Goal: Find specific page/section: Find specific page/section

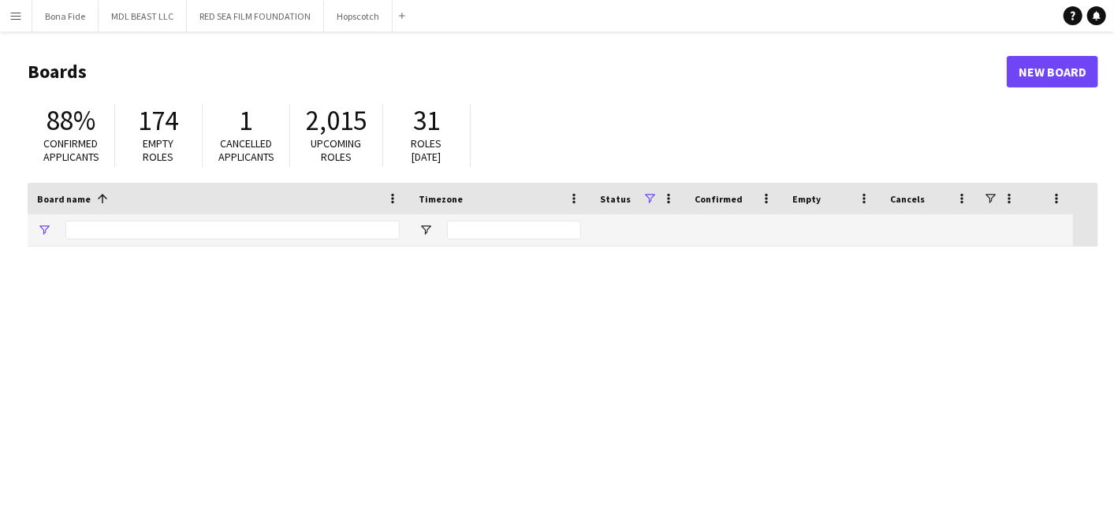
type input "***"
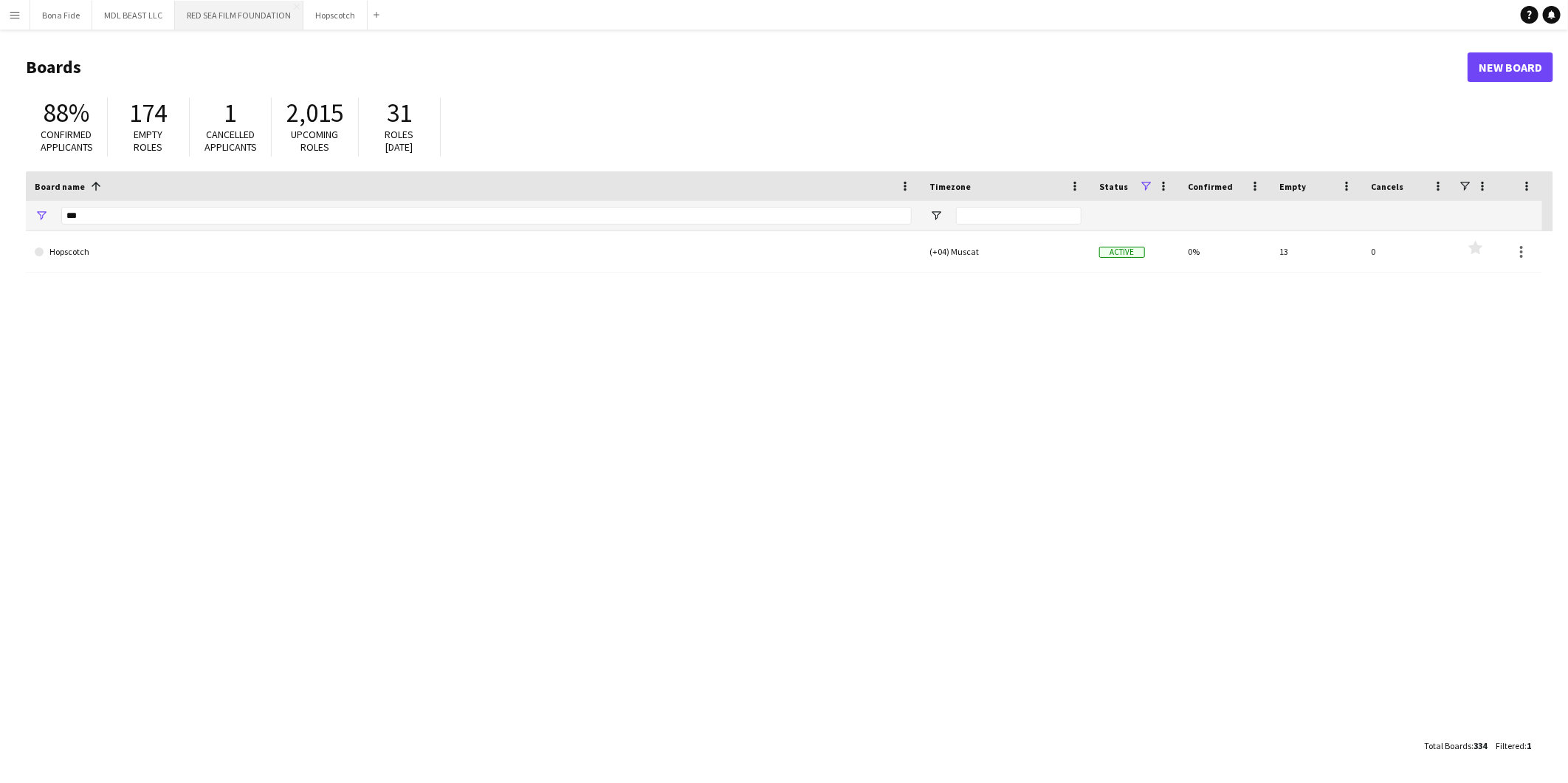
click at [255, 7] on button "RED SEA FILM FOUNDATION Close" at bounding box center [239, 15] width 128 height 29
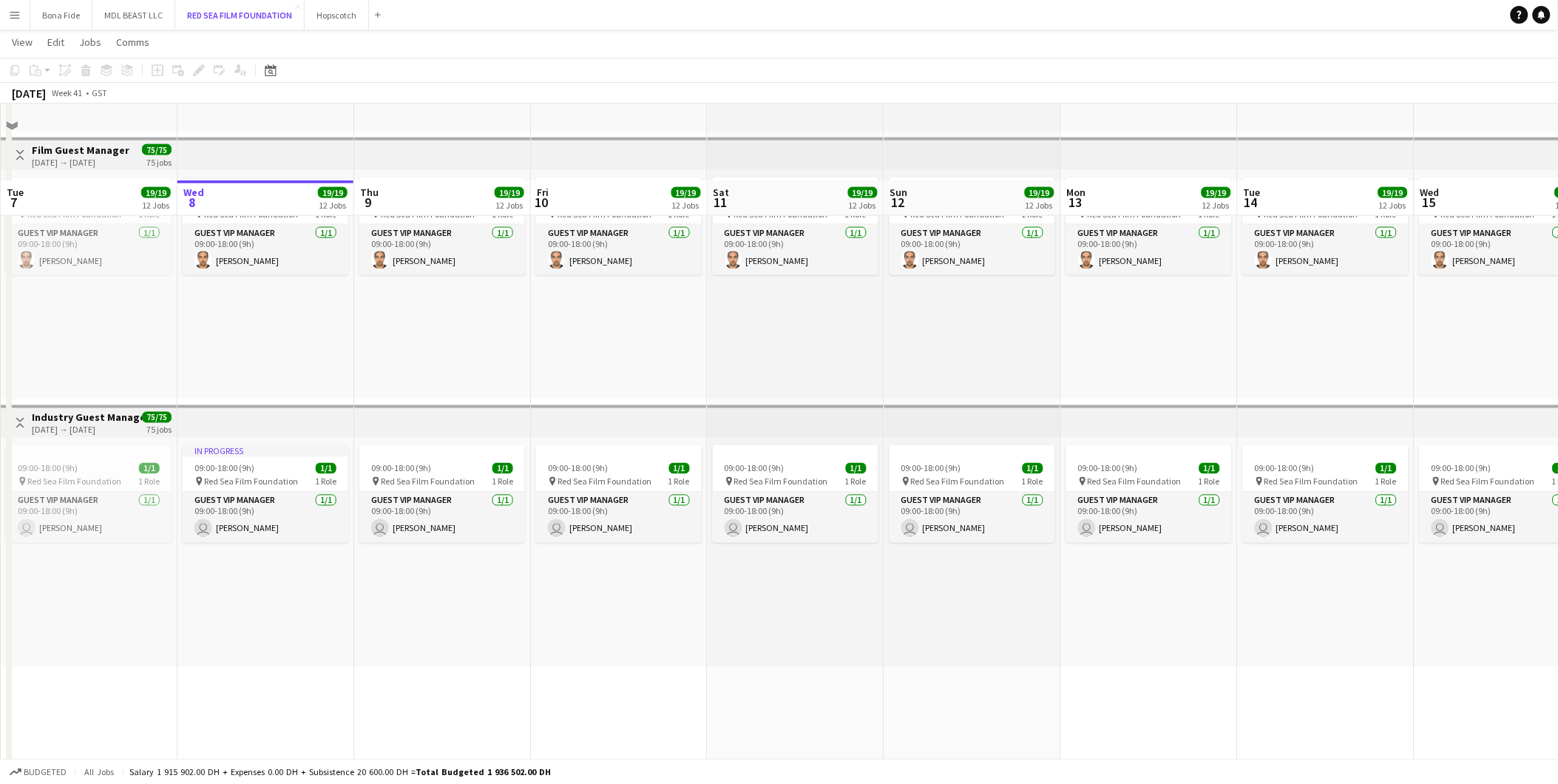
scroll to position [2807, 0]
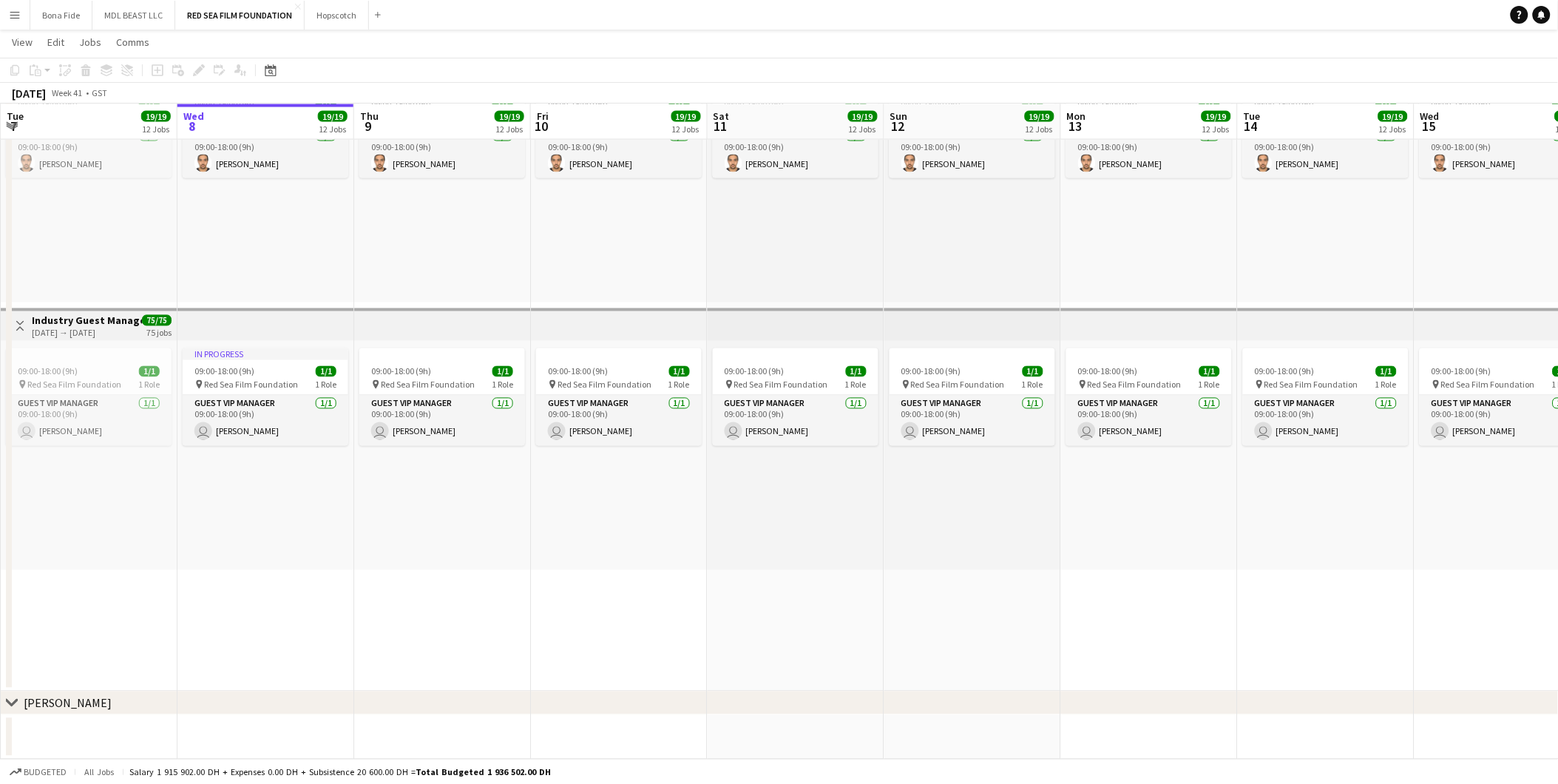
click at [55, 488] on div "[PERSON_NAME]" at bounding box center [68, 703] width 88 height 15
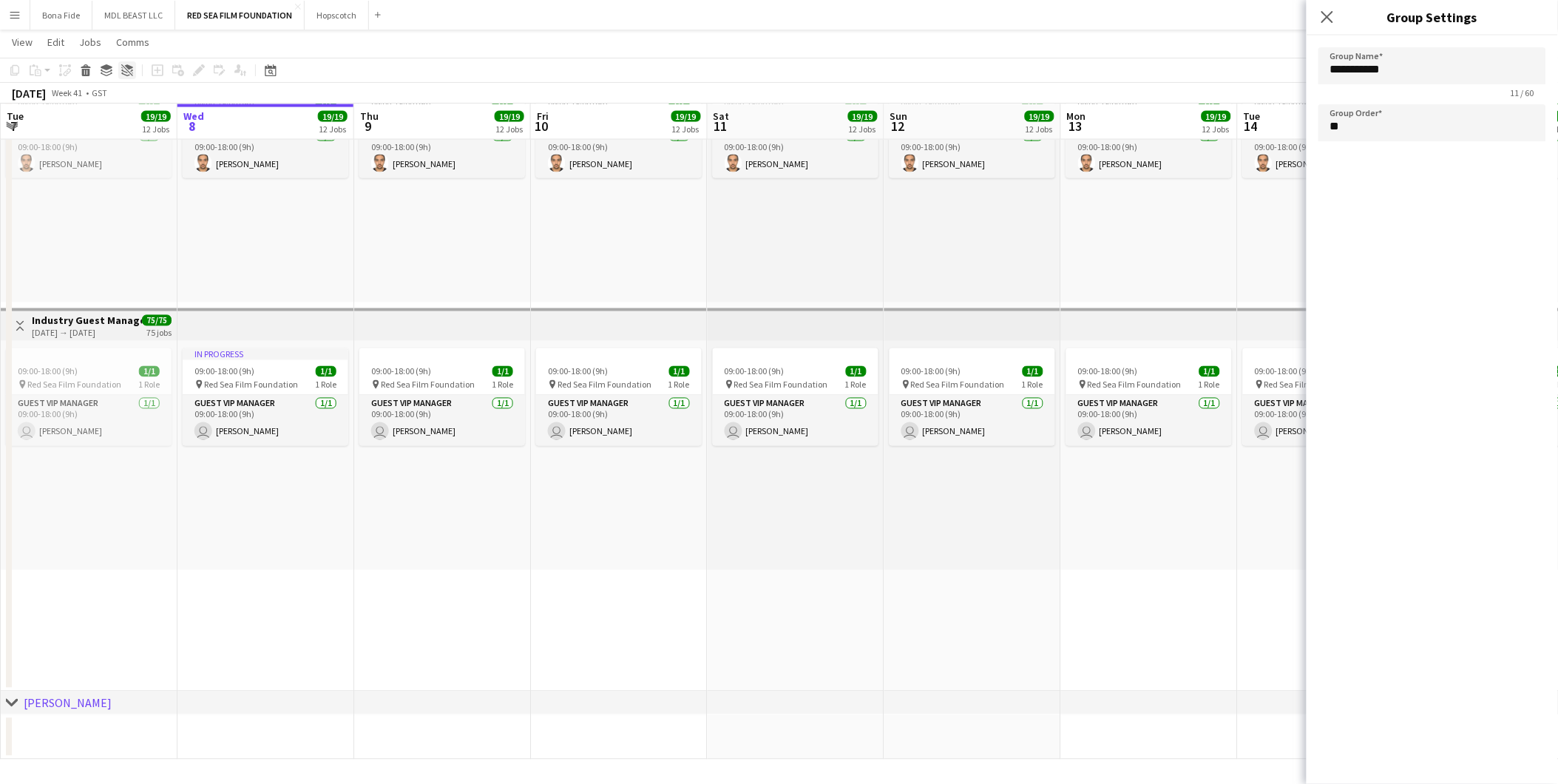
click at [124, 63] on div "Ungroup" at bounding box center [127, 69] width 18 height 18
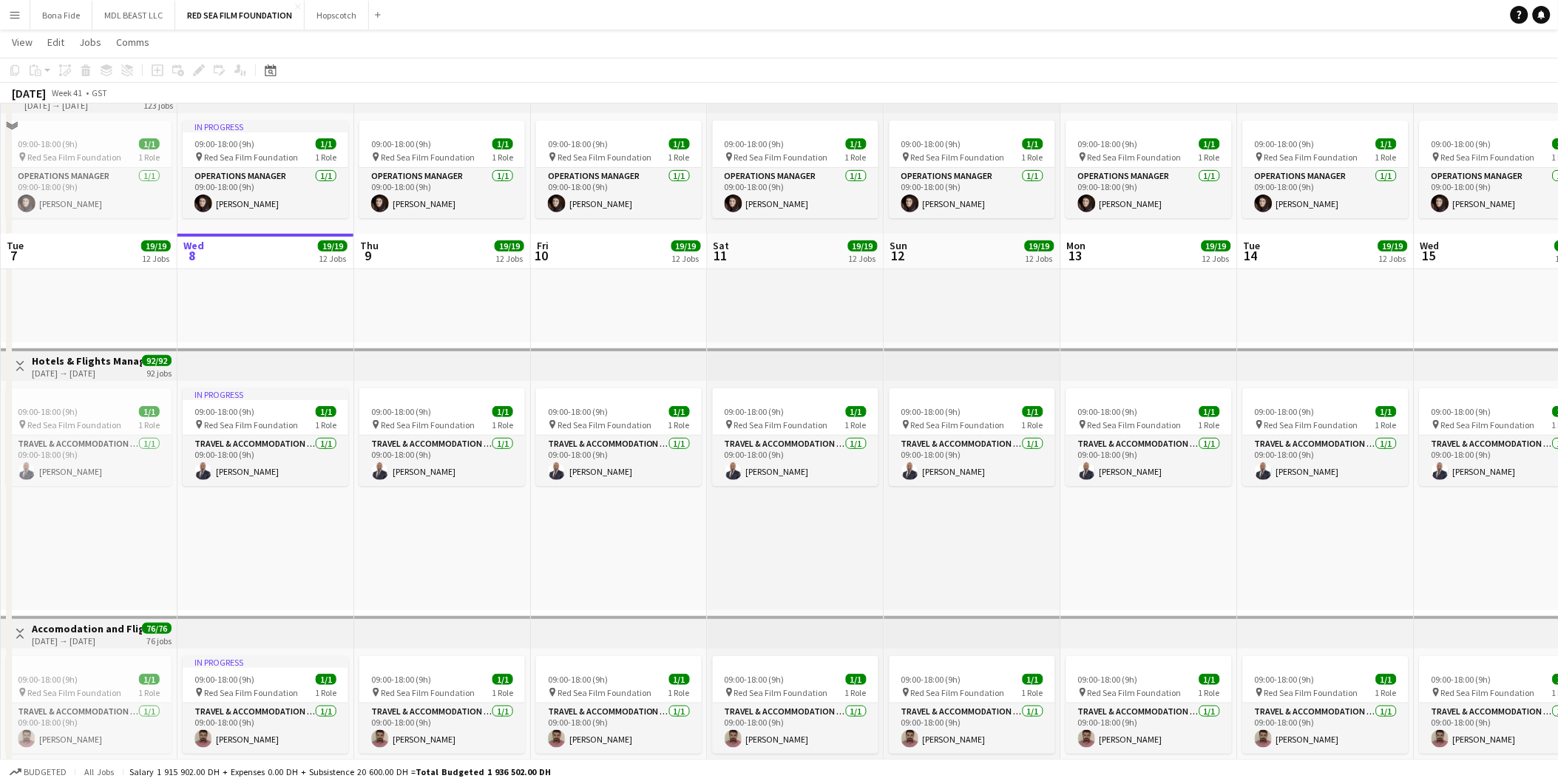
scroll to position [0, 0]
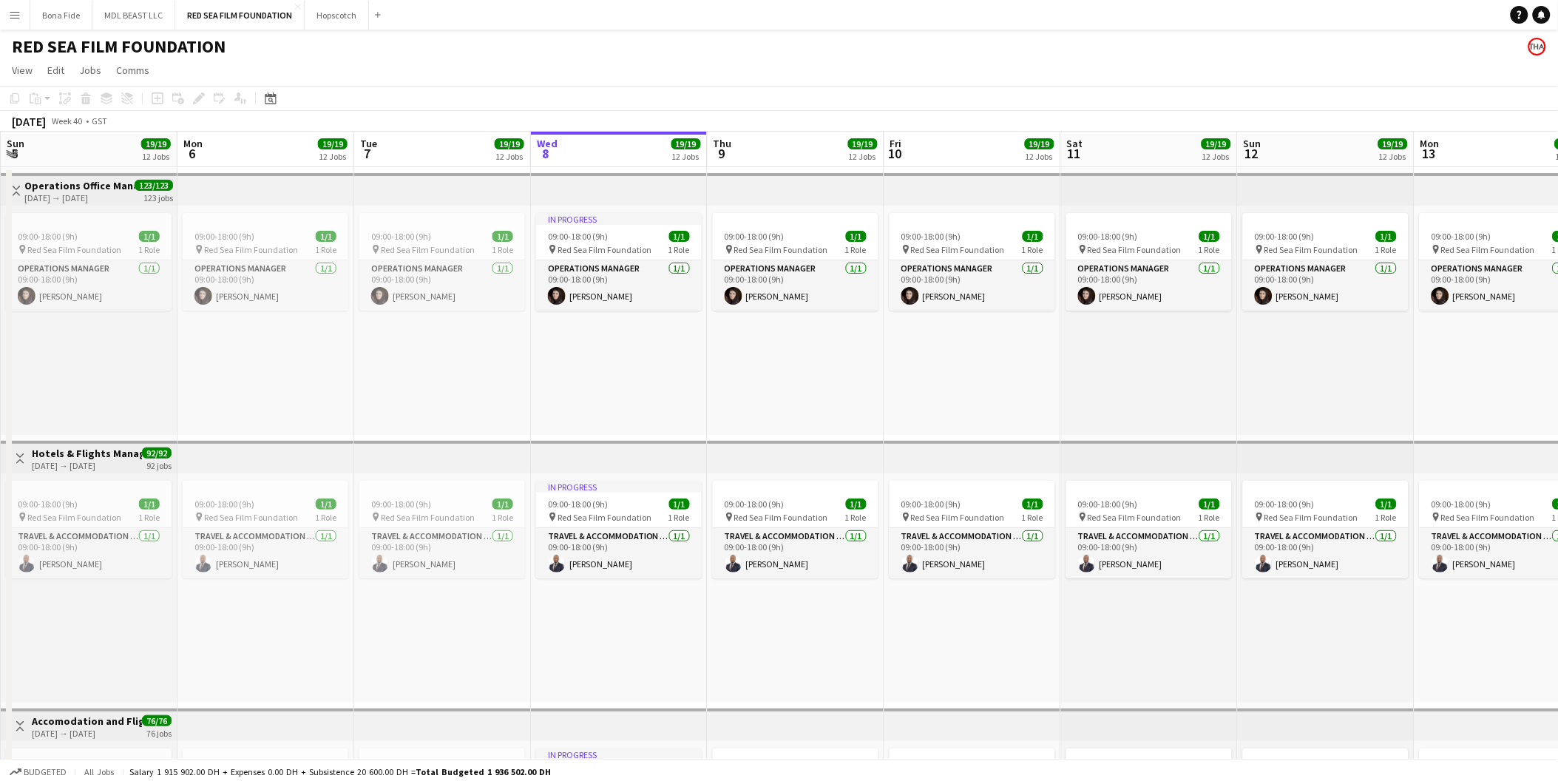
drag, startPoint x: 461, startPoint y: 379, endPoint x: 537, endPoint y: 379, distance: 76.0
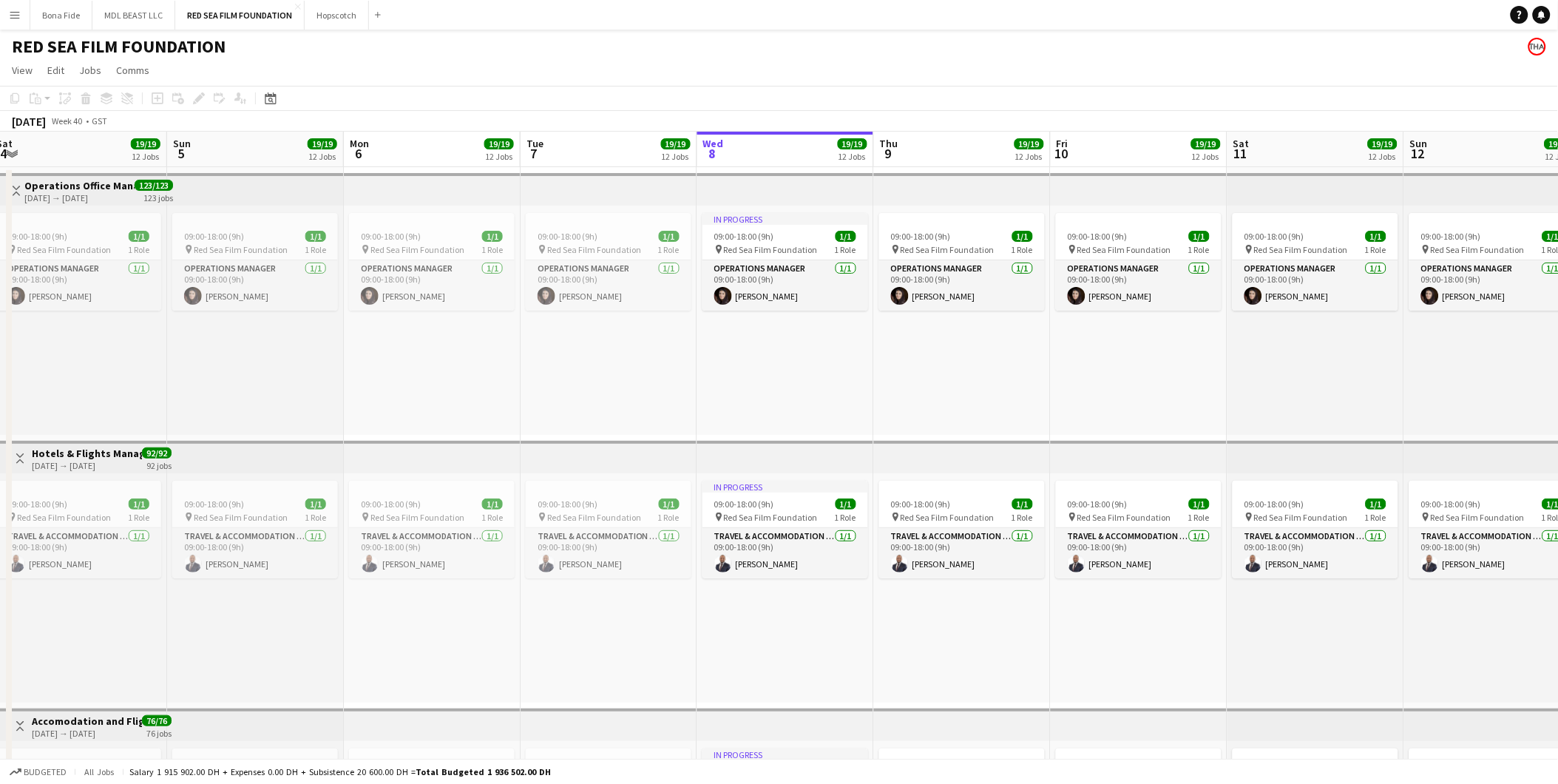
scroll to position [34, 0]
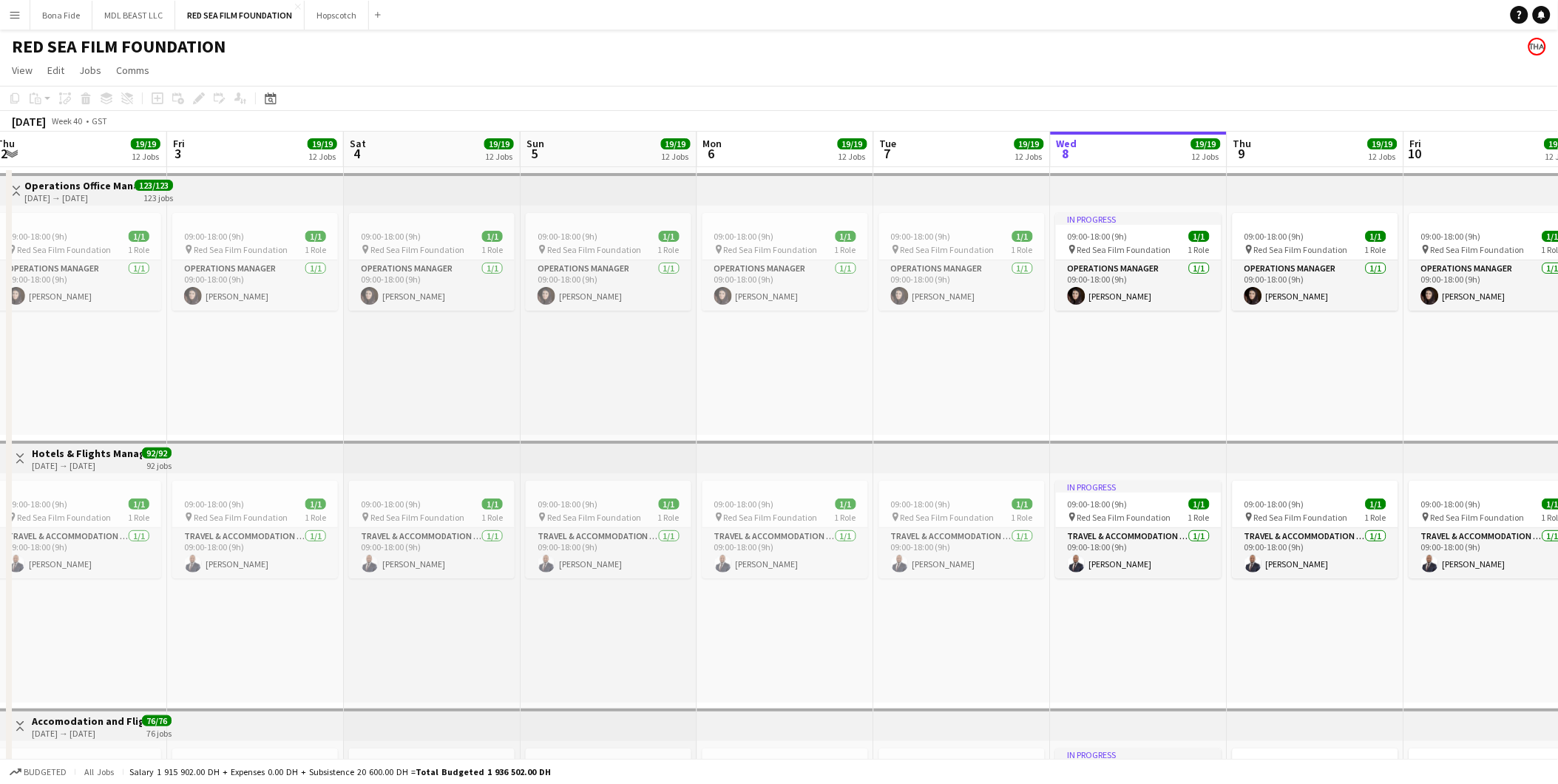
drag, startPoint x: 385, startPoint y: 386, endPoint x: 829, endPoint y: 386, distance: 444.0
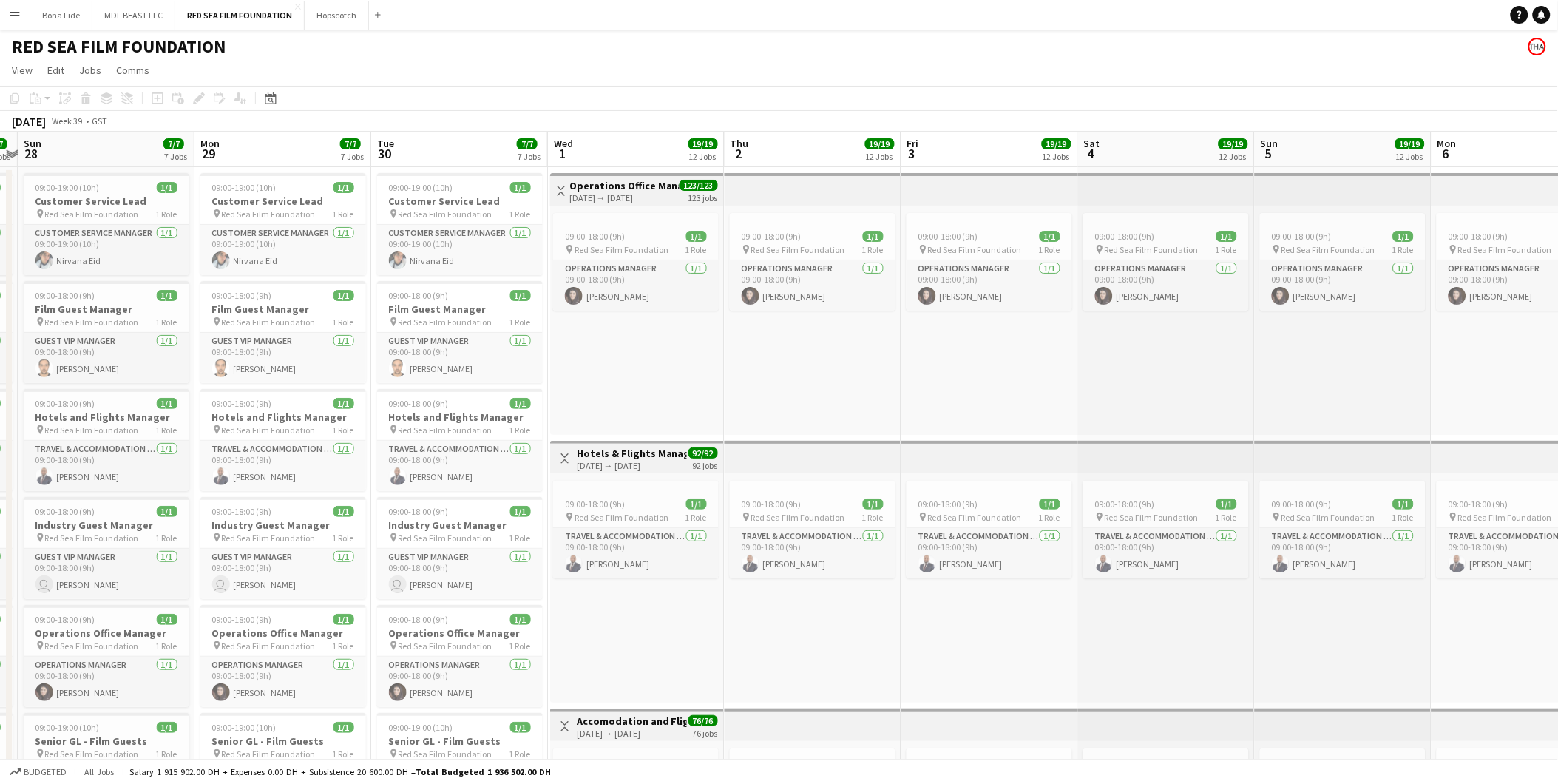
drag, startPoint x: 204, startPoint y: 379, endPoint x: 651, endPoint y: 385, distance: 447.0
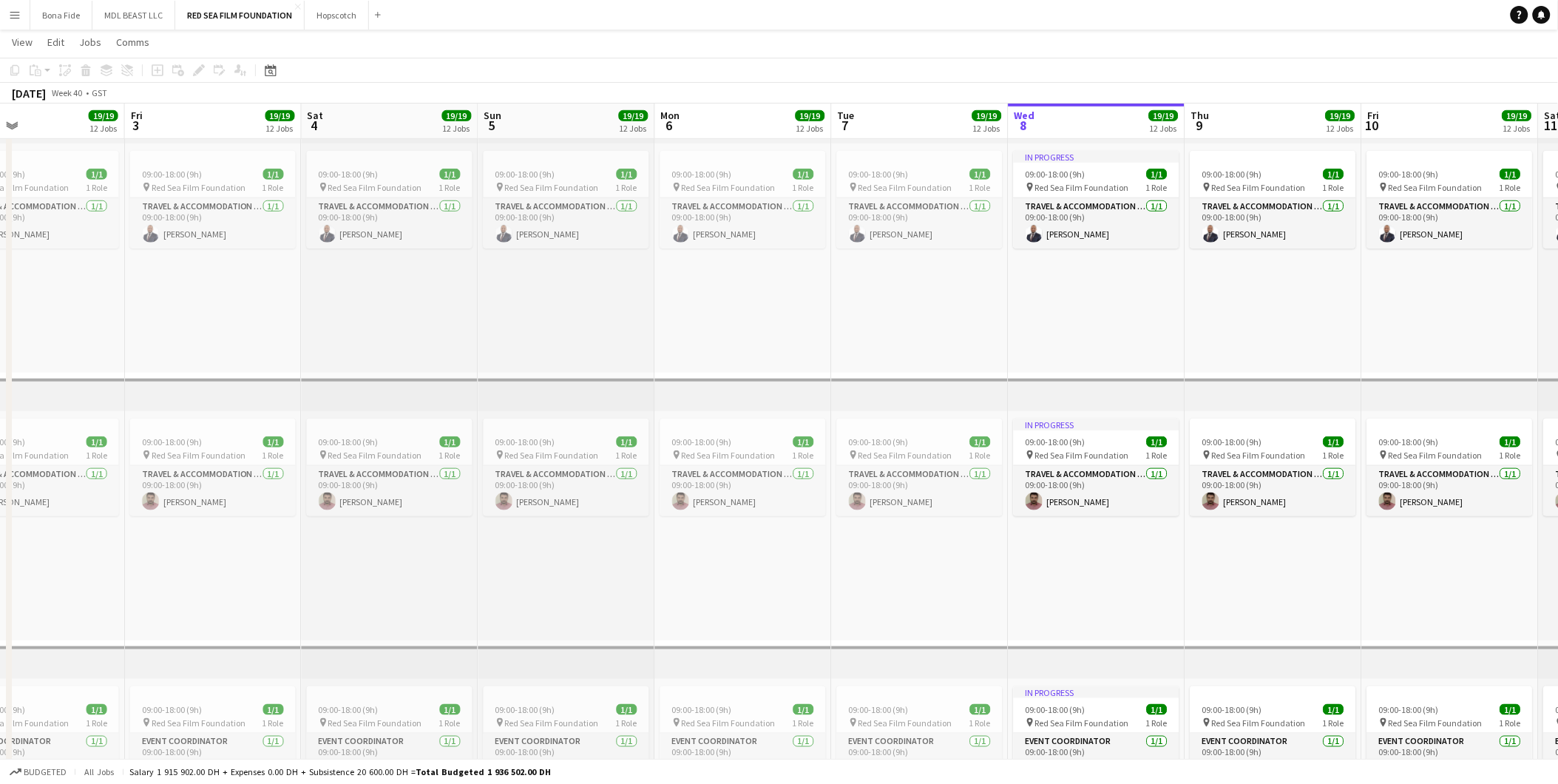
drag, startPoint x: 967, startPoint y: 282, endPoint x: 335, endPoint y: 284, distance: 632.0
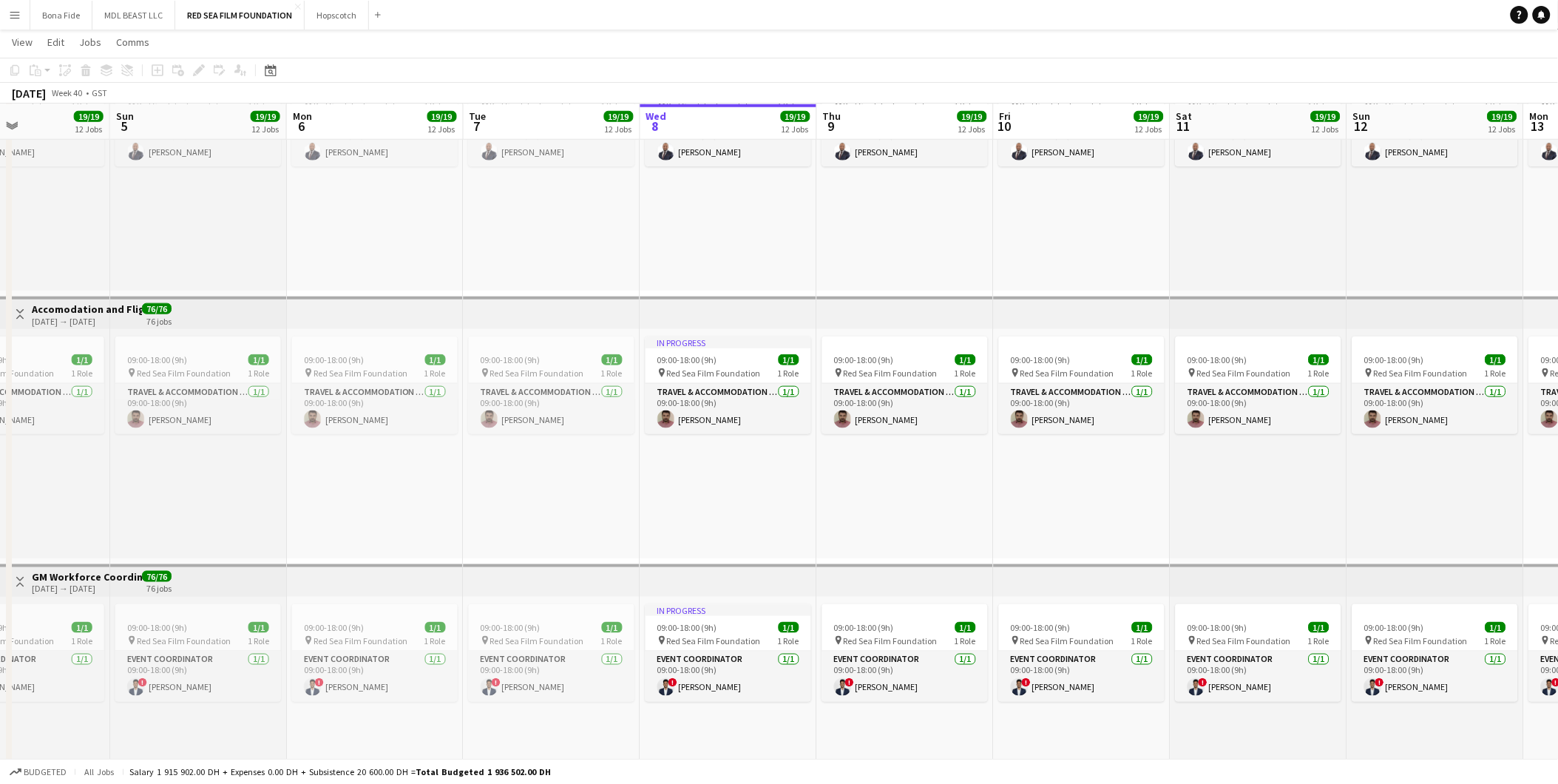
drag, startPoint x: 979, startPoint y: 243, endPoint x: 491, endPoint y: 249, distance: 488.0
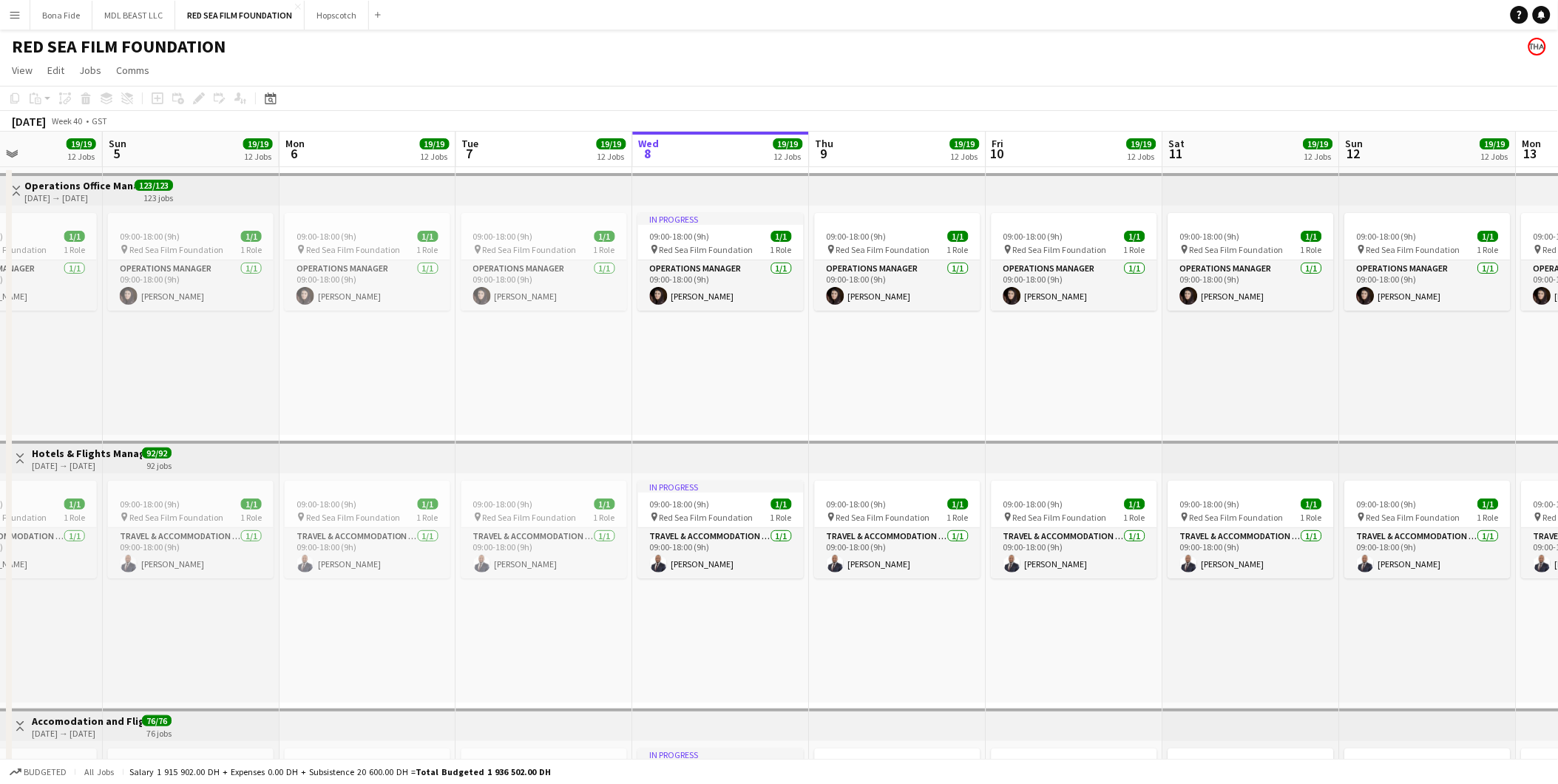
click at [8, 8] on app-icon "Menu" at bounding box center [14, 14] width 12 height 12
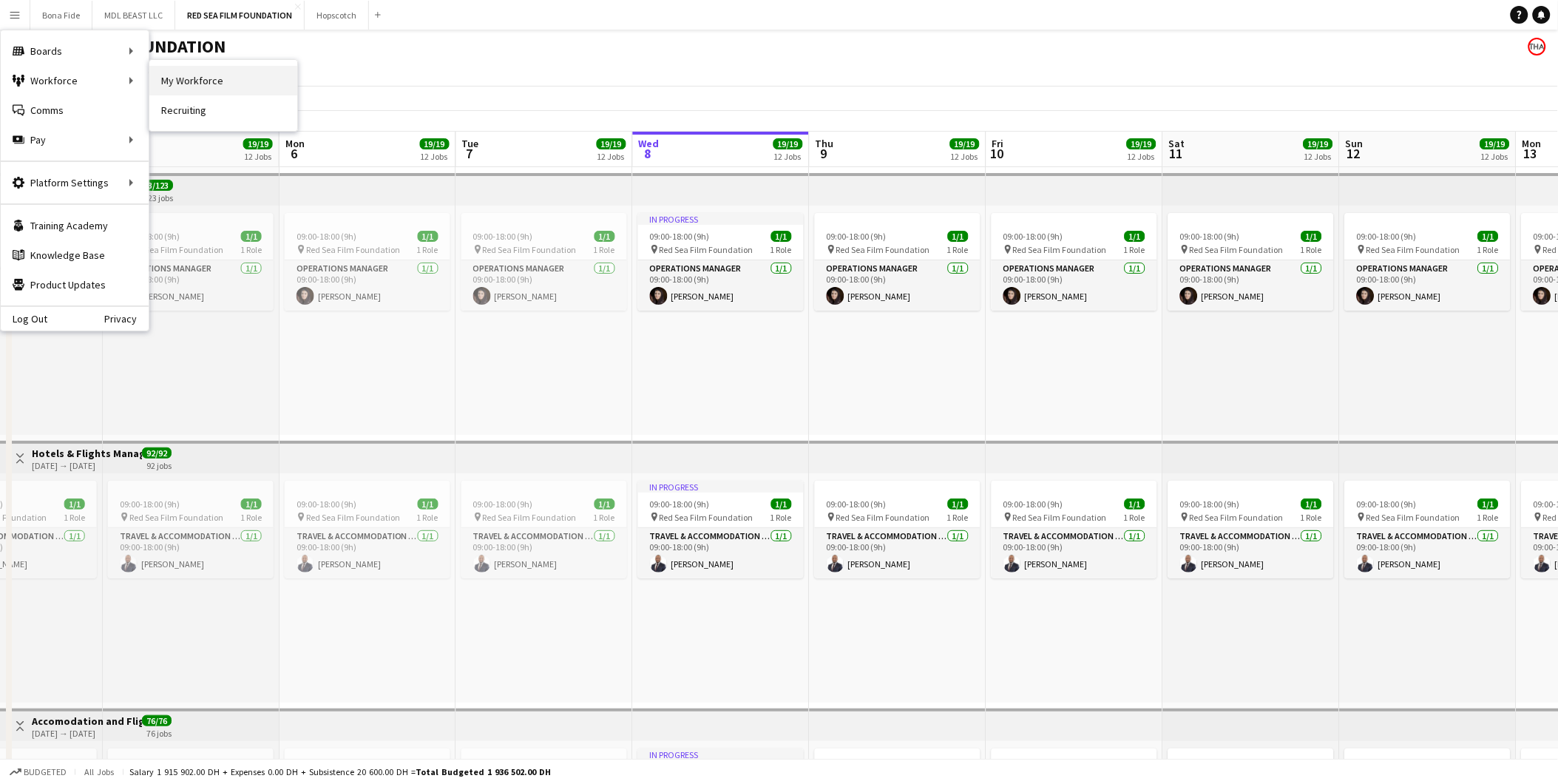
click at [179, 75] on link "My Workforce" at bounding box center [223, 81] width 148 height 30
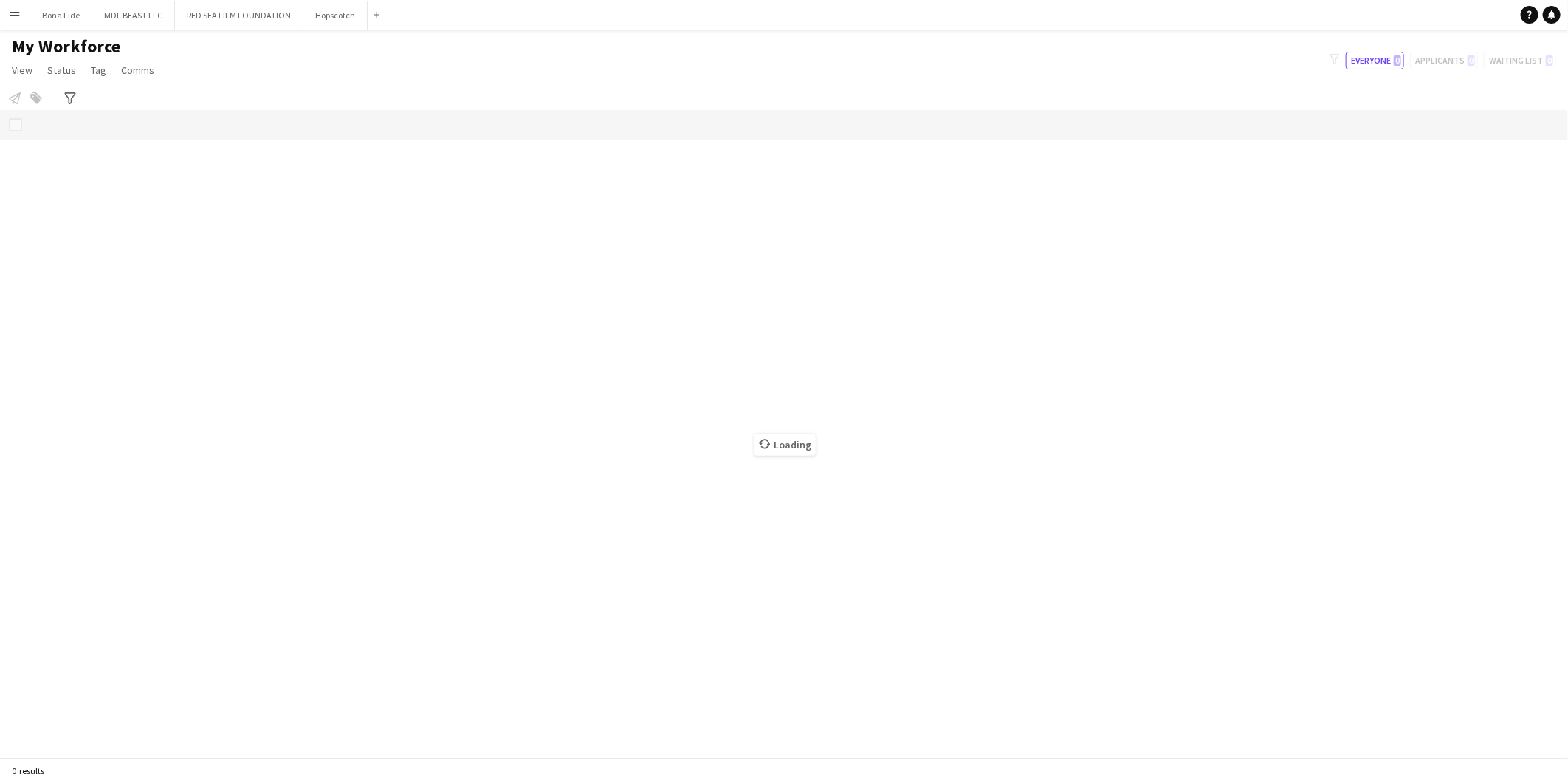
click at [8, 12] on app-icon "Menu" at bounding box center [14, 14] width 12 height 12
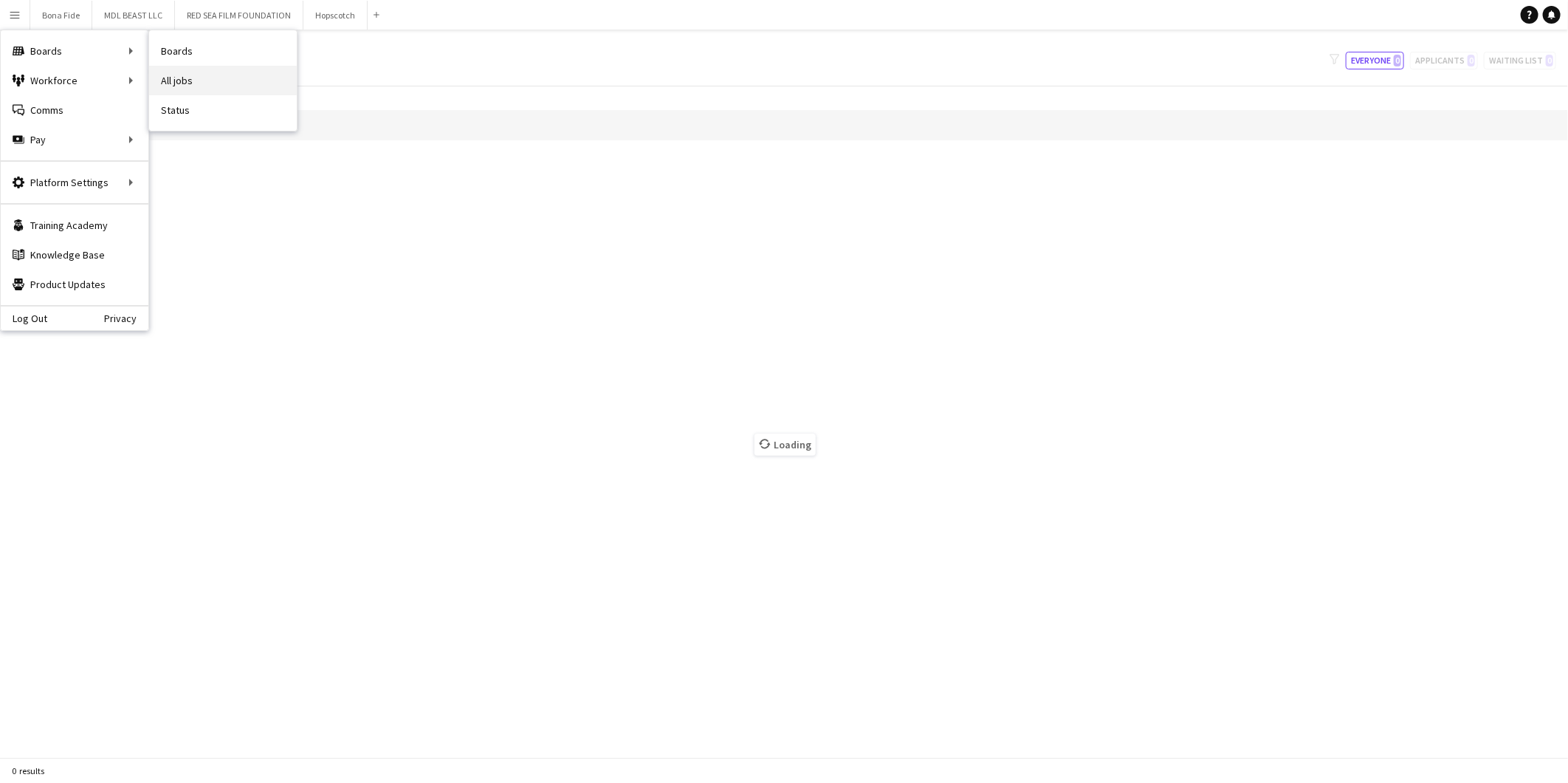
click at [181, 74] on link "All jobs" at bounding box center [223, 81] width 148 height 30
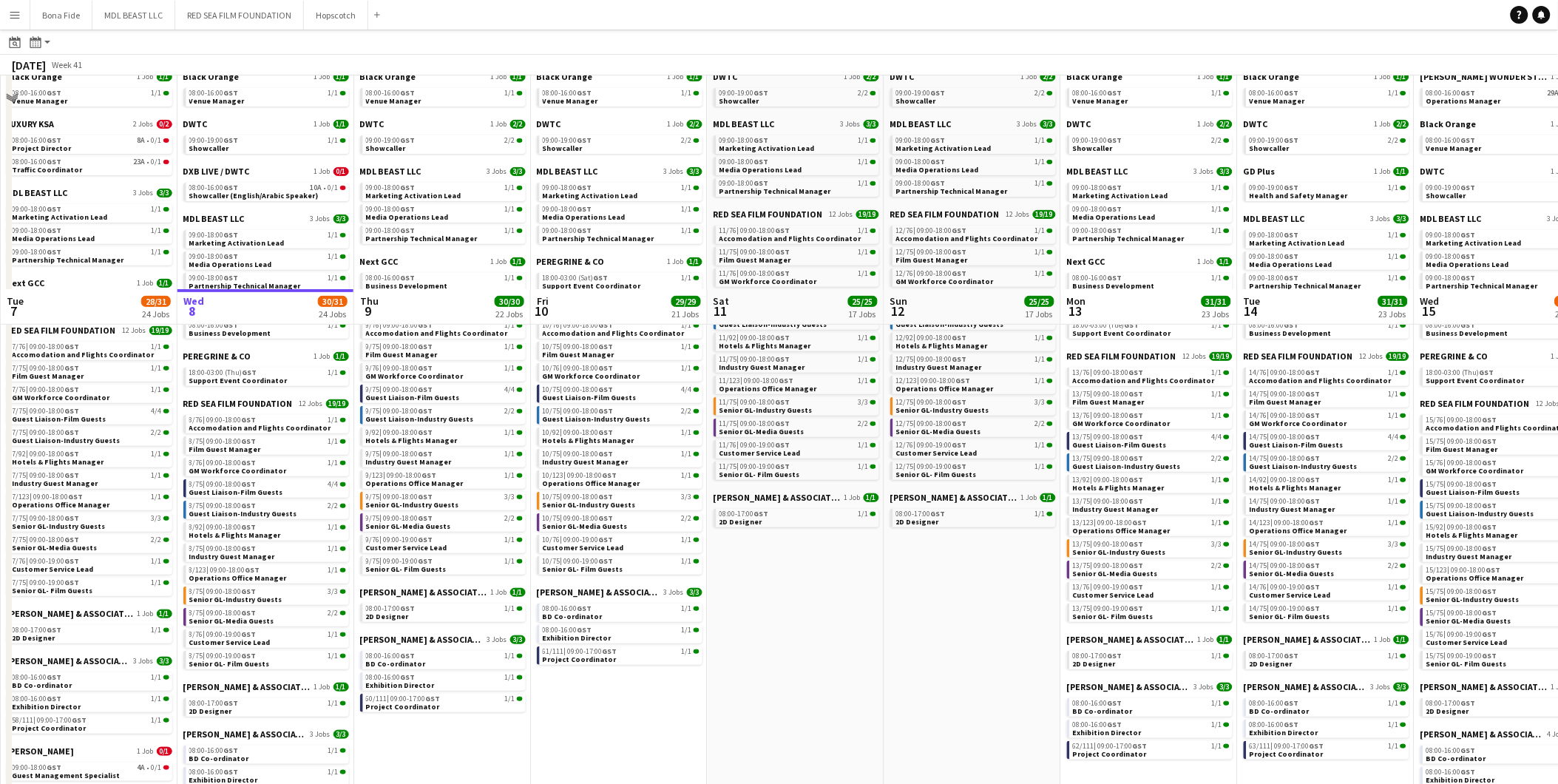
scroll to position [83, 0]
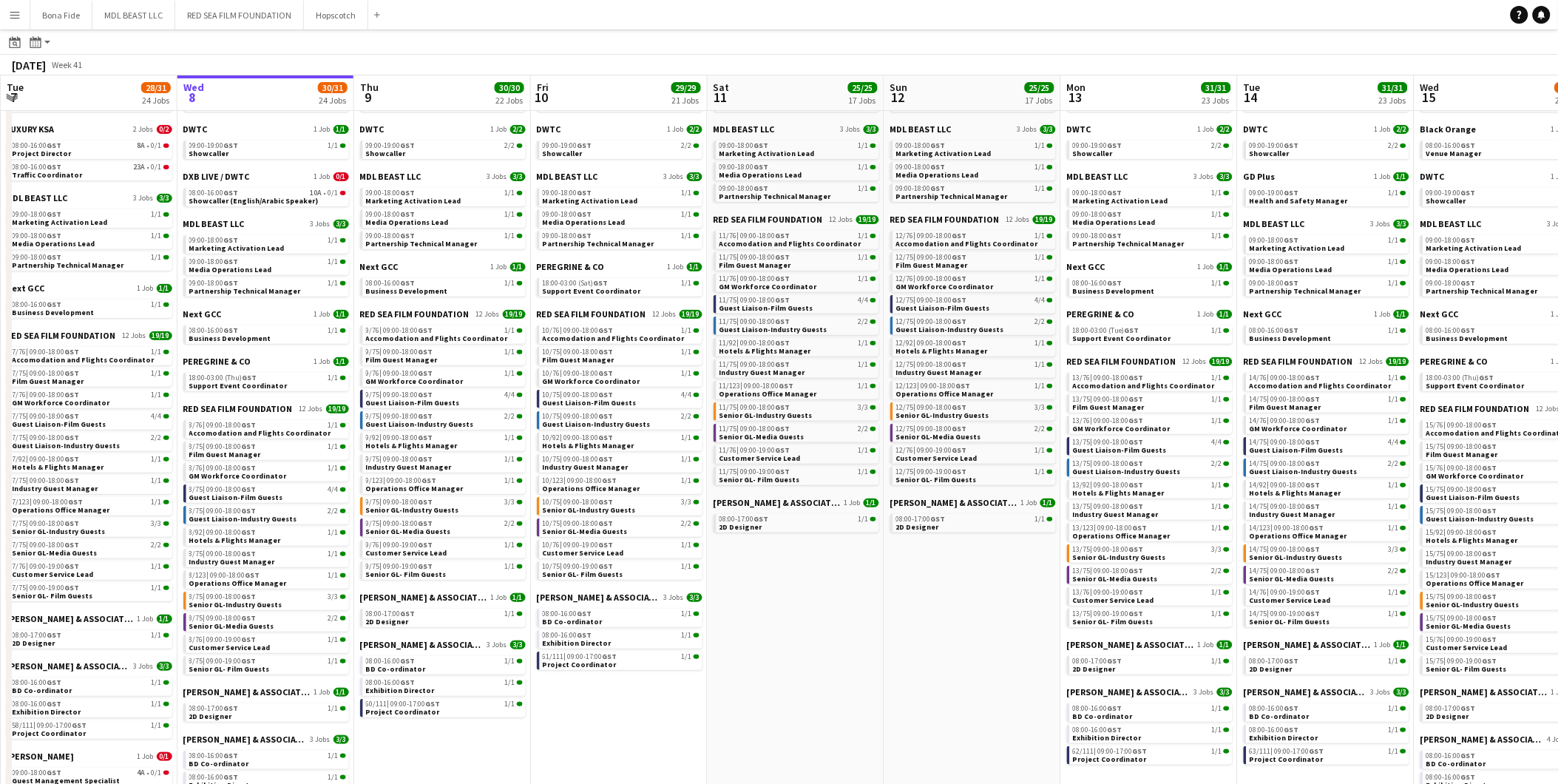
drag, startPoint x: 262, startPoint y: 296, endPoint x: 837, endPoint y: 673, distance: 687.6
click at [837, 488] on app-date-cell "DWTC 1 Job [DATE] 09:00-19:00 GST 2/2 Showcaller MDL BEAST LLC 3 Jobs [DATE] 09…" at bounding box center [795, 696] width 176 height 1252
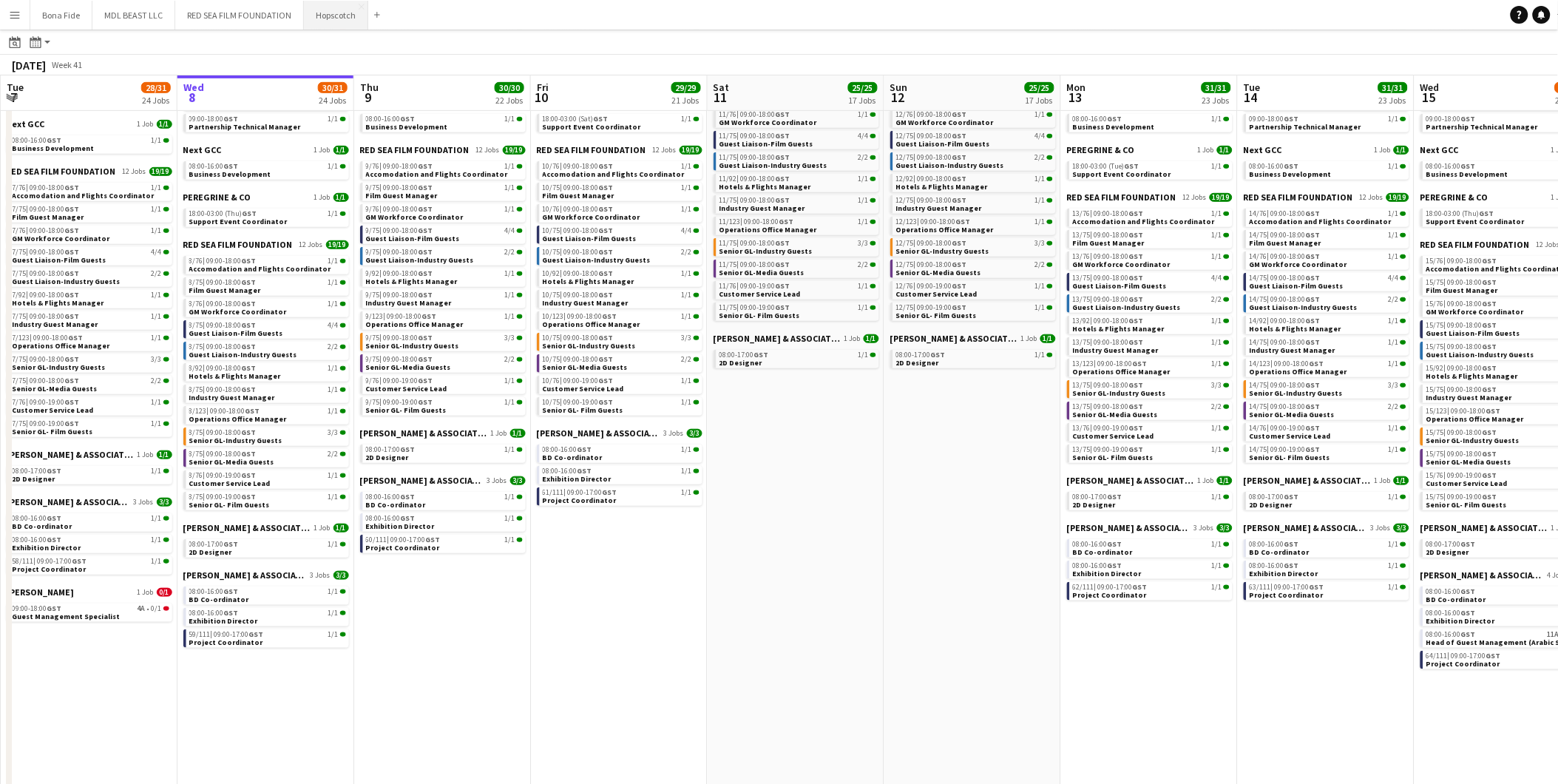
click at [313, 20] on button "Hopscotch Close" at bounding box center [336, 15] width 65 height 29
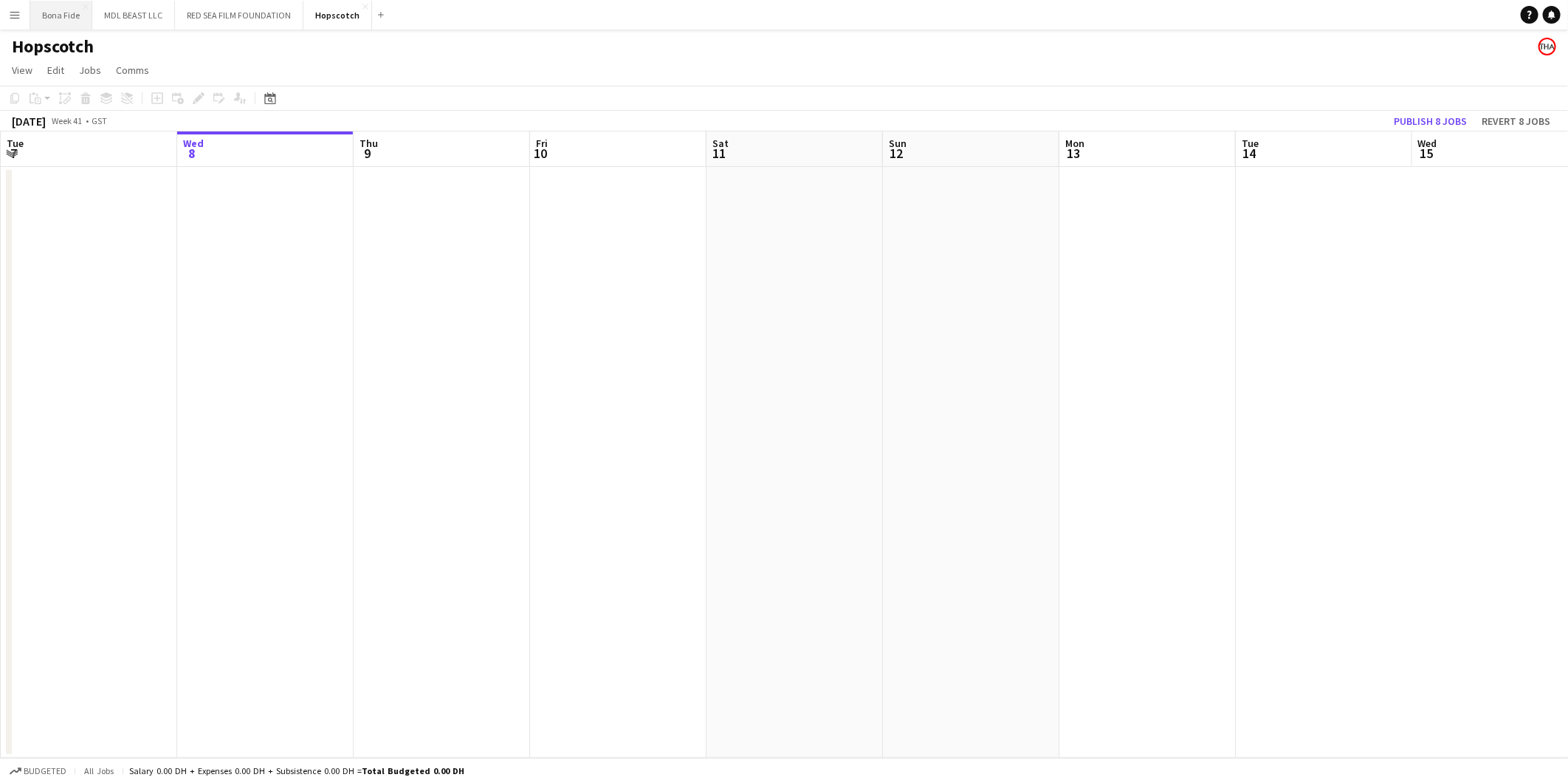
click at [49, 8] on button "Bona Fide Close" at bounding box center [61, 15] width 62 height 29
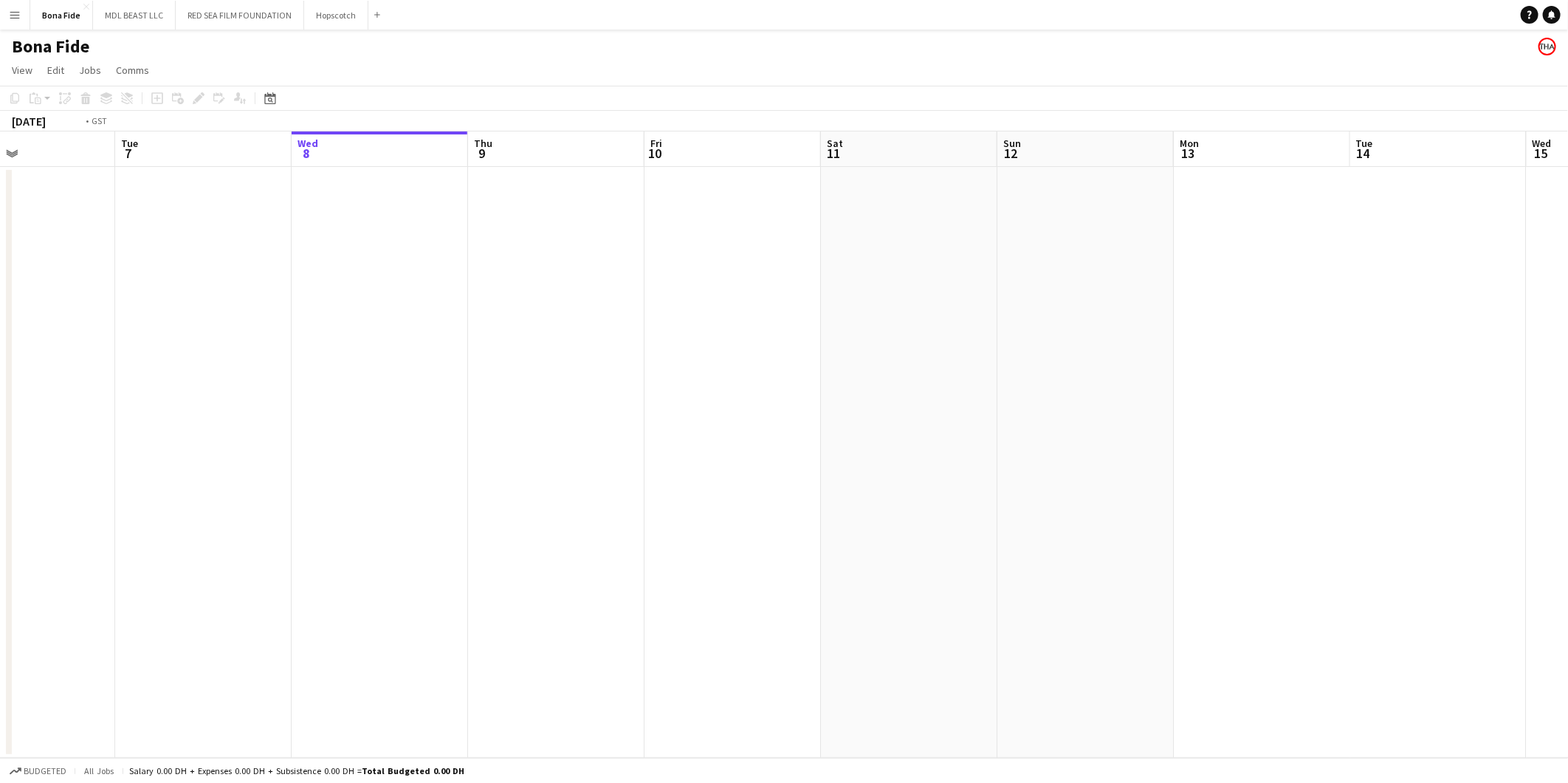
drag, startPoint x: 362, startPoint y: 319, endPoint x: 991, endPoint y: 340, distance: 629.4
click at [976, 338] on app-calendar-viewport "Sat 4 Sun 5 Mon 6 Tue 7 Wed 8 Thu 9 Fri 10 Sat 11 Sun 12 Mon 13 Tue 14 Wed 15 T…" at bounding box center [784, 444] width 1568 height 627
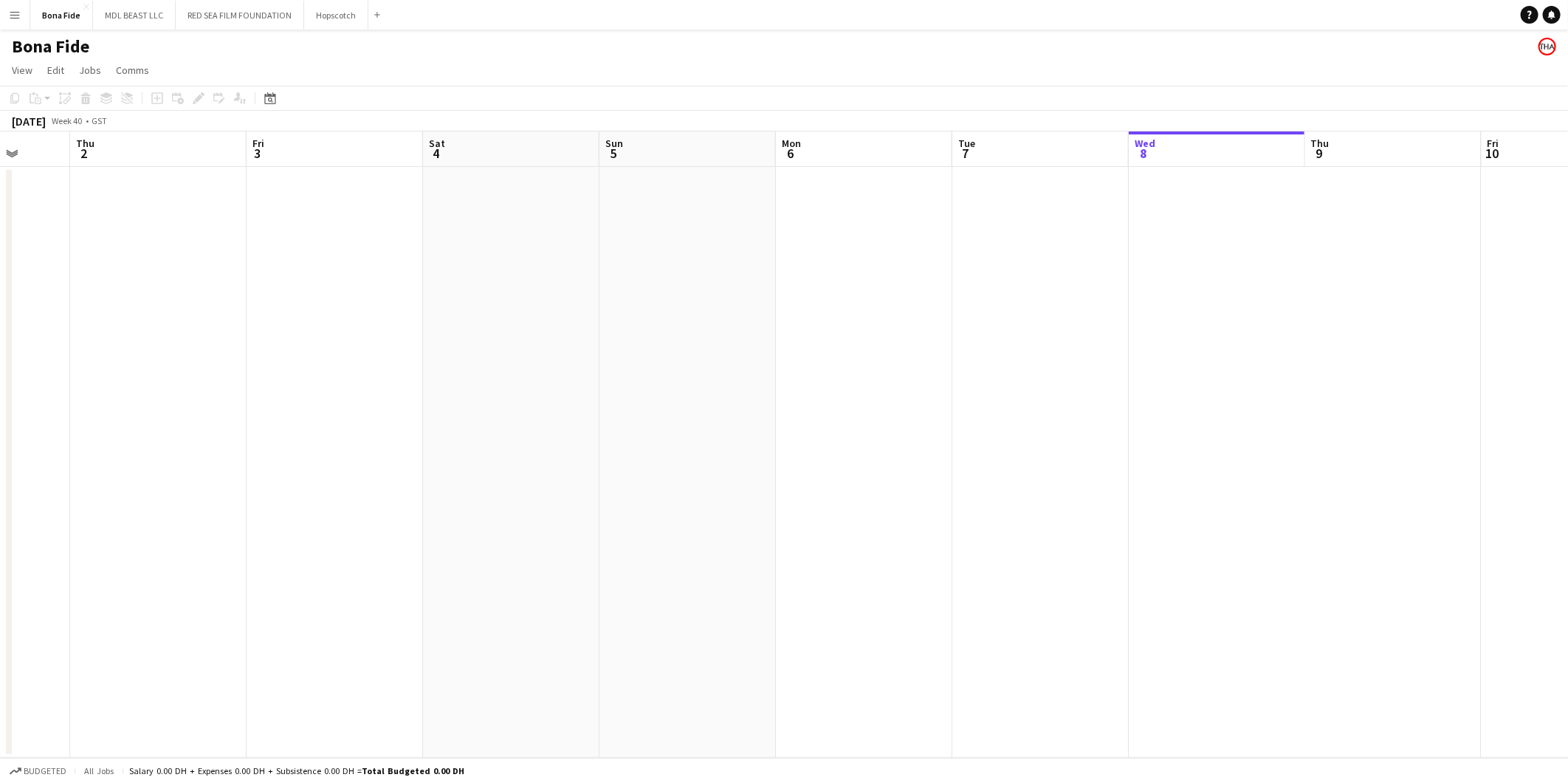
drag, startPoint x: 291, startPoint y: 228, endPoint x: 786, endPoint y: 298, distance: 499.9
click at [788, 296] on app-calendar-viewport "Mon 29 Tue 30 Wed 1 Thu 2 Fri 3 Sat 4 Sun 5 Mon 6 Tue 7 Wed 8 Thu 9 Fri 10 Sat …" at bounding box center [784, 444] width 1568 height 627
drag, startPoint x: 310, startPoint y: 283, endPoint x: 828, endPoint y: 287, distance: 518.0
click at [825, 287] on app-calendar-viewport "Sat 27 Sun 28 Mon 29 Tue 30 Wed 1 Thu 2 Fri 3 Sat 4 Sun 5 Mon 6 Tue 7 Wed 8 Thu…" at bounding box center [784, 444] width 1568 height 627
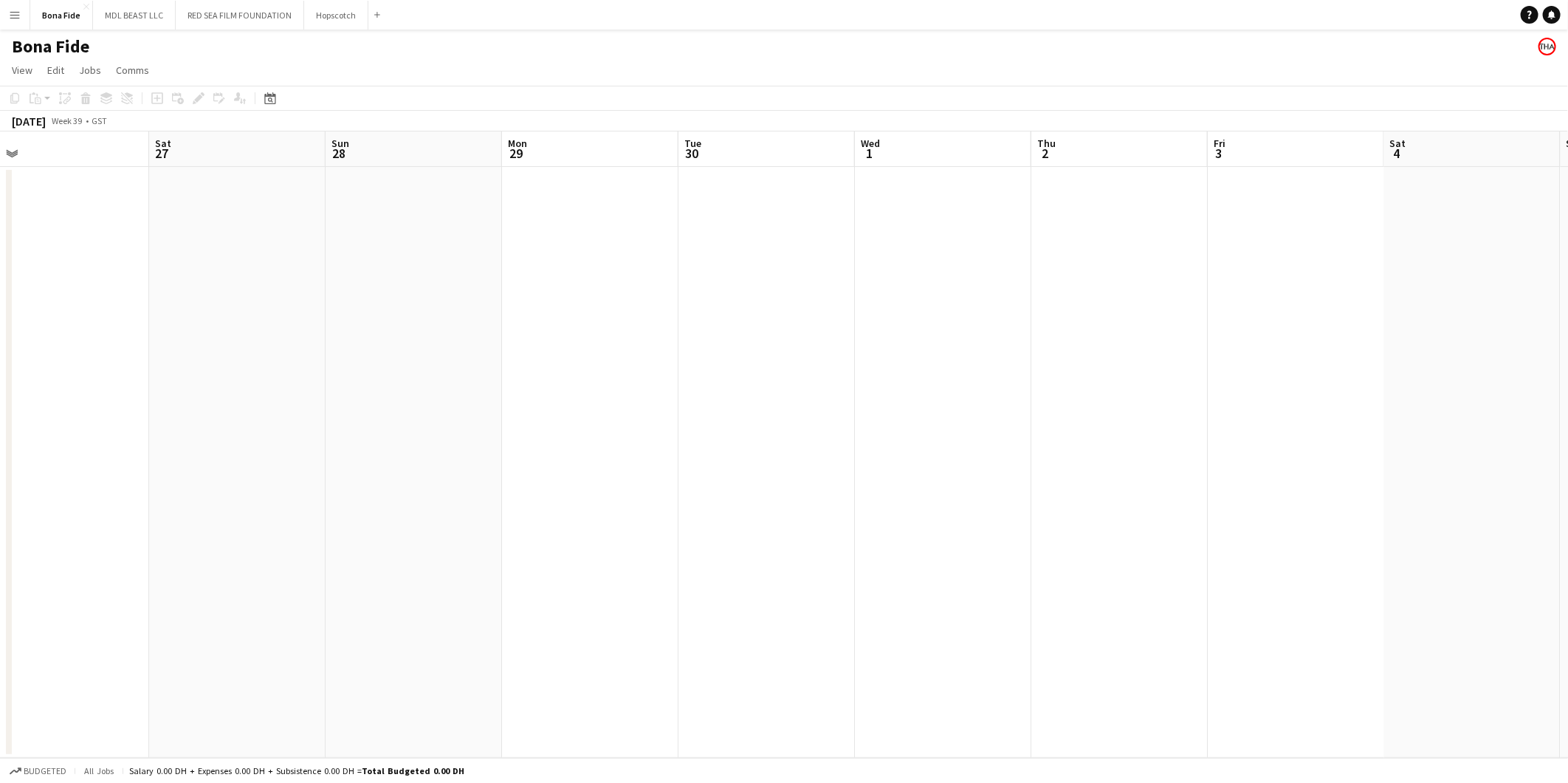
drag, startPoint x: 226, startPoint y: 238, endPoint x: 788, endPoint y: 251, distance: 562.2
click at [783, 251] on app-calendar-viewport "Wed 24 Thu 25 Fri 26 Sat 27 Sun 28 Mon 29 Tue 30 Wed 1 Thu 2 Fri 3 Sat 4 Sun 5 …" at bounding box center [784, 444] width 1568 height 627
drag, startPoint x: 288, startPoint y: 214, endPoint x: 718, endPoint y: 223, distance: 430.1
click at [758, 219] on app-calendar-viewport "Mon 22 Tue 23 Wed 24 Thu 25 Fri 26 Sat 27 Sun 28 Mon 29 Tue 30 Wed 1 Thu 2 Fri …" at bounding box center [784, 444] width 1568 height 627
drag, startPoint x: 279, startPoint y: 230, endPoint x: 739, endPoint y: 239, distance: 460.1
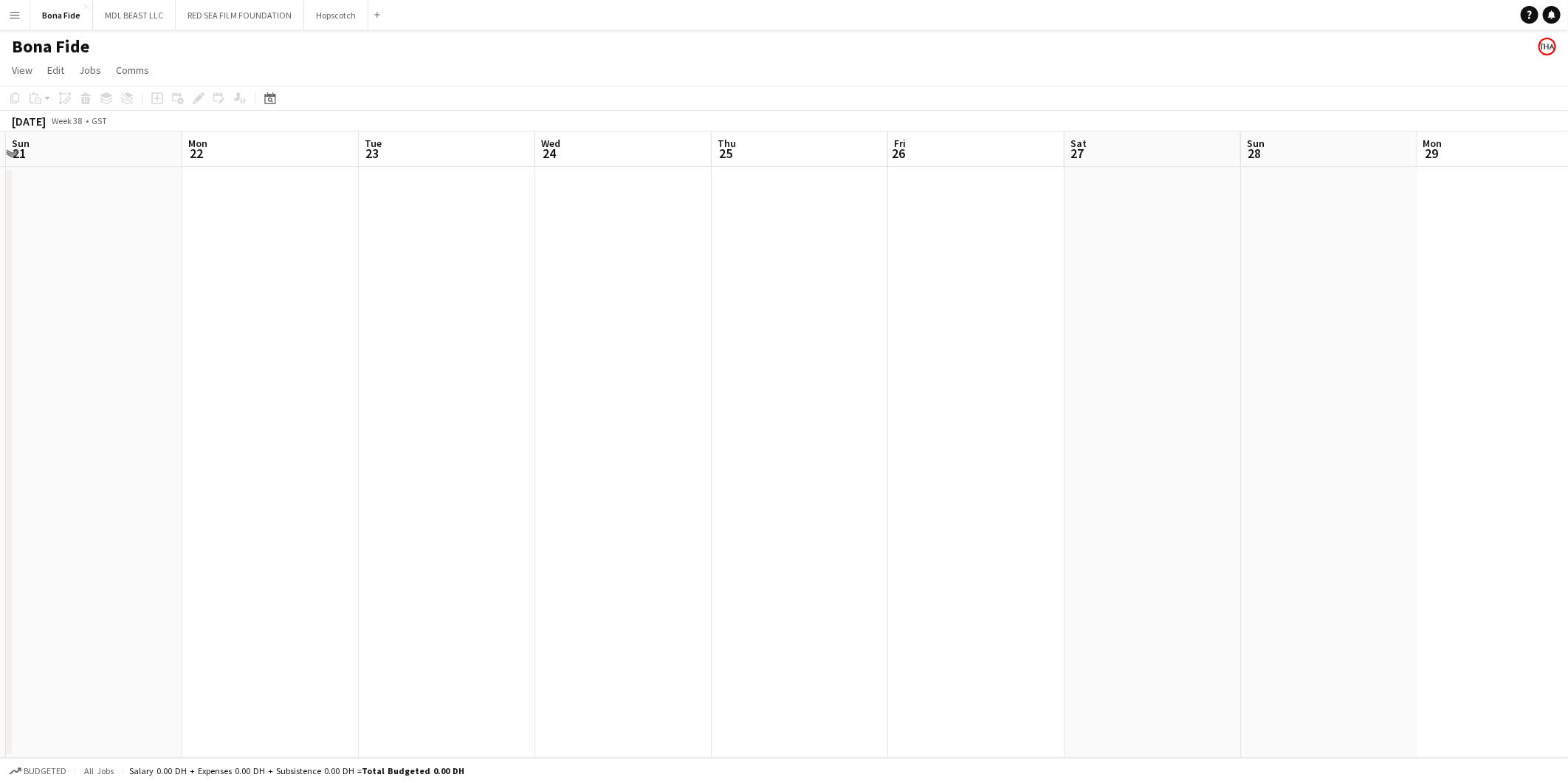
click at [748, 236] on app-calendar-viewport "Fri 19 Sat 20 Sun 21 Mon 22 Tue 23 Wed 24 Thu 25 Fri 26 Sat 27 Sun 28 Mon 29 Tu…" at bounding box center [784, 444] width 1568 height 627
drag, startPoint x: 307, startPoint y: 201, endPoint x: 762, endPoint y: 232, distance: 456.1
click at [766, 229] on app-calendar-viewport "Tue 16 Wed 17 Thu 18 Fri 19 Sat 20 Sun 21 Mon 22 Tue 23 Wed 24 Thu 25 Fri 26 Sa…" at bounding box center [784, 444] width 1568 height 627
drag, startPoint x: 733, startPoint y: 232, endPoint x: 134, endPoint y: 228, distance: 599.0
click at [111, 228] on app-calendar-viewport "Wed 17 Thu 18 Fri 19 Sat 20 Sun 21 Mon 22 Tue 23 Wed 24 Thu 25 Fri 26 Sat 27 Su…" at bounding box center [784, 444] width 1568 height 627
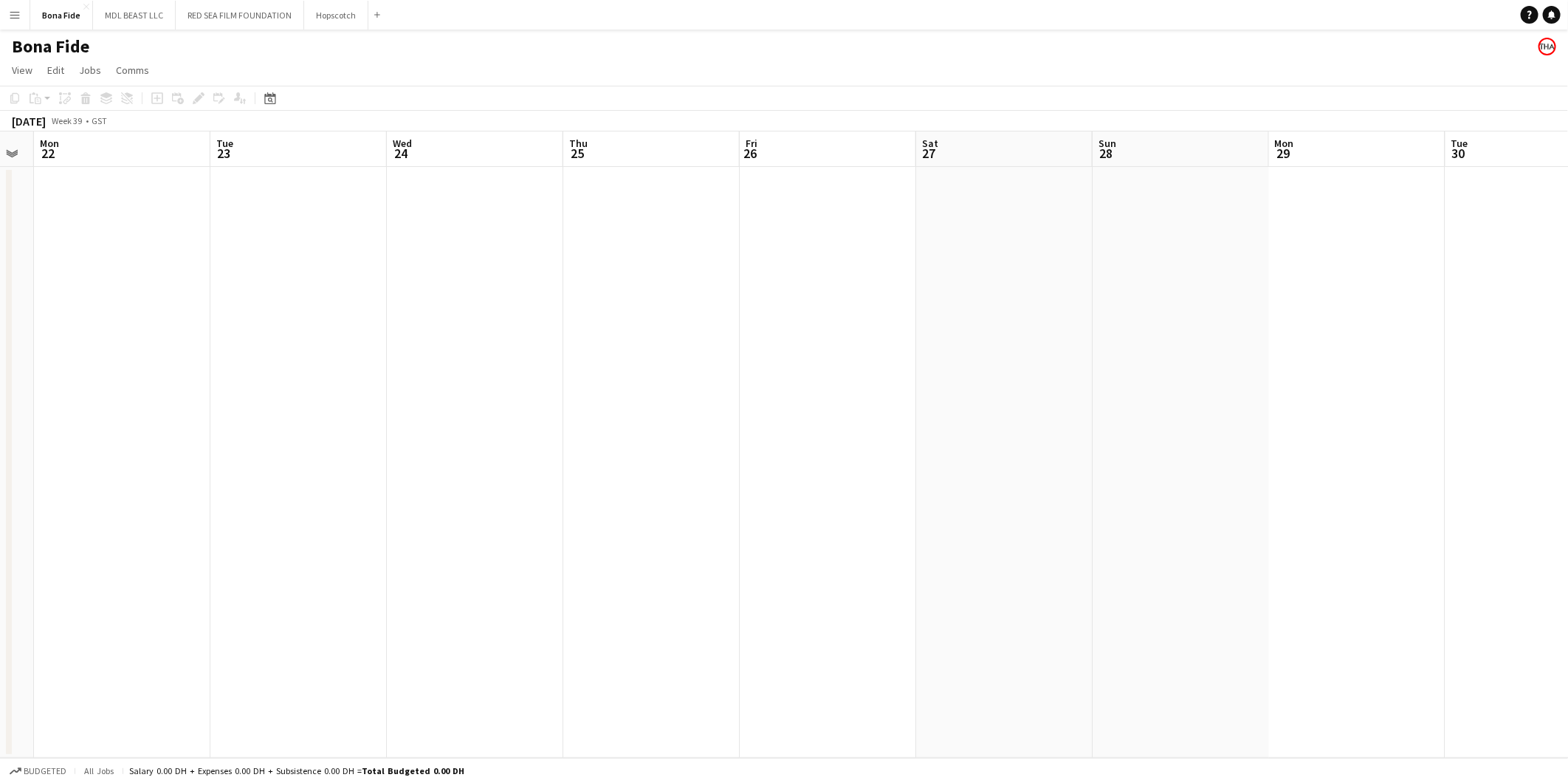
drag, startPoint x: 787, startPoint y: 222, endPoint x: 766, endPoint y: 217, distance: 21.6
click at [417, 215] on app-calendar-viewport "Fri 19 Sat 20 Sun 21 Mon 22 Tue 23 Wed 24 Thu 25 Fri 26 Sat 27 Sun 28 Mon 29 Tu…" at bounding box center [784, 444] width 1568 height 627
drag, startPoint x: 1205, startPoint y: 277, endPoint x: 464, endPoint y: 228, distance: 742.6
click at [445, 242] on app-calendar-viewport "Sat 20 Sun 21 Mon 22 Tue 23 Wed 24 Thu 25 Fri 26 Sat 27 Sun 28 Mon 29 Tue 30 We…" at bounding box center [784, 444] width 1568 height 627
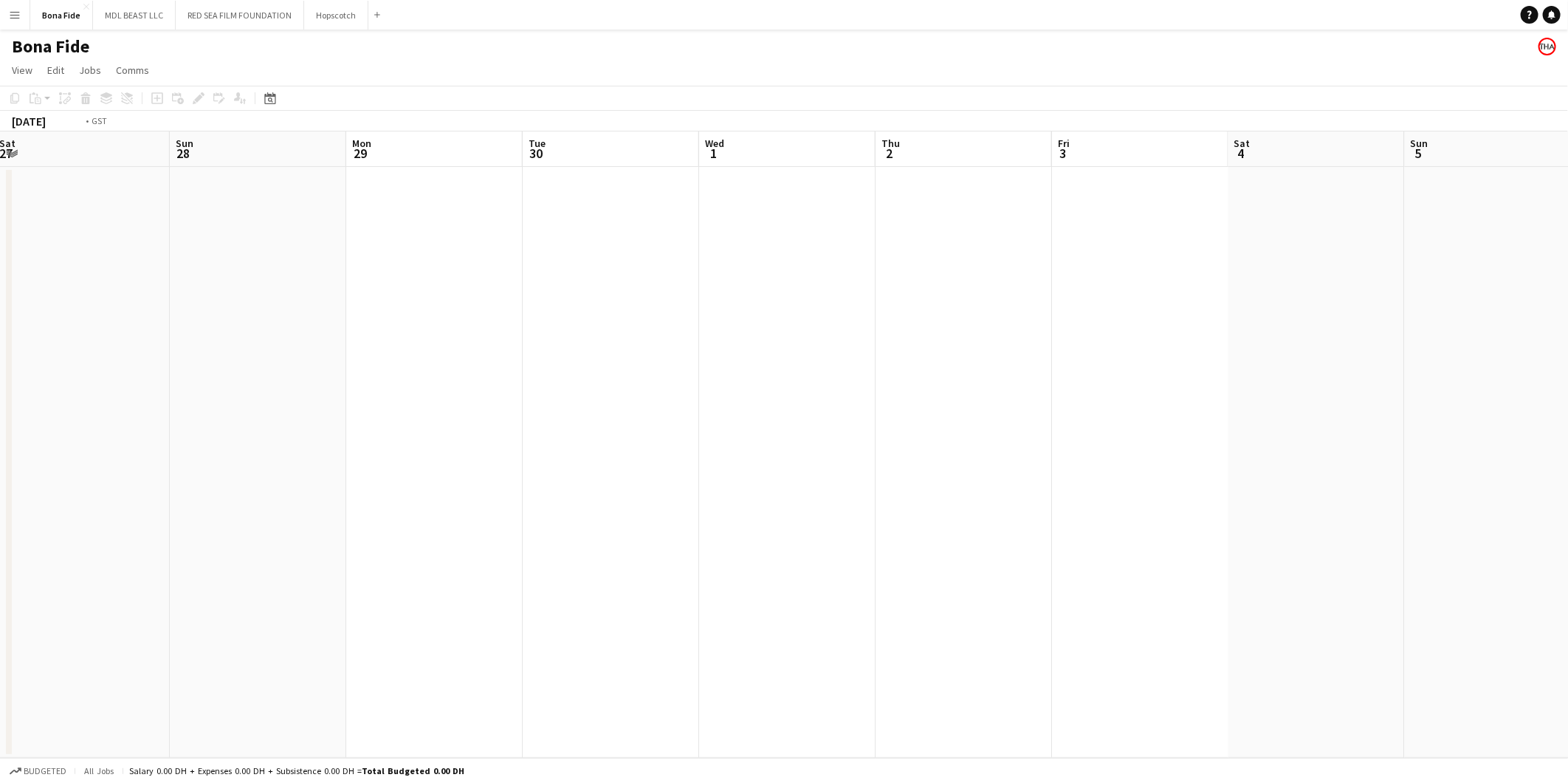
drag, startPoint x: 868, startPoint y: 336, endPoint x: 145, endPoint y: 329, distance: 723.0
click at [119, 331] on app-calendar-viewport "Wed 24 Thu 25 Fri 26 Sat 27 Sun 28 Mon 29 Tue 30 Wed 1 Thu 2 Fri 3 Sat 4 Sun 5 …" at bounding box center [784, 444] width 1568 height 627
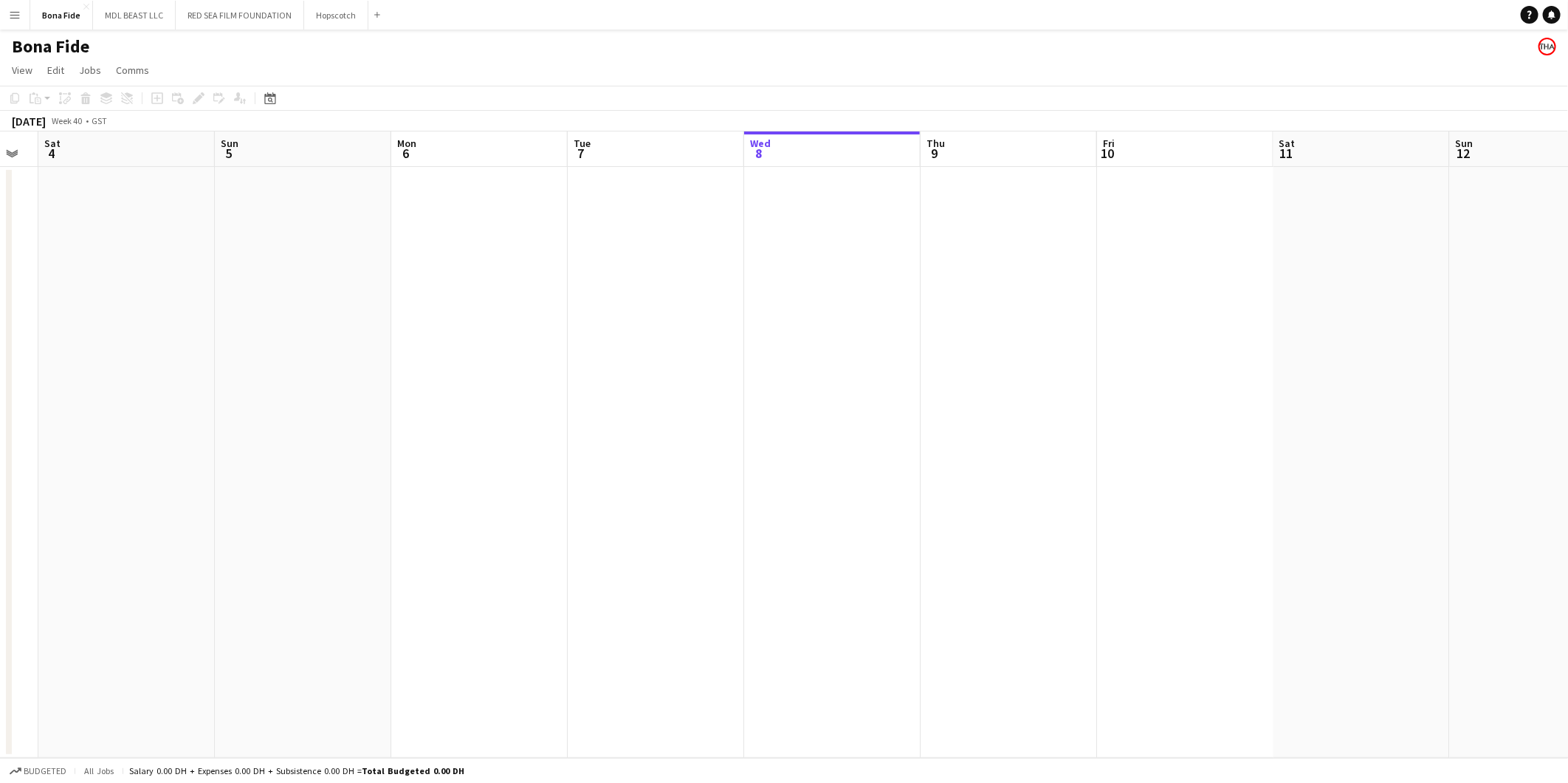
drag, startPoint x: 394, startPoint y: 395, endPoint x: 149, endPoint y: 392, distance: 245.0
click at [110, 395] on app-calendar-viewport "Wed 1 Thu 2 Fri 3 Sat 4 Sun 5 Mon 6 Tue 7 Wed 8 Thu 9 Fri 10 Sat 11 Sun 12 Mon …" at bounding box center [784, 444] width 1568 height 627
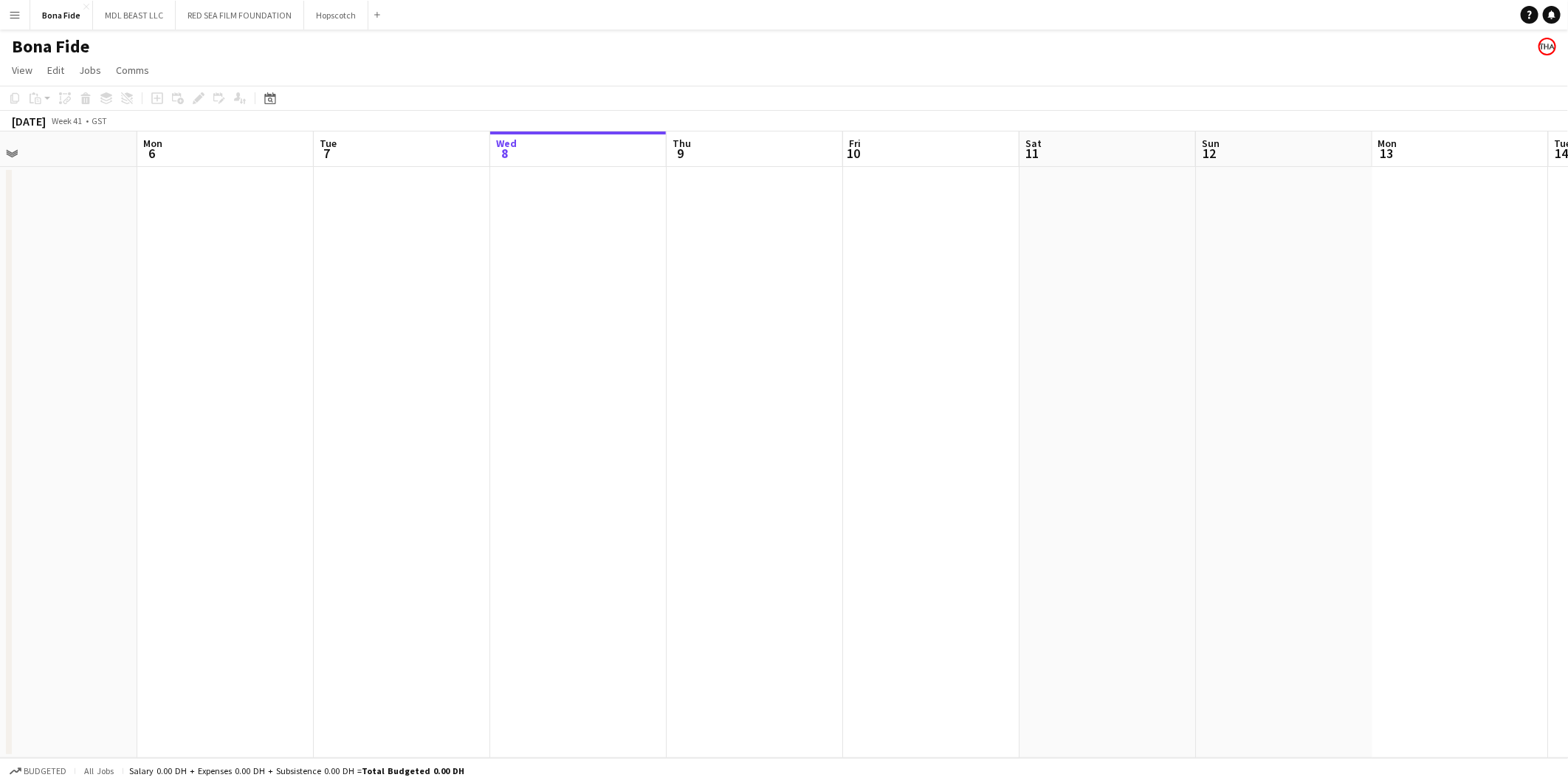
drag, startPoint x: 830, startPoint y: 470, endPoint x: 98, endPoint y: 452, distance: 732.2
click at [98, 452] on app-calendar-viewport "Fri 3 Sat 4 Sun 5 Mon 6 Tue 7 Wed 8 Thu 9 Fri 10 Sat 11 Sun 12 Mon 13 Tue 14 We…" at bounding box center [784, 444] width 1568 height 627
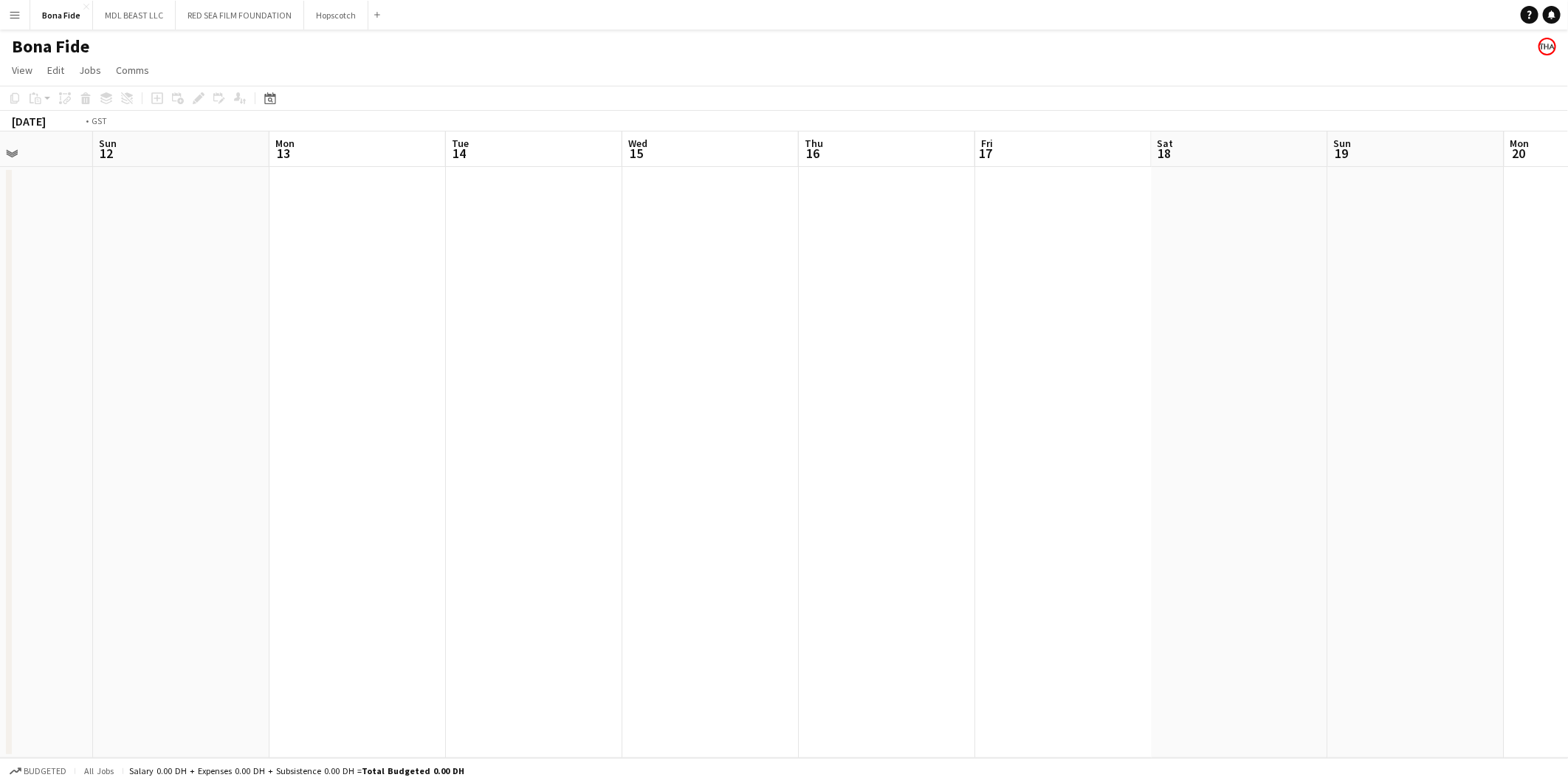
drag, startPoint x: 1010, startPoint y: 504, endPoint x: 424, endPoint y: 468, distance: 587.1
click at [362, 470] on app-calendar-viewport "Wed 8 Thu 9 Fri 10 Sat 11 Sun 12 Mon 13 Tue 14 Wed 15 Thu 16 Fri 17 Sat 18 Sun …" at bounding box center [784, 444] width 1568 height 627
drag, startPoint x: 1223, startPoint y: 468, endPoint x: 304, endPoint y: 452, distance: 919.1
click at [237, 455] on app-calendar-viewport "Sat 11 Sun 12 Mon 13 Tue 14 Wed 15 Thu 16 Fri 17 Sat 18 Sun 19 Mon 20 Tue 21 We…" at bounding box center [784, 444] width 1568 height 627
drag, startPoint x: 1179, startPoint y: 459, endPoint x: 490, endPoint y: 417, distance: 690.3
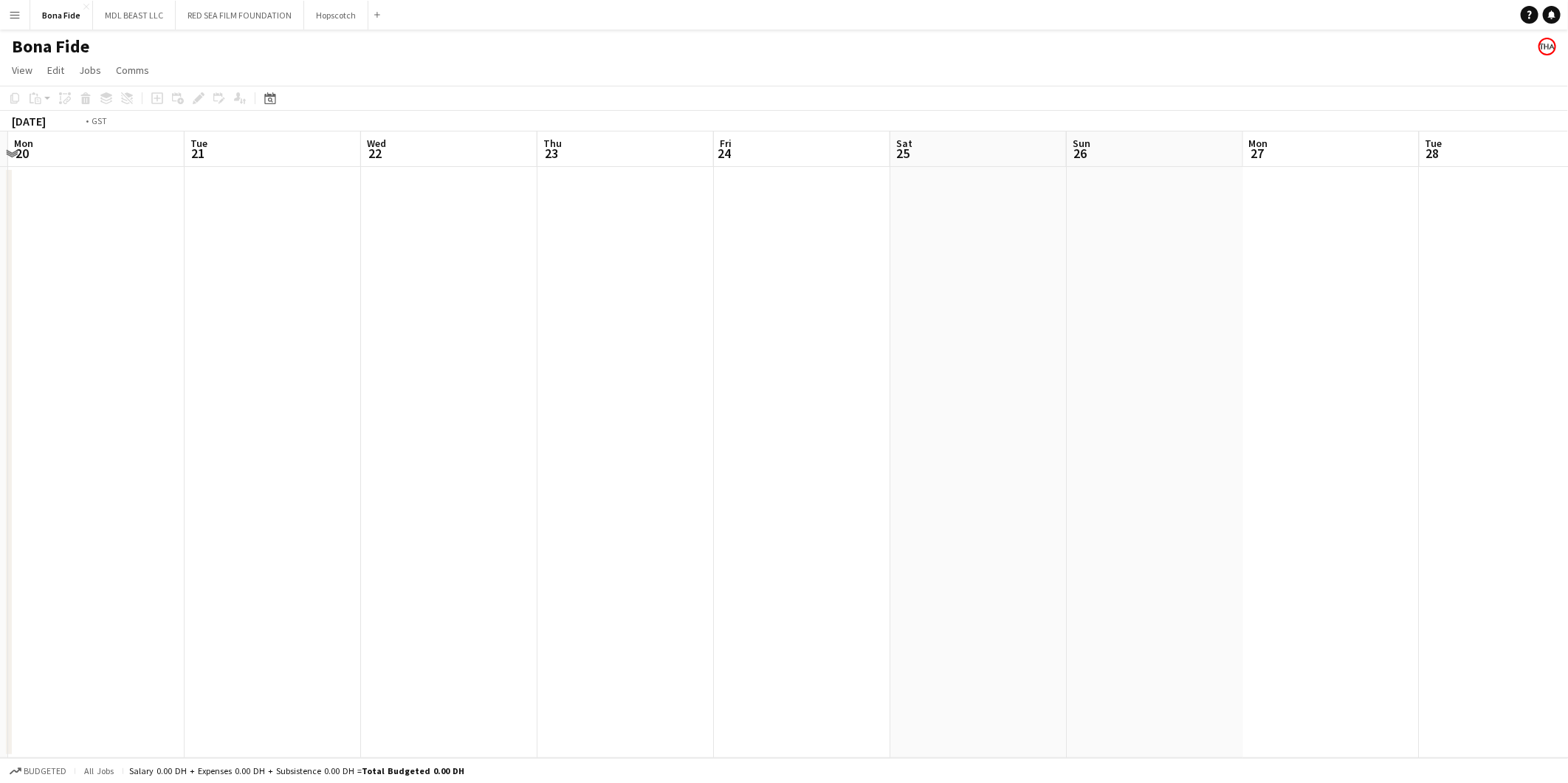
click at [407, 421] on app-calendar-viewport "Fri 17 Sat 18 Sun 19 Mon 20 Tue 21 Wed 22 Thu 23 Fri 24 Sat 25 Sun 26 Mon 27 Tu…" at bounding box center [784, 444] width 1568 height 627
drag, startPoint x: 1094, startPoint y: 417, endPoint x: 550, endPoint y: 412, distance: 544.0
click at [354, 412] on app-calendar-viewport "Wed 22 Thu 23 Fri 24 Sat 25 Sun 26 Mon 27 Tue 28 Wed 29 Thu 30 Fri 31 Sat 1 Sun…" at bounding box center [784, 444] width 1568 height 627
drag, startPoint x: 1163, startPoint y: 417, endPoint x: 839, endPoint y: 394, distance: 324.8
click at [319, 397] on app-calendar-viewport "Mon 27 Tue 28 Wed 29 Thu 30 Fri 31 Sat 1 Sun 2 Mon 3 Tue 4 Wed 5 Thu 6 Fri 7 Sa…" at bounding box center [784, 444] width 1568 height 627
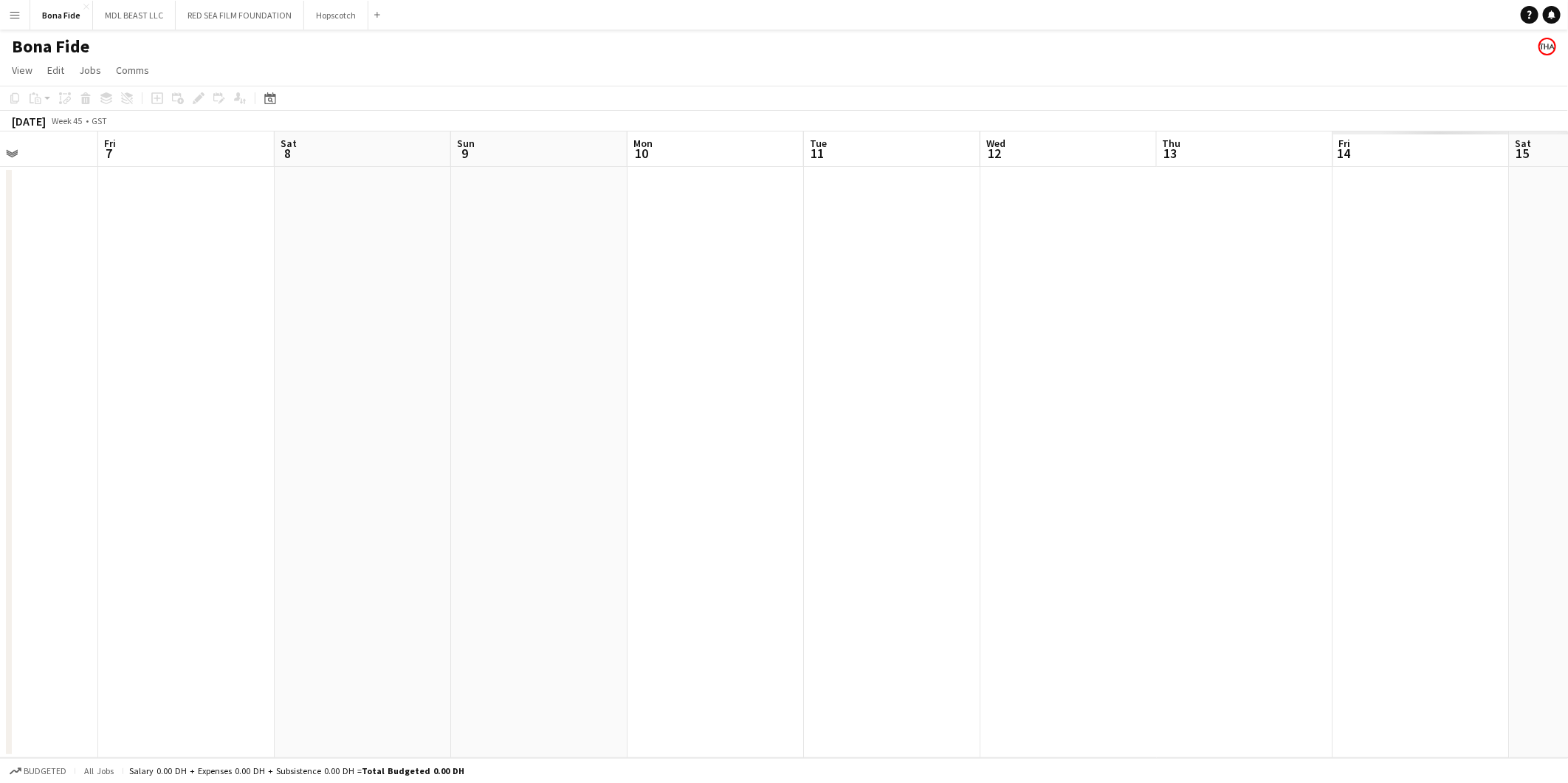
drag, startPoint x: 730, startPoint y: 387, endPoint x: 925, endPoint y: 381, distance: 195.1
click at [563, 385] on app-calendar-viewport "Mon 3 Tue 4 Wed 5 Thu 6 Fri 7 Sat 8 Sun 9 Mon 10 Tue 11 Wed 12 Thu 13 Fri 14 Sa…" at bounding box center [784, 444] width 1568 height 627
drag, startPoint x: 486, startPoint y: 380, endPoint x: 1034, endPoint y: 377, distance: 548.0
click at [468, 377] on app-calendar-viewport "Sun 9 Mon 10 Tue 11 Wed 12 Thu 13 Fri 14 Sat 15 Sun 16 Mon 17 Tue 18 Wed 19 Thu…" at bounding box center [784, 444] width 1568 height 627
drag, startPoint x: 1202, startPoint y: 385, endPoint x: 601, endPoint y: 323, distance: 604.2
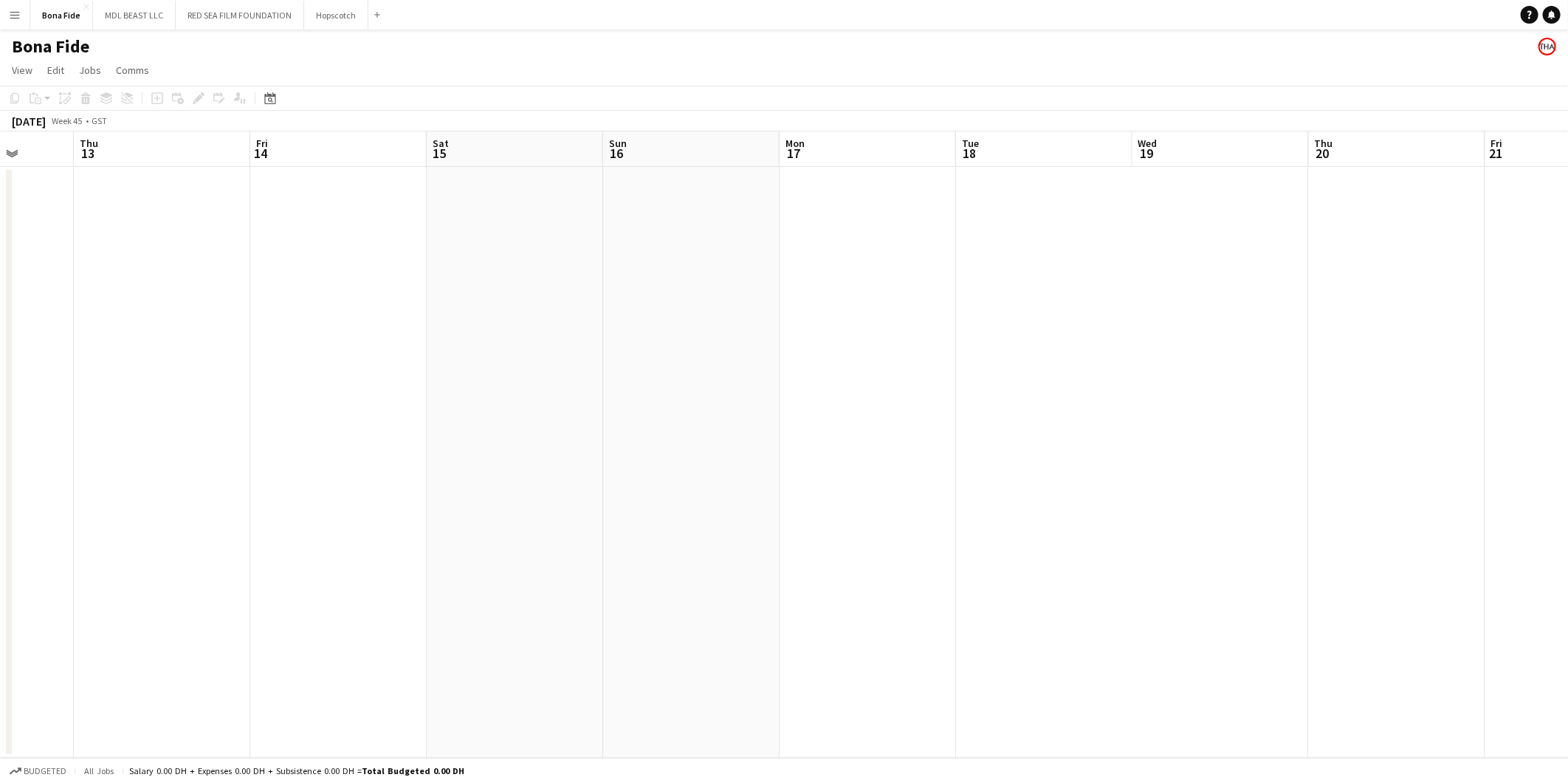
click at [601, 323] on app-calendar-viewport "Sun 9 Mon 10 Tue 11 Wed 12 Thu 13 Fri 14 Sat 15 Sun 16 Mon 17 Tue 18 Wed 19 Thu…" at bounding box center [784, 444] width 1568 height 627
drag, startPoint x: 1263, startPoint y: 330, endPoint x: 666, endPoint y: 330, distance: 597.0
click at [618, 330] on app-calendar-viewport "Wed 12 Thu 13 Fri 14 Sat 15 Sun 16 Mon 17 Tue 18 Wed 19 Thu 20 Fri 21 Sat 22 Su…" at bounding box center [784, 444] width 1568 height 627
drag, startPoint x: 1418, startPoint y: 330, endPoint x: 898, endPoint y: 323, distance: 520.0
click at [864, 325] on app-calendar-viewport "Sun 16 Mon 17 Tue 18 Wed 19 Thu 20 Fri 21 Sat 22 Sun 23 Mon 24 Tue 25 Wed 26 Th…" at bounding box center [784, 444] width 1568 height 627
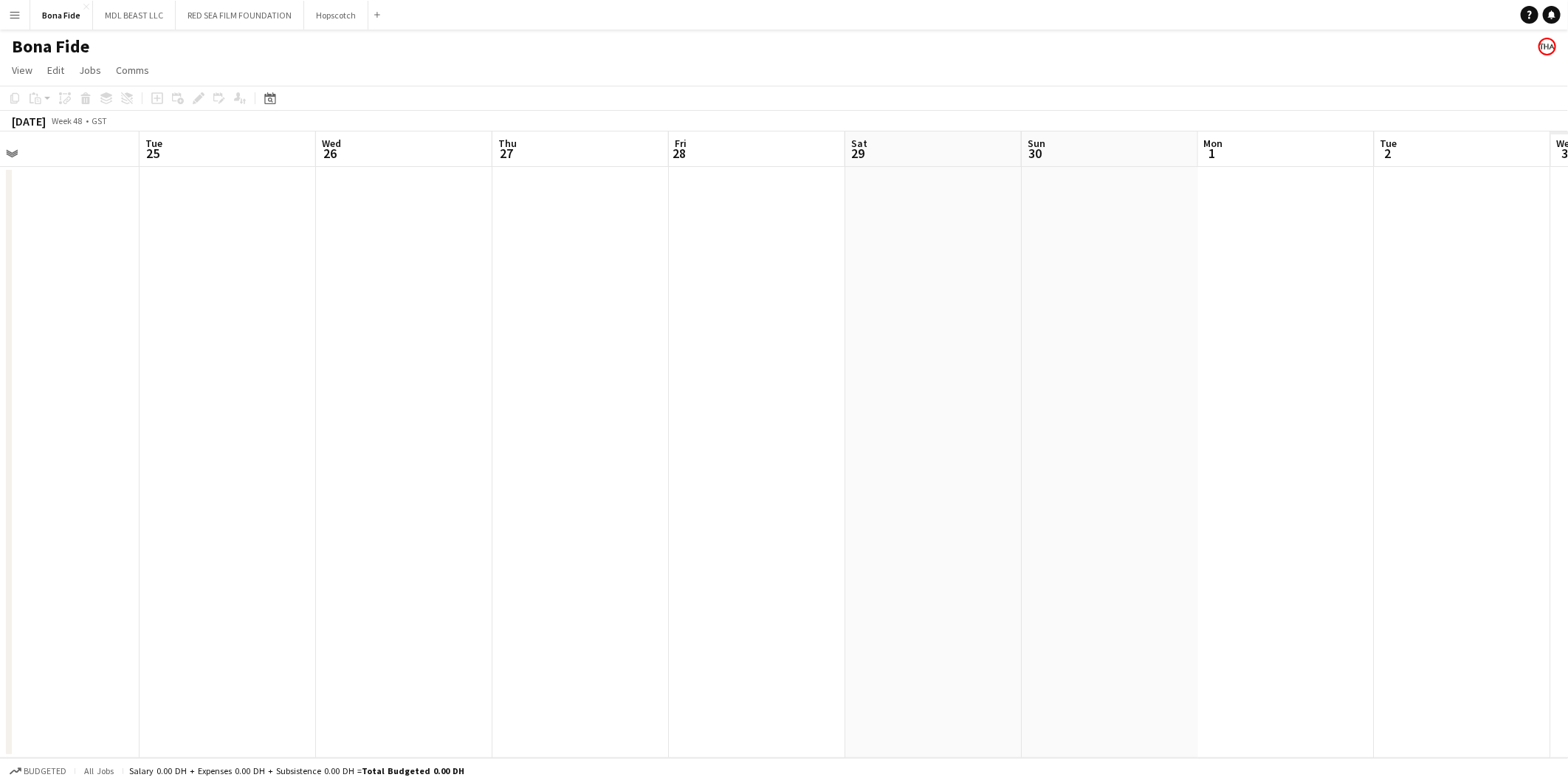
drag, startPoint x: 1164, startPoint y: 294, endPoint x: 1032, endPoint y: 285, distance: 132.3
click at [704, 288] on app-calendar-viewport "Fri 21 Sat 22 Sun 23 Mon 24 Tue 25 Wed 26 Thu 27 Fri 28 Sat 29 Sun 30 Mon 1 Tue…" at bounding box center [784, 444] width 1568 height 627
drag, startPoint x: 1442, startPoint y: 288, endPoint x: 910, endPoint y: 283, distance: 532.0
click at [577, 257] on app-calendar-viewport "Fri 28 Sat 29 Sun 30 Mon 1 Tue 2 Wed 3 Thu 4 Fri 5 Sat 6 Sun 7 Mon 8 Tue 9 Wed …" at bounding box center [784, 444] width 1568 height 627
drag, startPoint x: 1459, startPoint y: 323, endPoint x: 938, endPoint y: 302, distance: 521.4
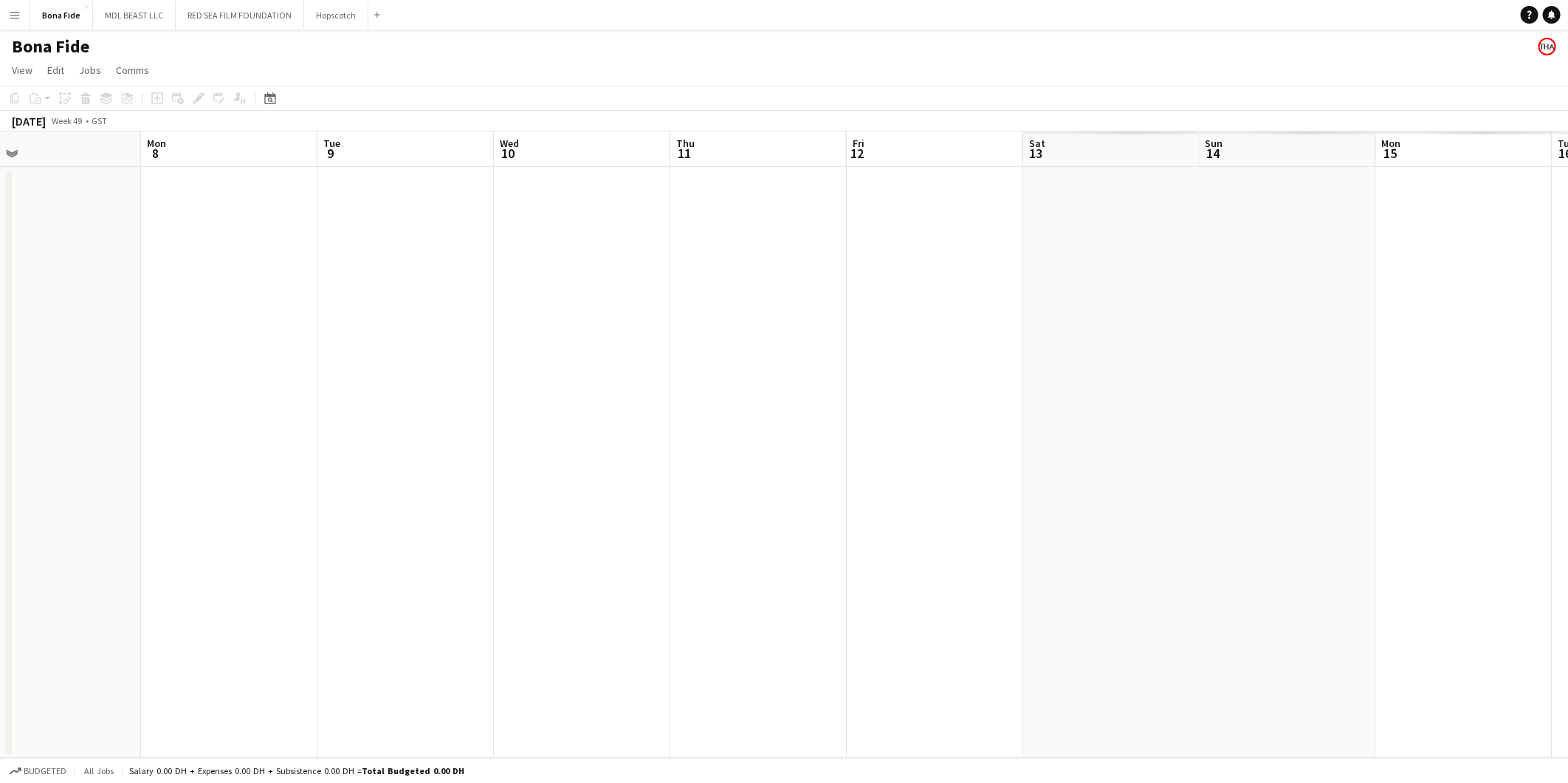
click at [551, 302] on app-calendar-viewport "Thu 4 Fri 5 Sat 6 Sun 7 Mon 8 Tue 9 Wed 10 Thu 11 Fri 12 Sat 13 Sun 14 Mon 15 T…" at bounding box center [784, 444] width 1568 height 627
drag, startPoint x: 1365, startPoint y: 303, endPoint x: 574, endPoint y: 218, distance: 795.6
click at [654, 246] on app-calendar-viewport "Thu 4 Fri 5 Sat 6 Sun 7 Mon 8 Tue 9 Wed 10 Thu 11 Fri 12 Sat 13 Sun 14 Mon 15 T…" at bounding box center [784, 444] width 1568 height 627
click at [19, 67] on span "View" at bounding box center [22, 70] width 21 height 13
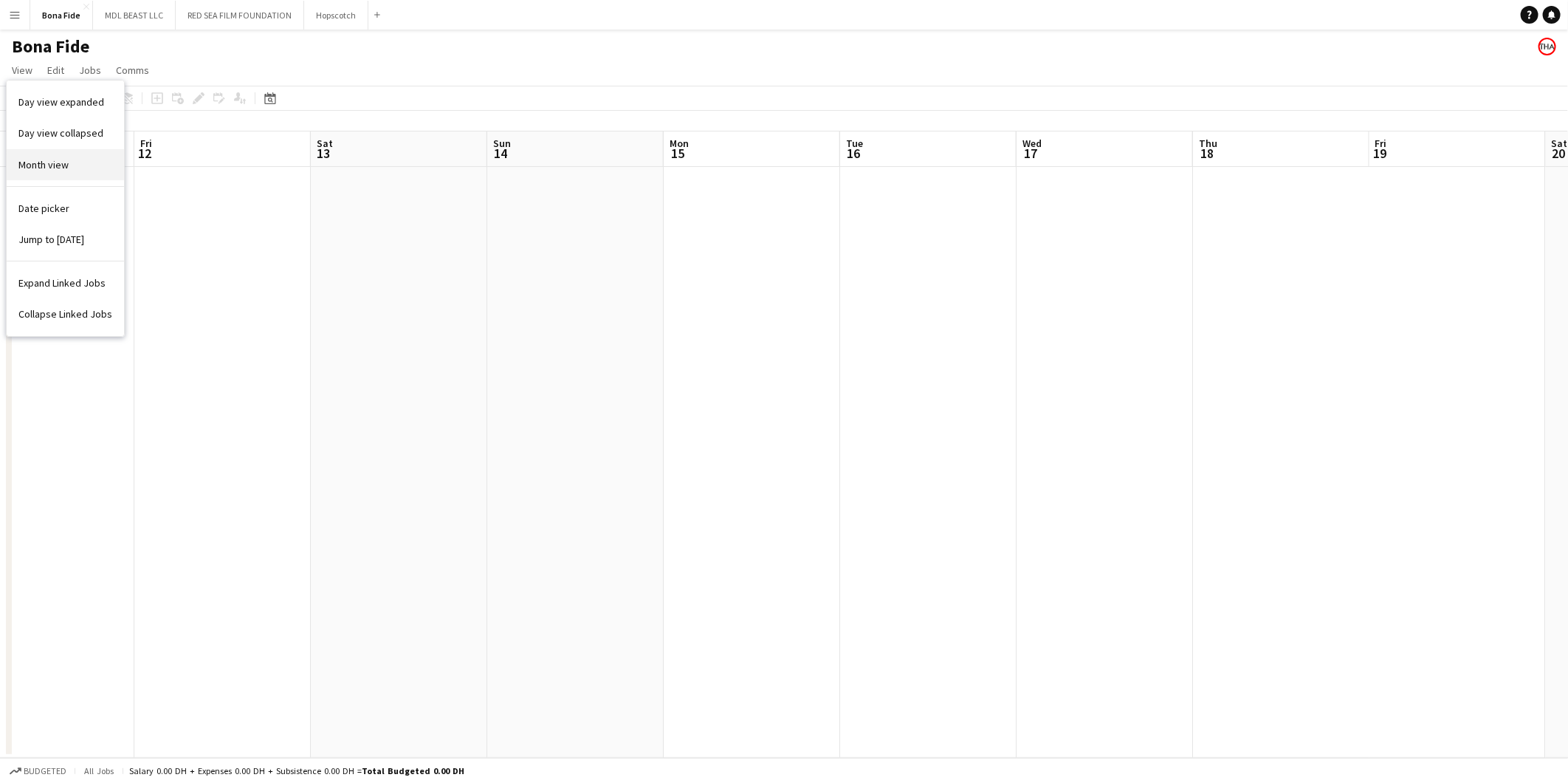
click at [56, 158] on span "Month view" at bounding box center [44, 165] width 51 height 13
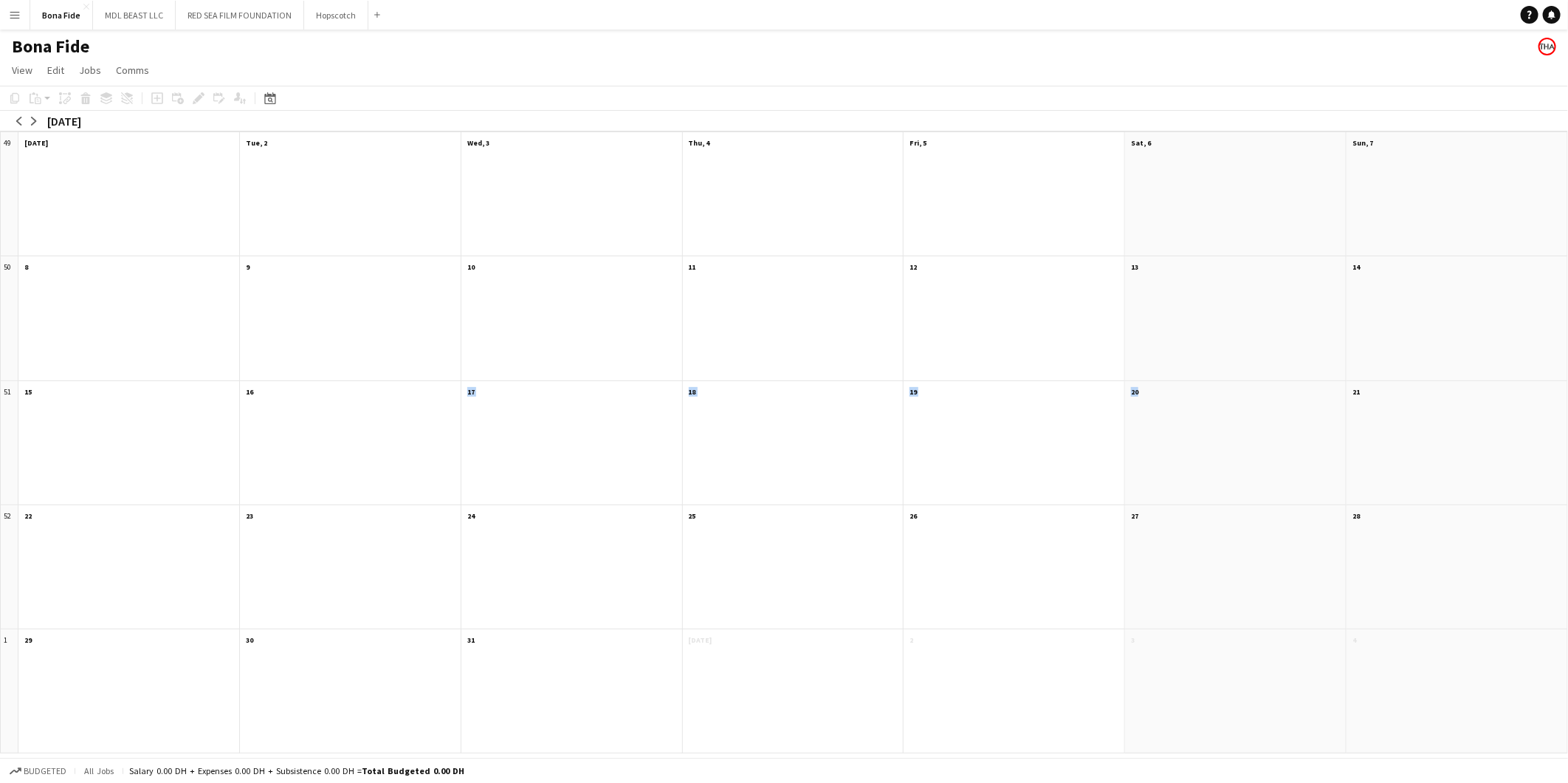
drag, startPoint x: 1146, startPoint y: 410, endPoint x: 308, endPoint y: 409, distance: 838.0
click at [308, 409] on div "49 Scroll down [DATE] Scroll down Tue, 2 Scroll down Wed, 3 Scroll down Thu, 4 …" at bounding box center [784, 442] width 1568 height 622
click at [27, 120] on button "arrow-right" at bounding box center [34, 121] width 15 height 15
click at [30, 120] on app-icon "arrow-right" at bounding box center [34, 121] width 8 height 8
click at [10, 122] on div "arrow-left arrow-right [DATE]" at bounding box center [50, 121] width 99 height 21
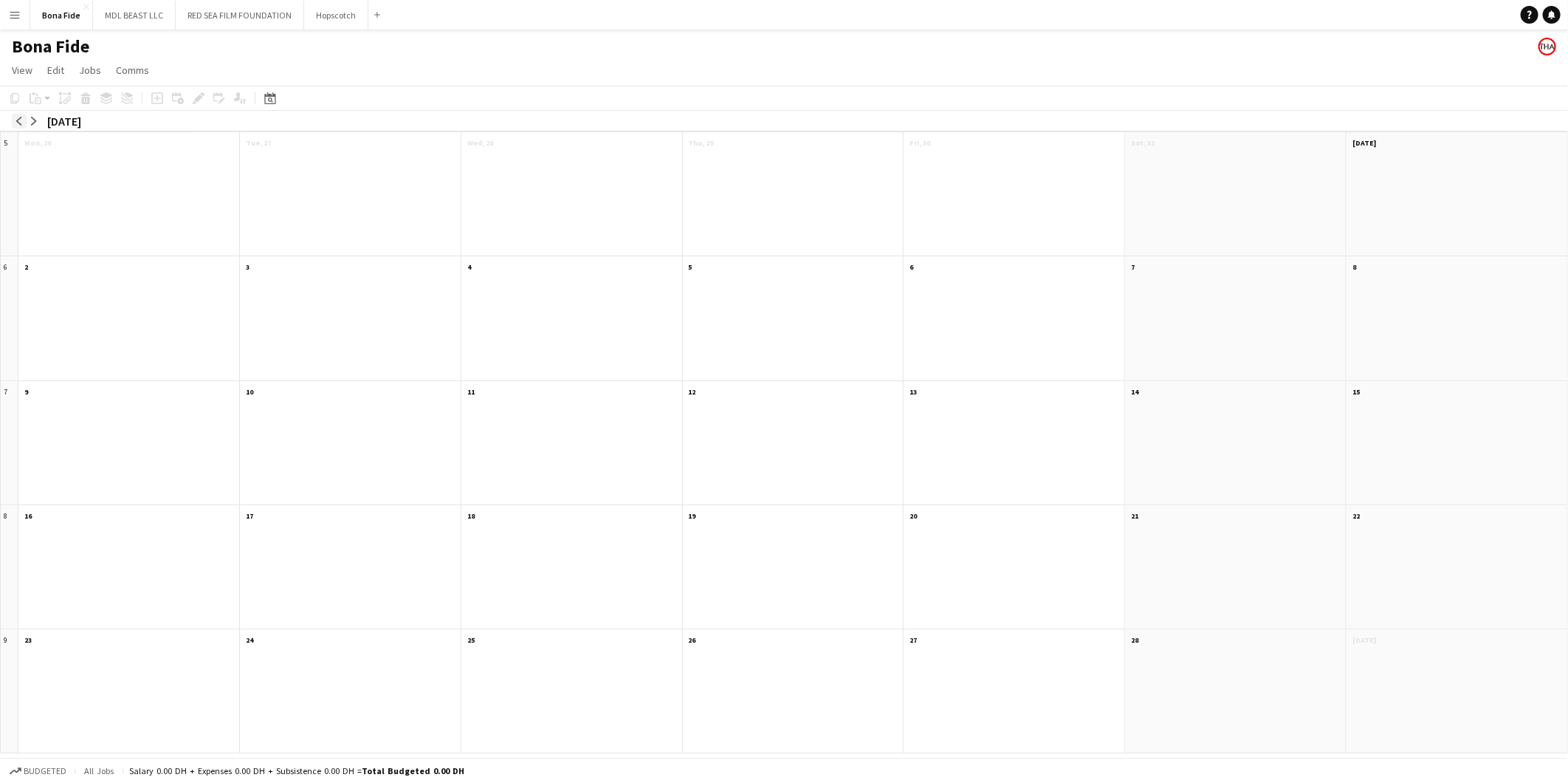
click at [21, 124] on app-icon "arrow-left" at bounding box center [19, 121] width 8 height 8
click at [22, 124] on app-icon "arrow-left" at bounding box center [19, 121] width 8 height 8
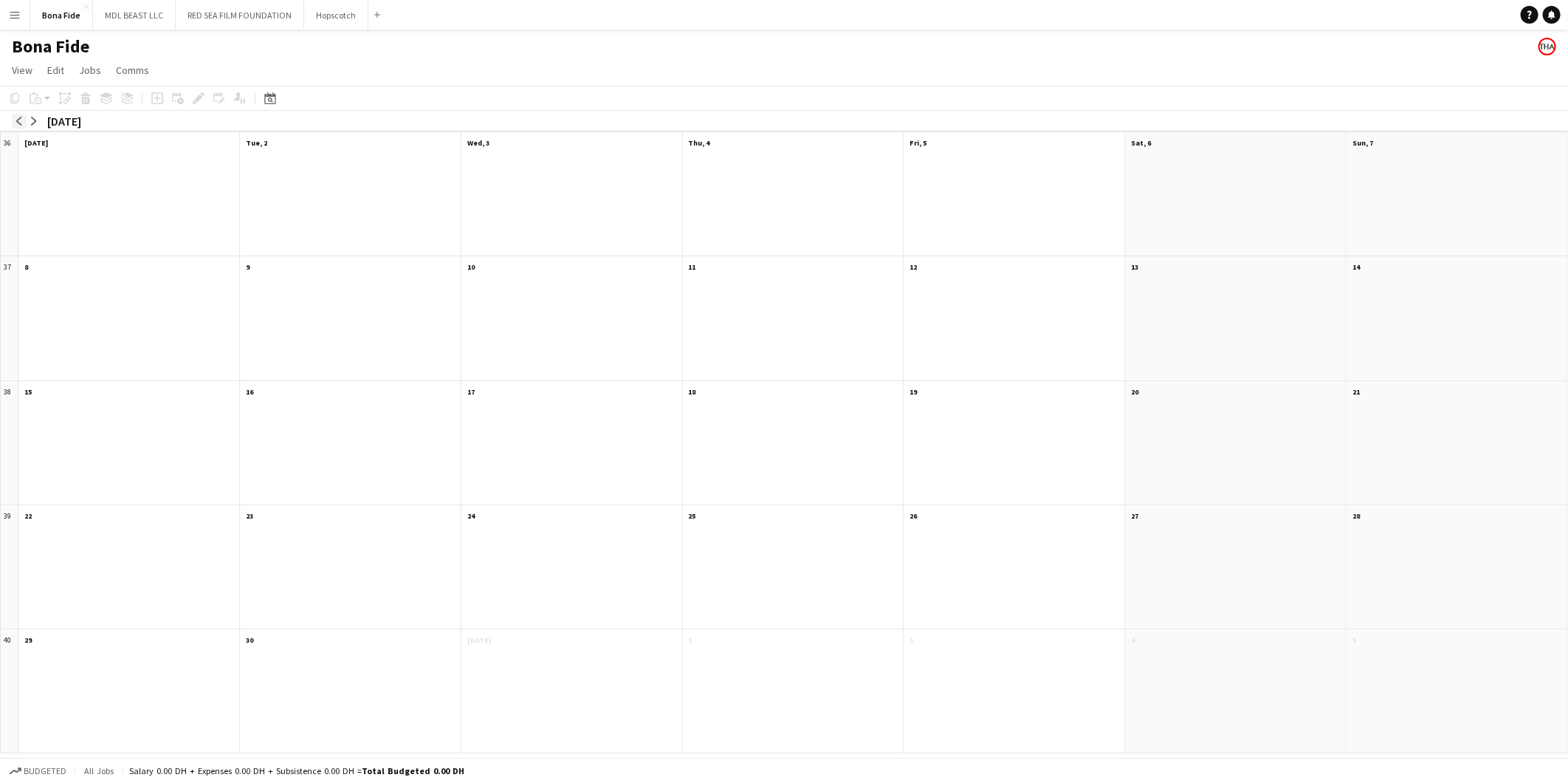
click at [22, 124] on app-icon "arrow-left" at bounding box center [19, 121] width 8 height 8
click at [40, 122] on button "arrow-right" at bounding box center [34, 121] width 15 height 15
click at [12, 16] on app-icon "Menu" at bounding box center [14, 14] width 12 height 12
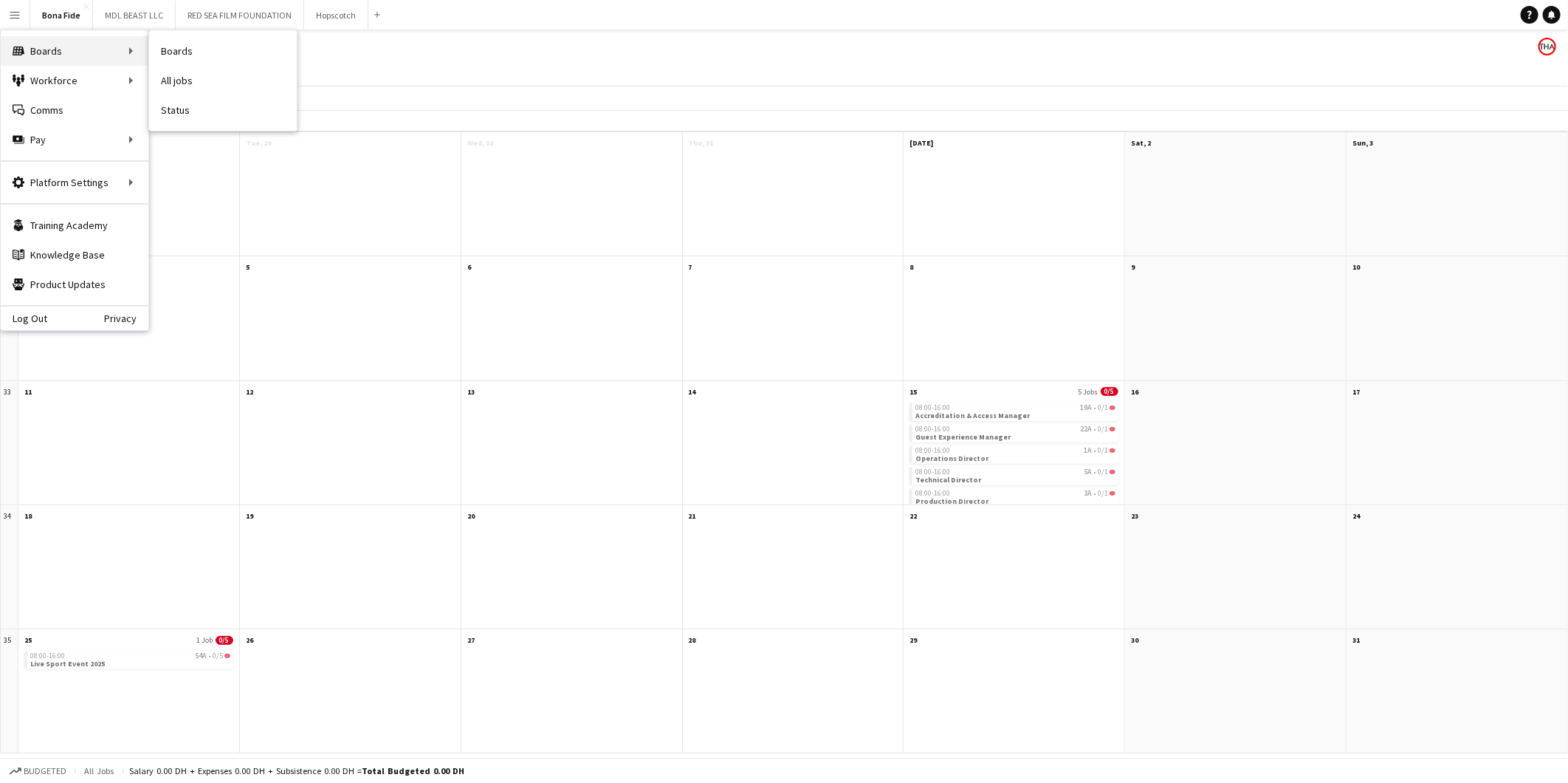
click at [50, 52] on div "Boards Boards" at bounding box center [75, 52] width 148 height 30
click at [133, 16] on button "MDL BEAST LLC Close" at bounding box center [134, 15] width 82 height 29
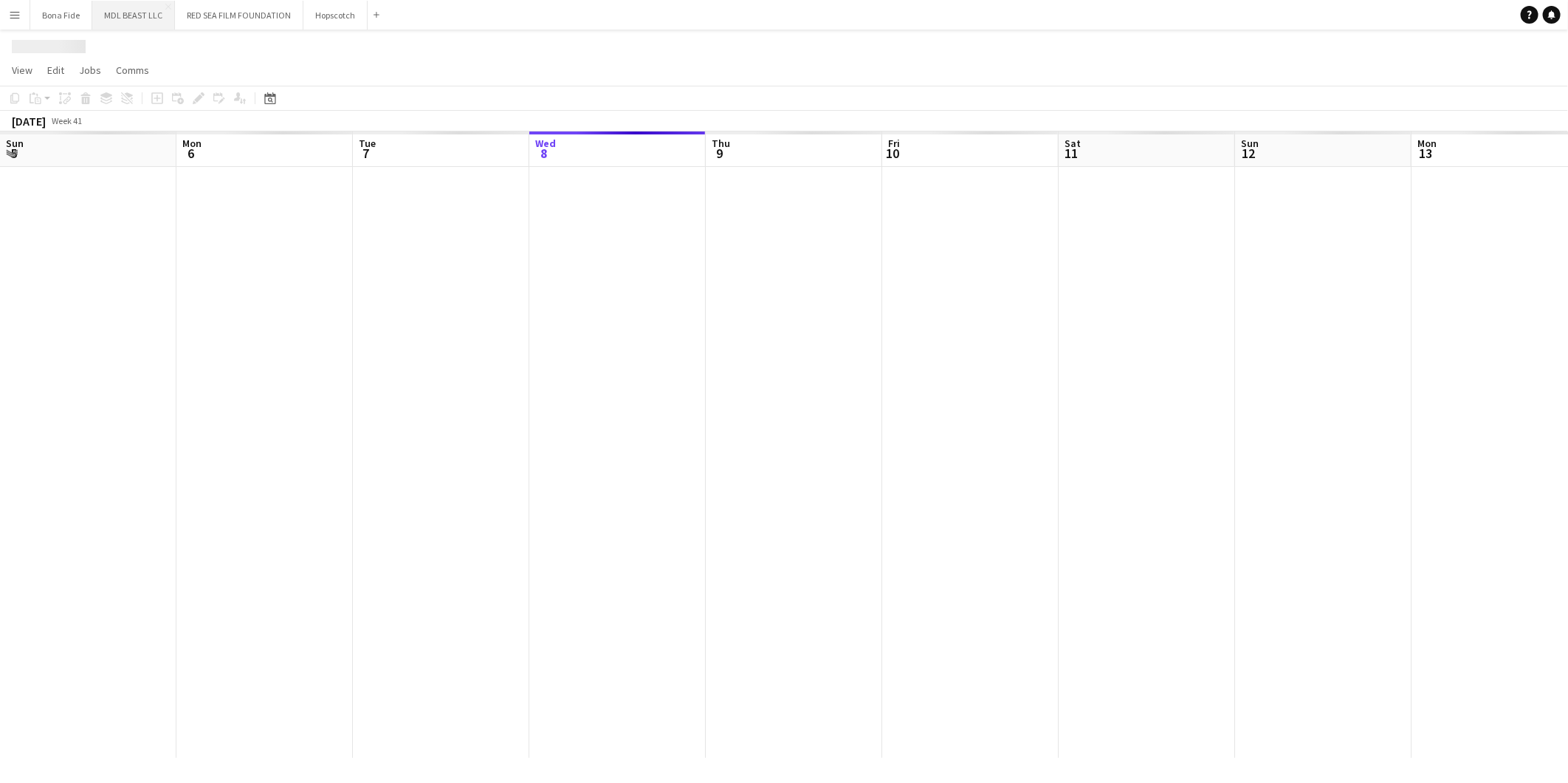
scroll to position [0, 352]
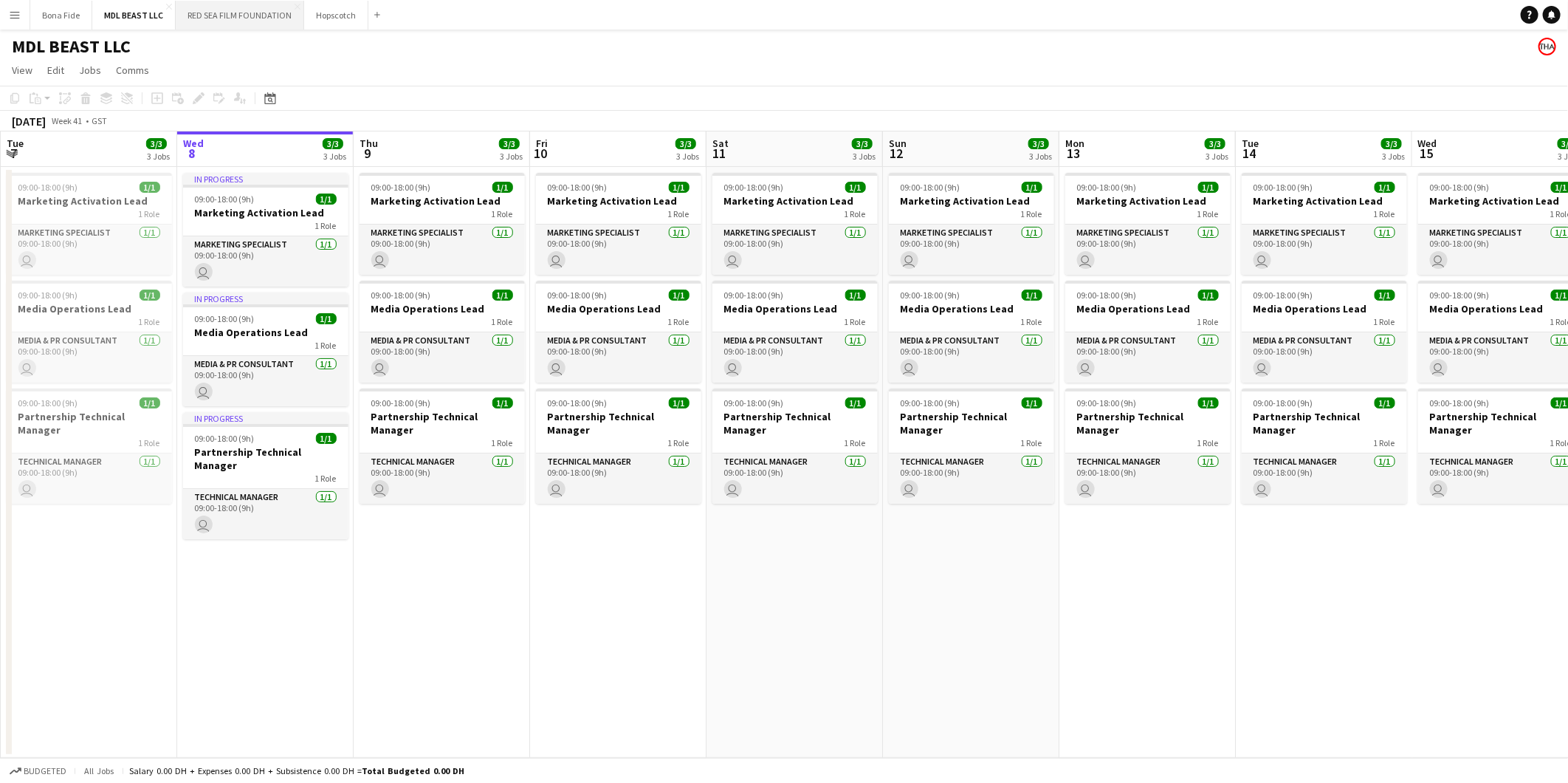
click at [224, 9] on button "RED SEA FILM FOUNDATION Close" at bounding box center [240, 15] width 128 height 29
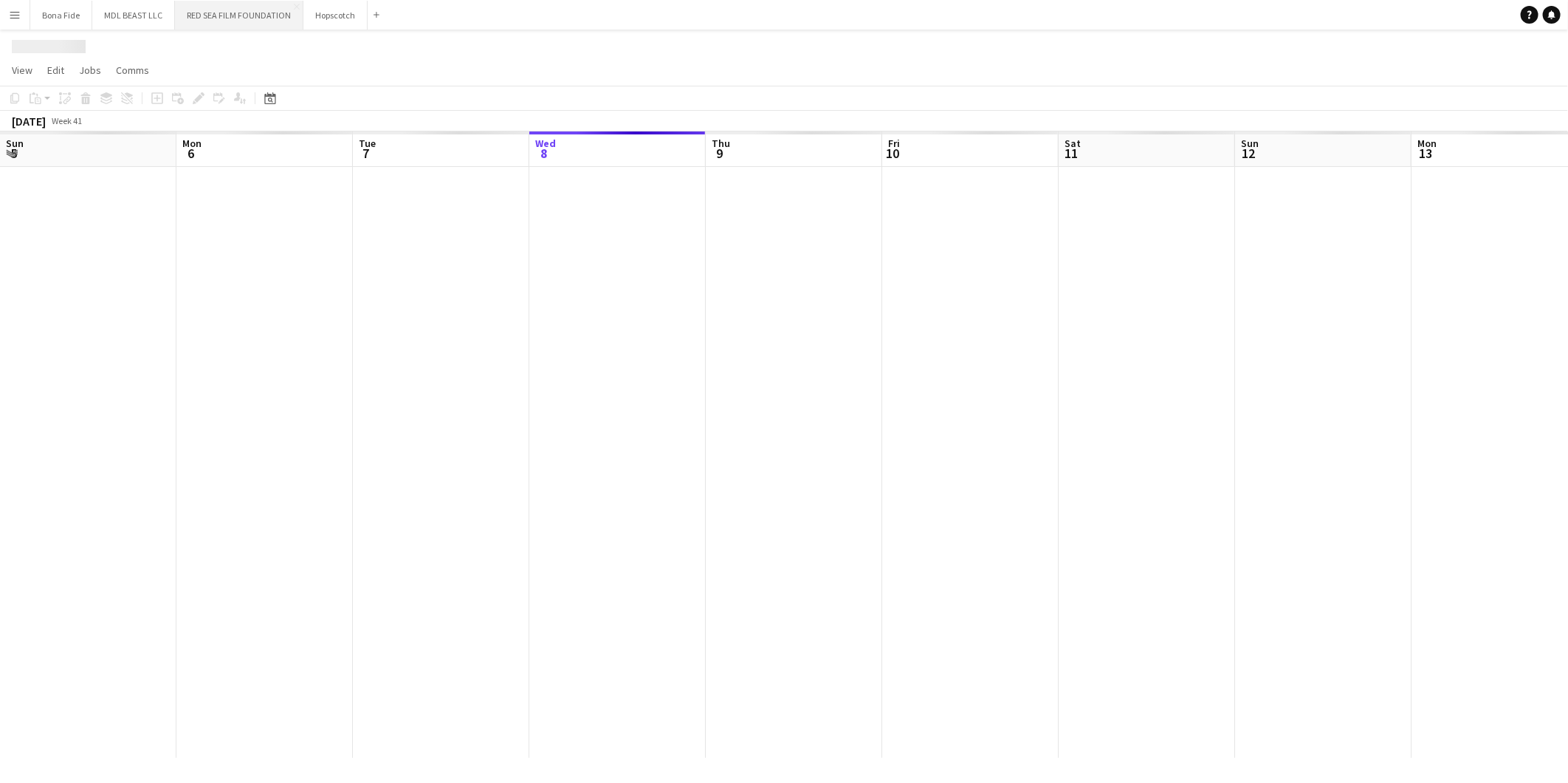
scroll to position [0, 352]
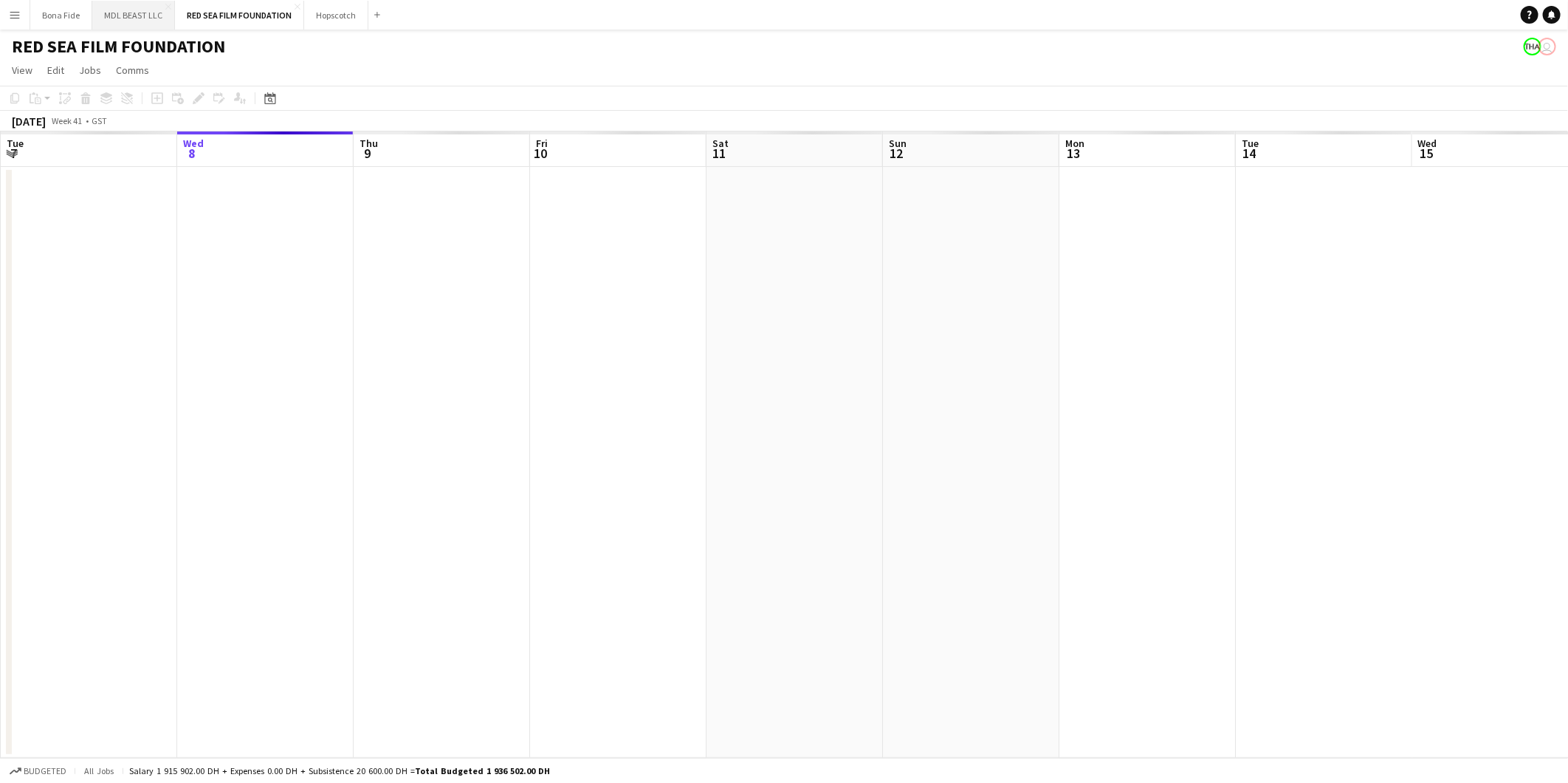
click at [138, 12] on button "MDL BEAST LLC Close" at bounding box center [134, 15] width 82 height 29
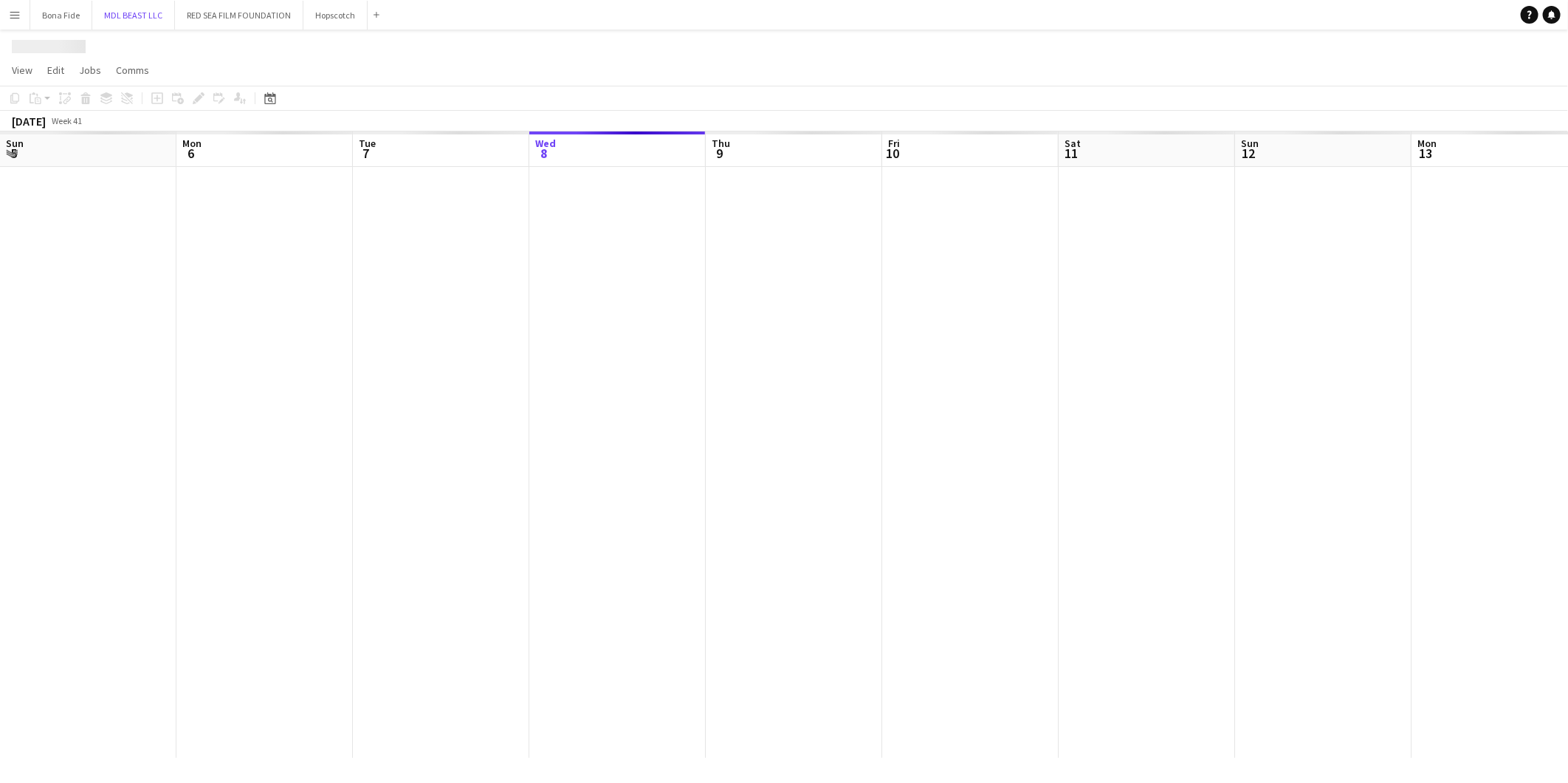
scroll to position [0, 352]
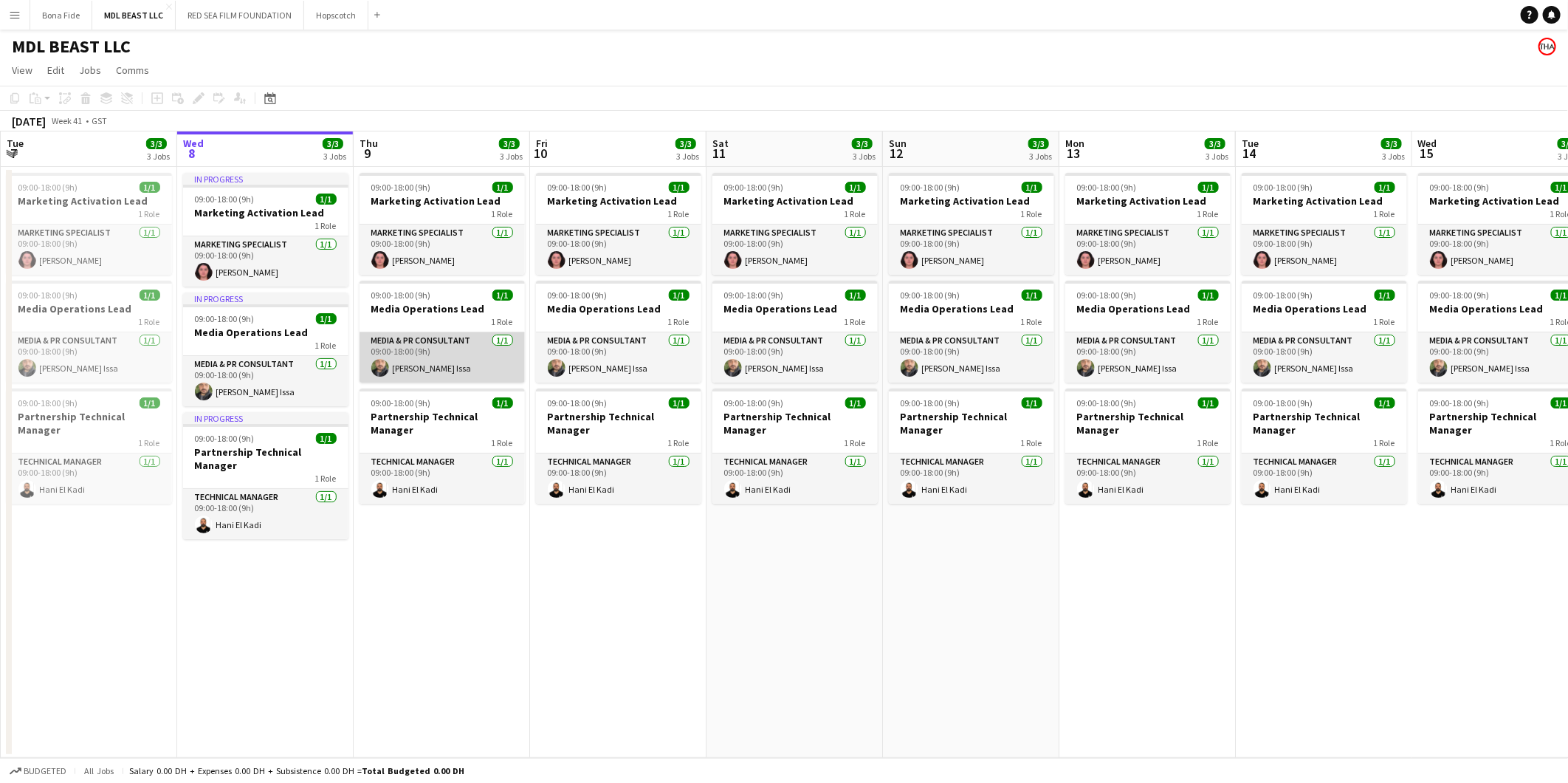
click at [372, 368] on app-user-avatar at bounding box center [380, 367] width 18 height 18
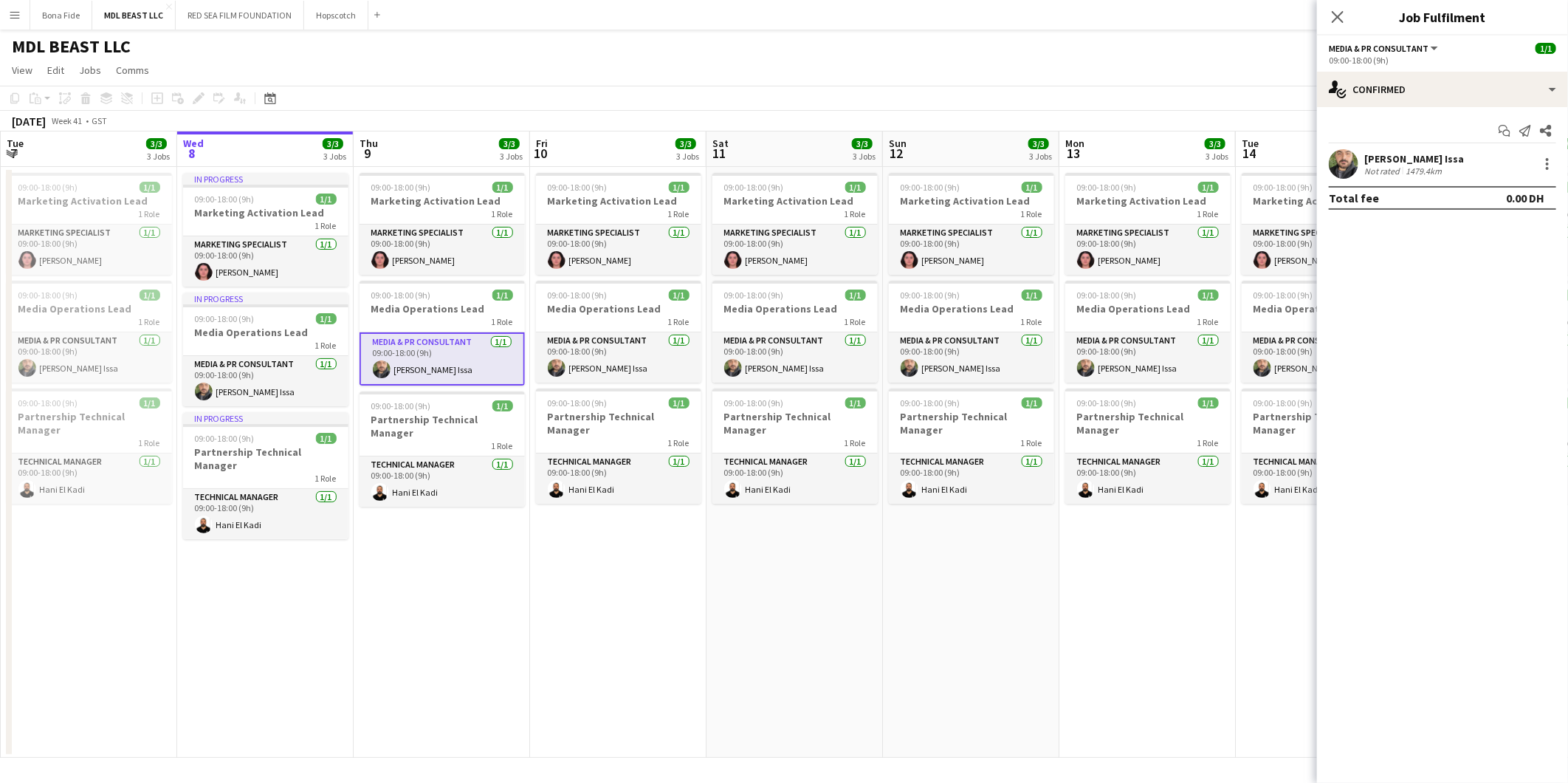
click at [1043, 152] on app-user-avatar at bounding box center [1344, 164] width 30 height 30
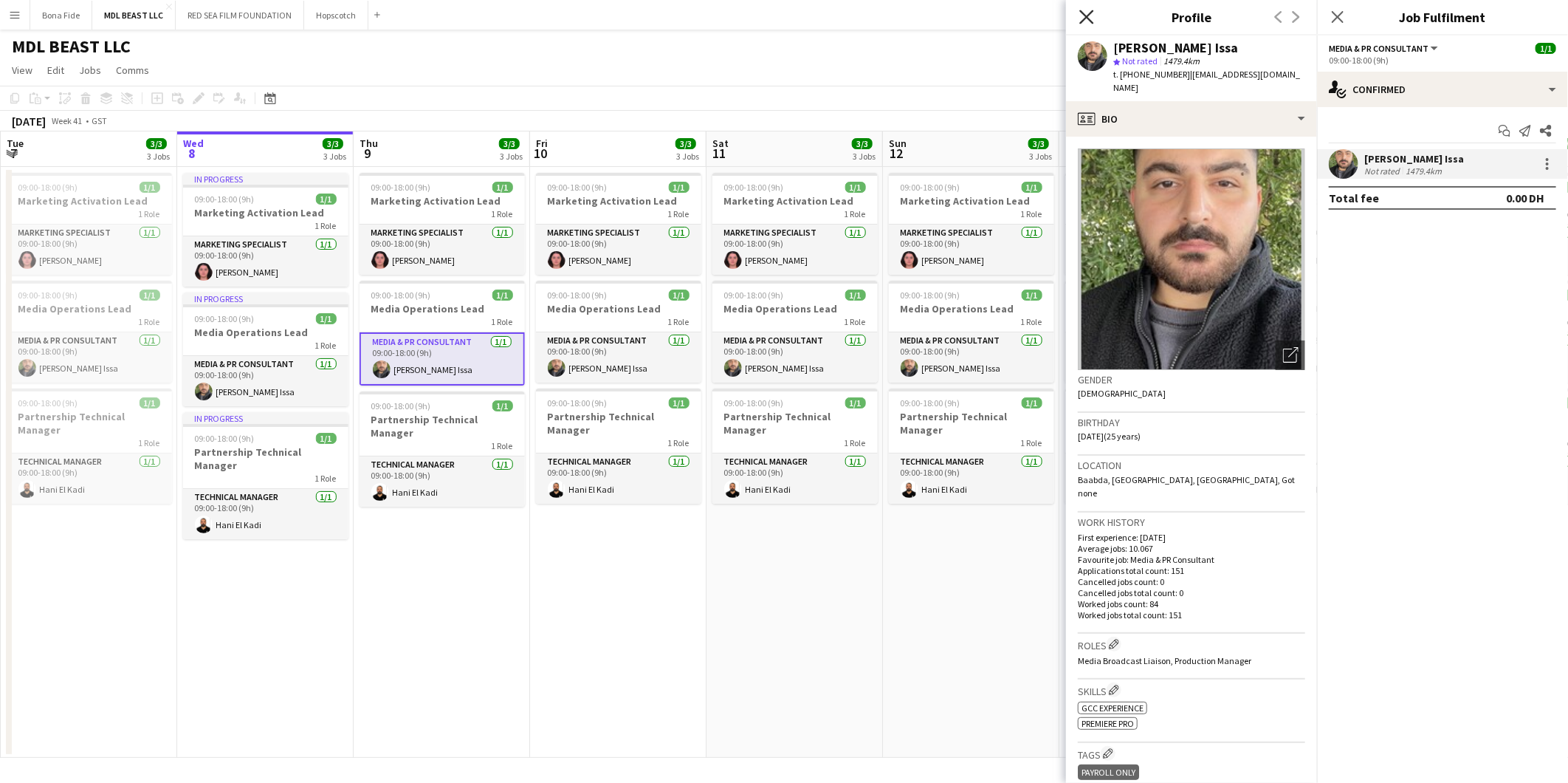
click at [1043, 19] on icon "Close pop-in" at bounding box center [1087, 16] width 14 height 14
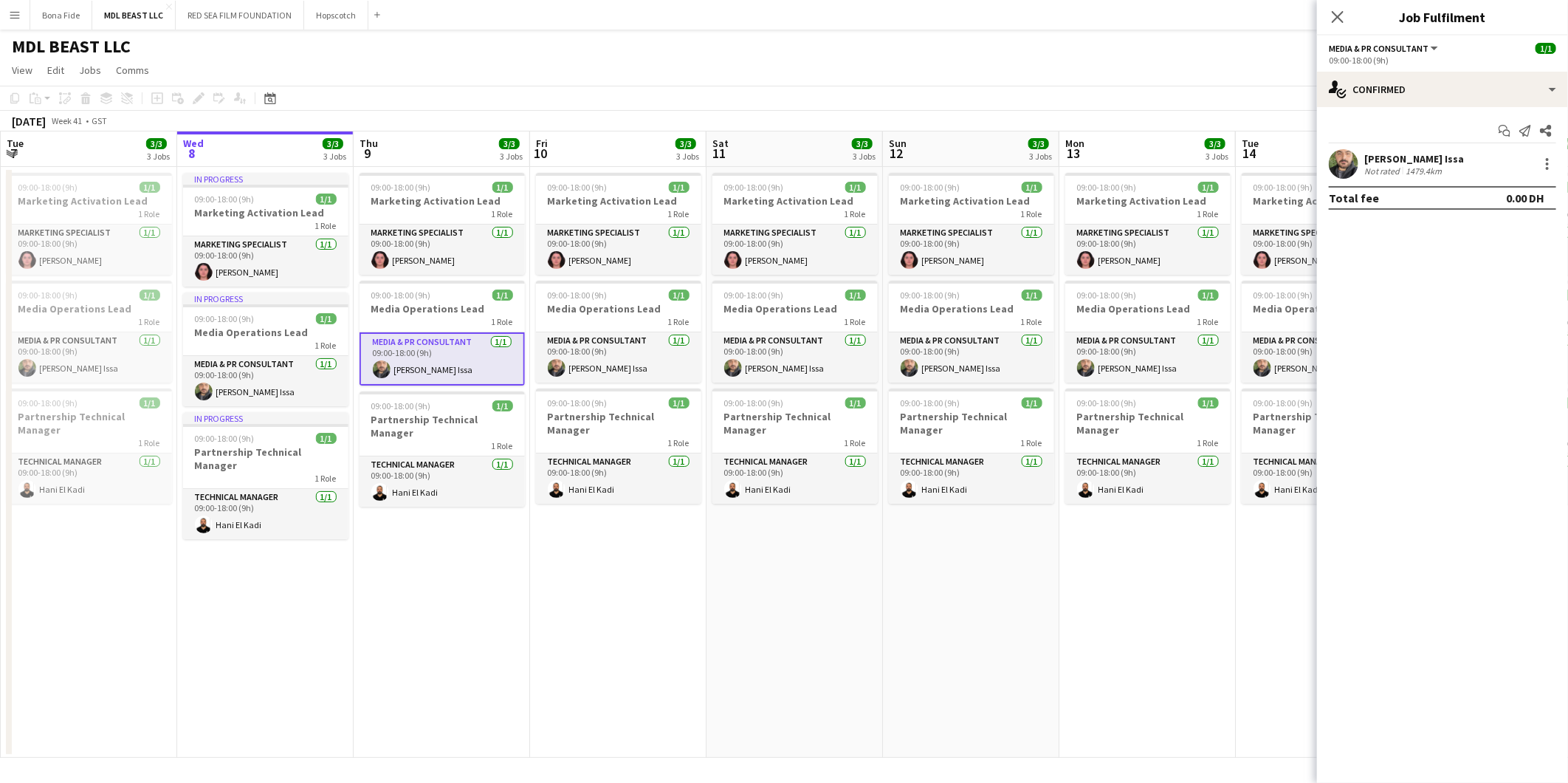
click at [309, 487] on app-date-cell "In progress 09:00-18:00 (9h) 1/1 Marketing Activation Lead 1 Role Marketing Spe…" at bounding box center [265, 462] width 176 height 591
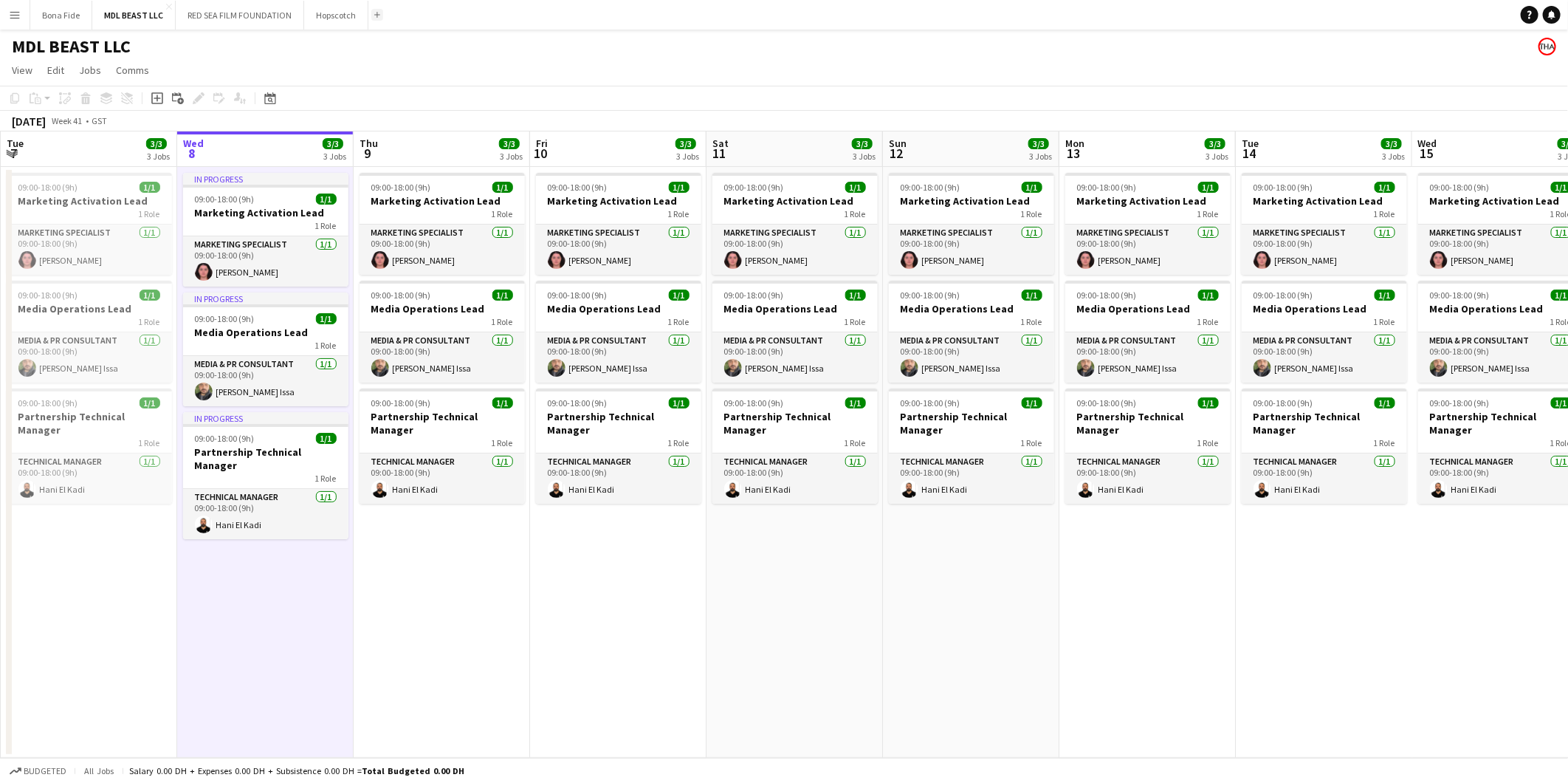
click at [374, 19] on button "Add" at bounding box center [377, 14] width 12 height 12
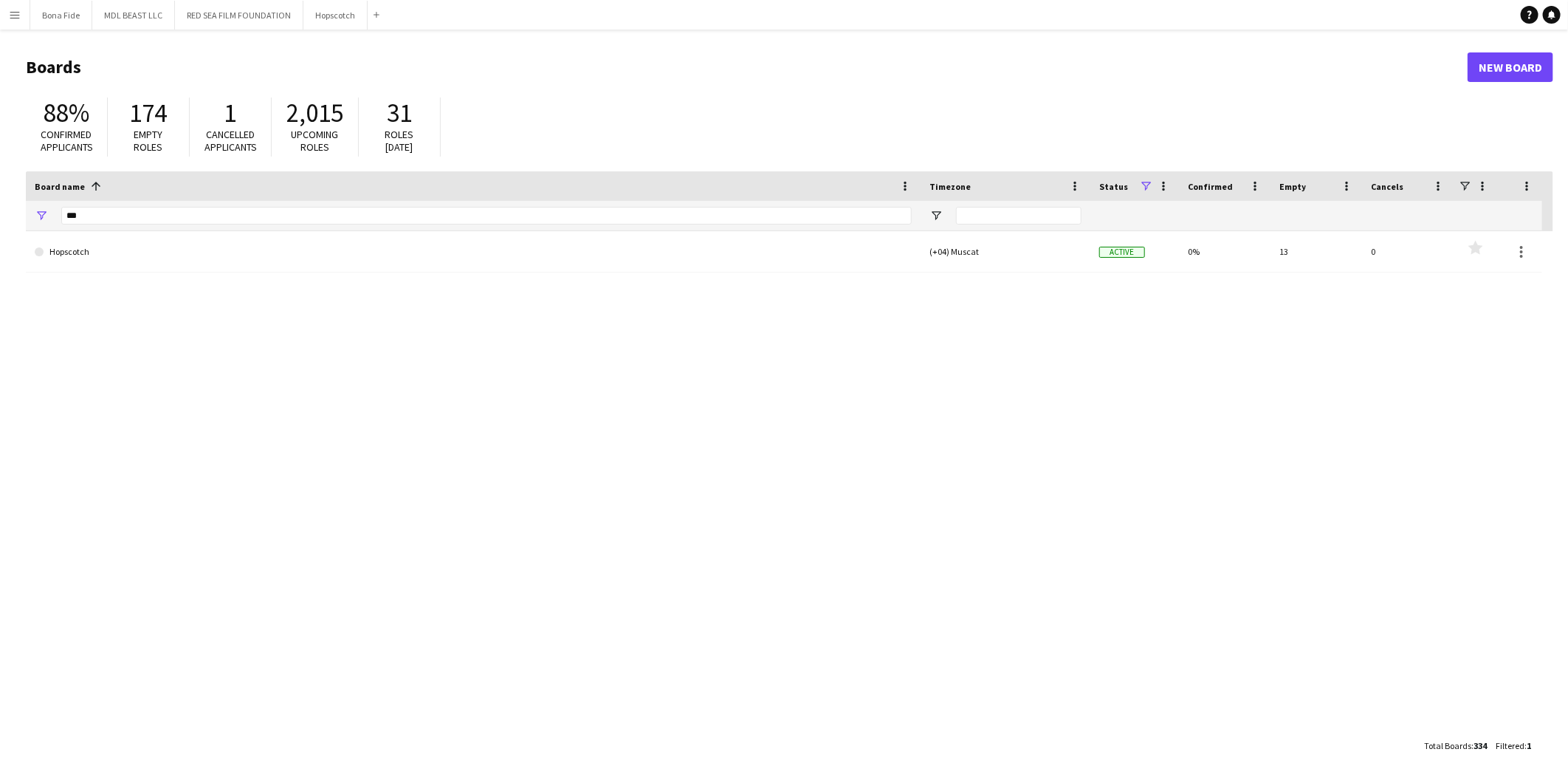
click at [294, 201] on div "***" at bounding box center [486, 215] width 851 height 30
click at [297, 208] on input "***" at bounding box center [486, 215] width 851 height 18
type input "*"
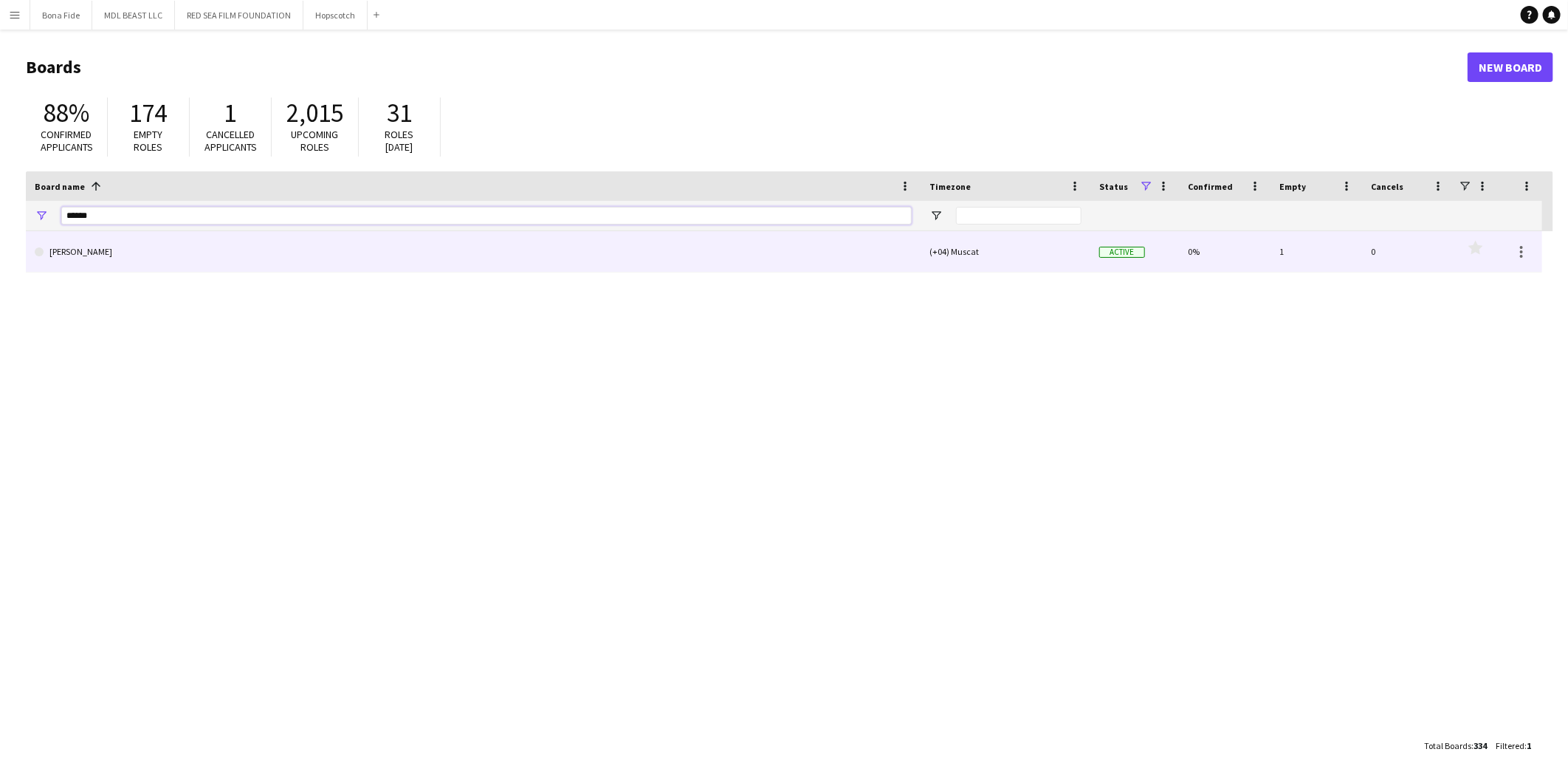
type input "******"
click at [346, 256] on link "[PERSON_NAME]" at bounding box center [473, 252] width 878 height 41
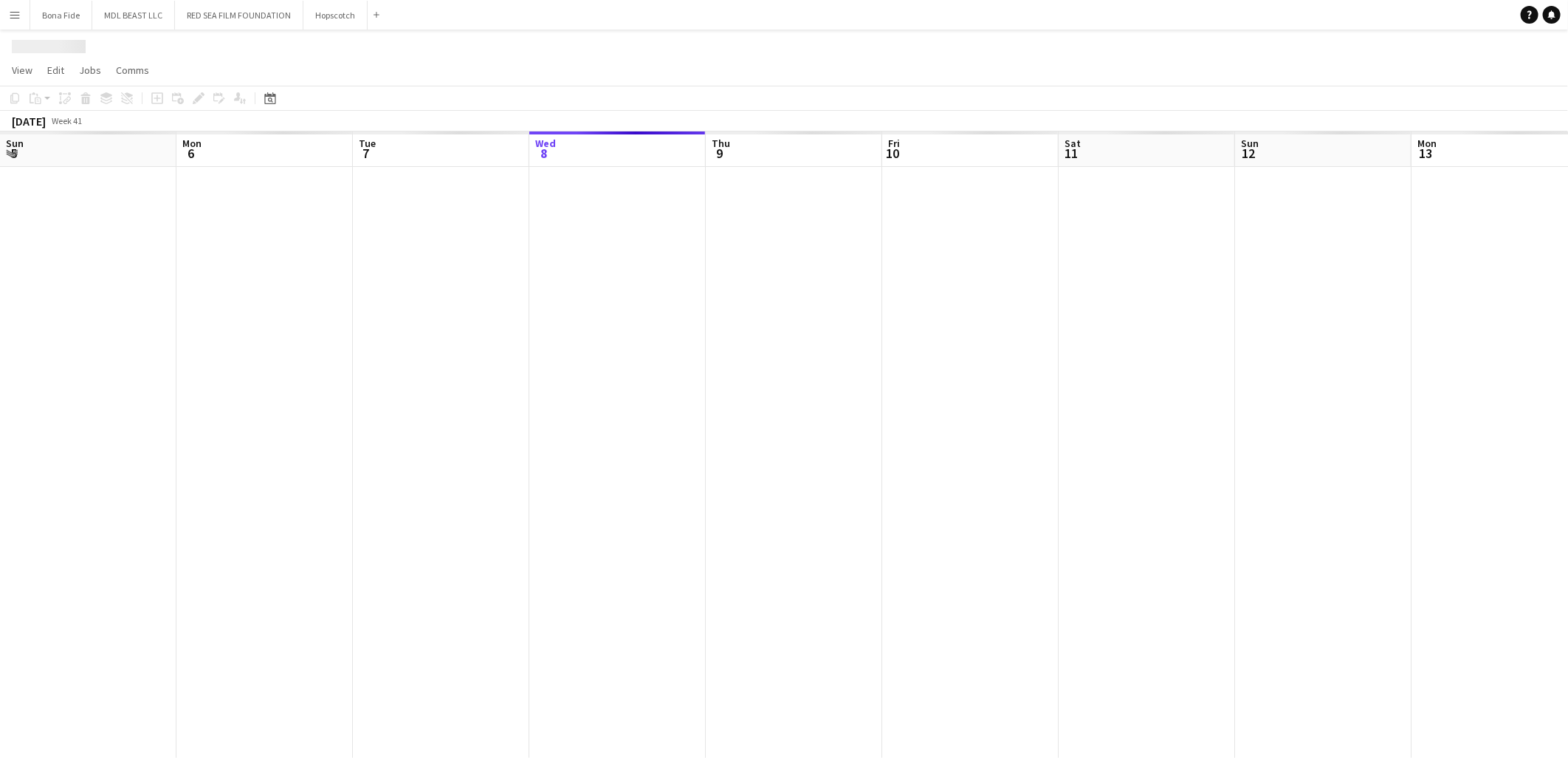
scroll to position [0, 352]
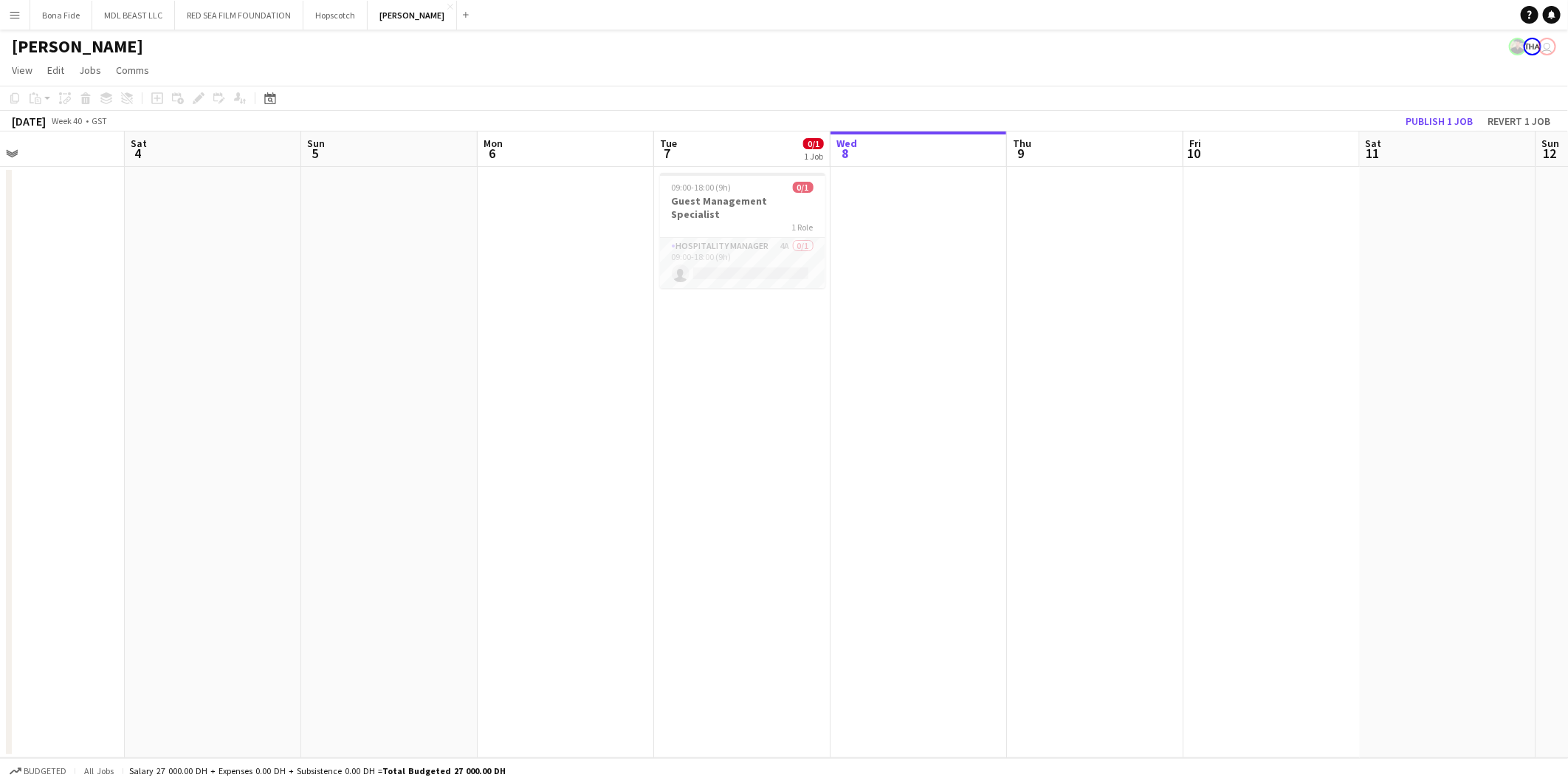
drag, startPoint x: 380, startPoint y: 332, endPoint x: 1020, endPoint y: 403, distance: 643.9
click at [1020, 403] on app-calendar-viewport "Wed 1 Thu 2 Fri 3 Sat 4 Sun 5 Mon 6 Tue 7 0/1 1 Job Wed 8 Thu 9 Fri 10 Sat 11 S…" at bounding box center [784, 444] width 1568 height 627
click at [208, 7] on button "RED SEA FILM FOUNDATION Close" at bounding box center [239, 15] width 128 height 29
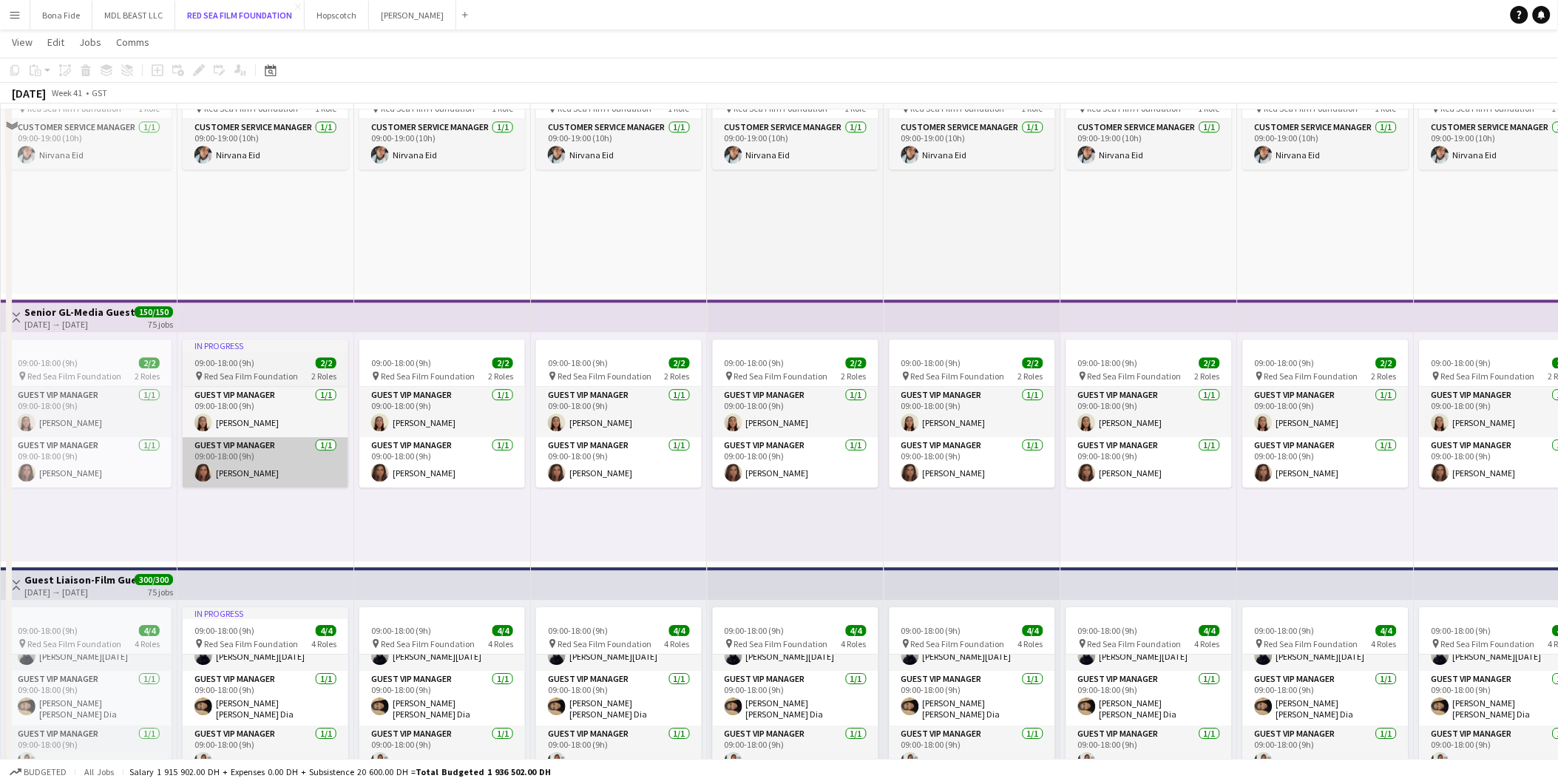
scroll to position [1179, 0]
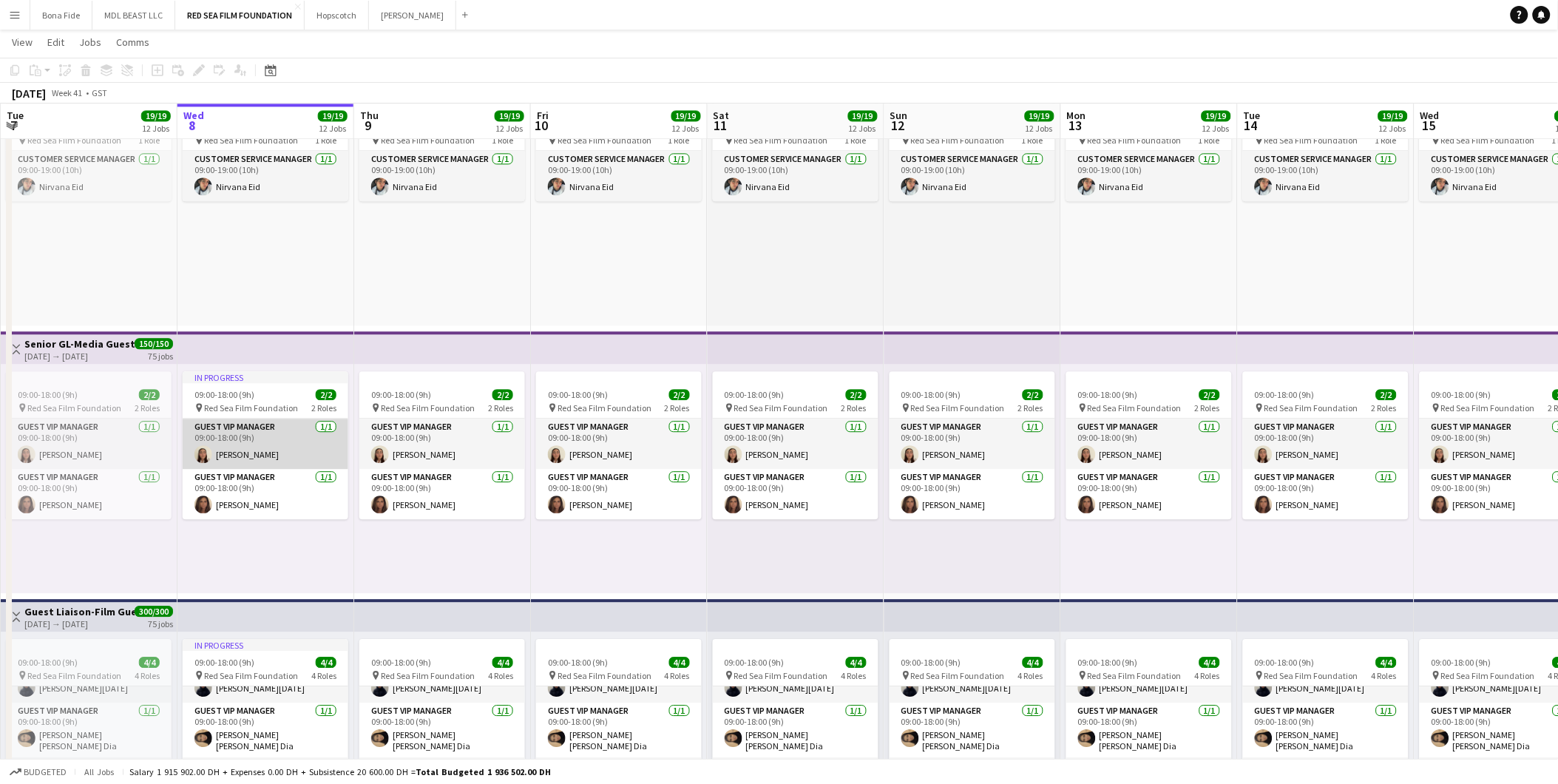
click at [219, 445] on app-card-role "Guest VIP Manager [DATE] 09:00-18:00 (9h) [PERSON_NAME]" at bounding box center [265, 444] width 166 height 51
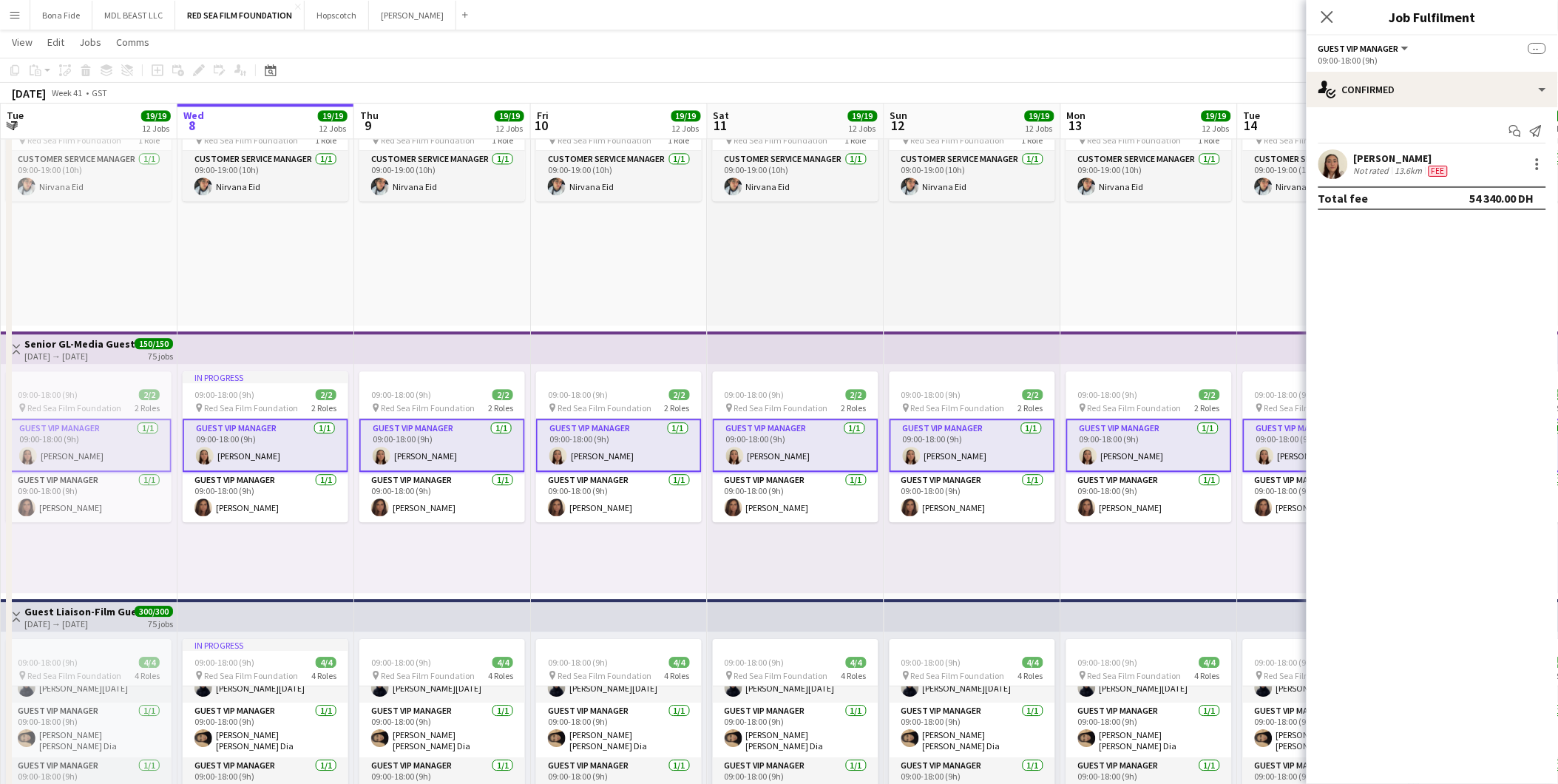
click at [1044, 167] on app-user-avatar at bounding box center [1334, 164] width 30 height 30
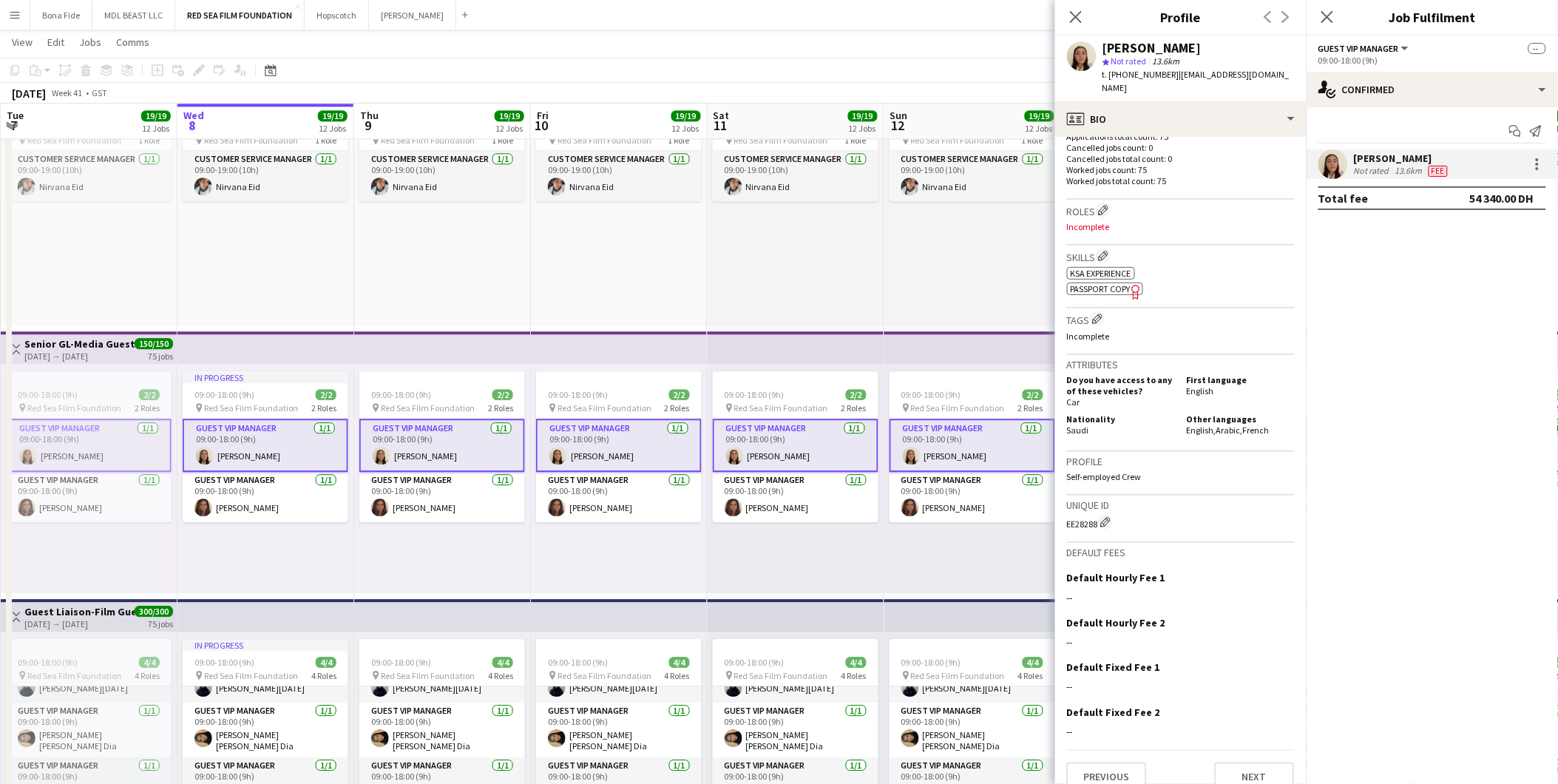
scroll to position [424, 0]
click at [961, 294] on div "09:00-19:00 (10h) 1/1 pin Red Sea Film Foundation 1 Role Customer Service Manag…" at bounding box center [973, 210] width 176 height 229
